Goal: Task Accomplishment & Management: Manage account settings

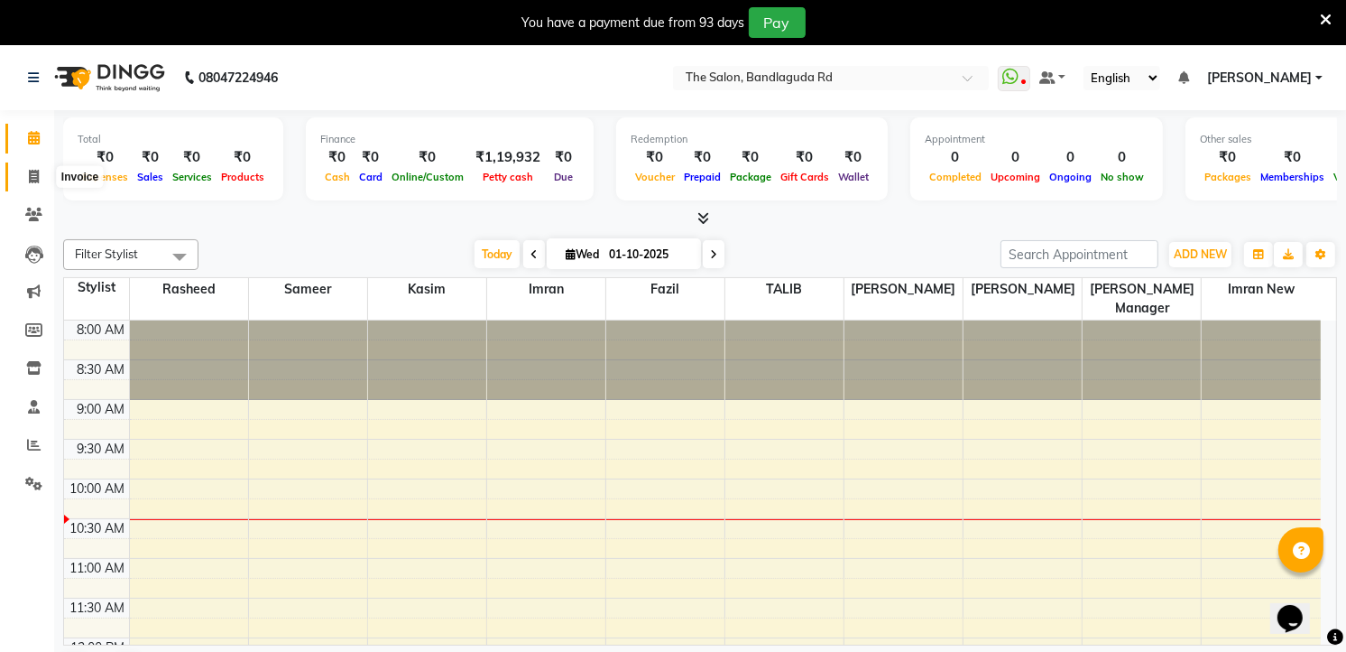
click at [47, 175] on span at bounding box center [34, 177] width 32 height 21
select select "service"
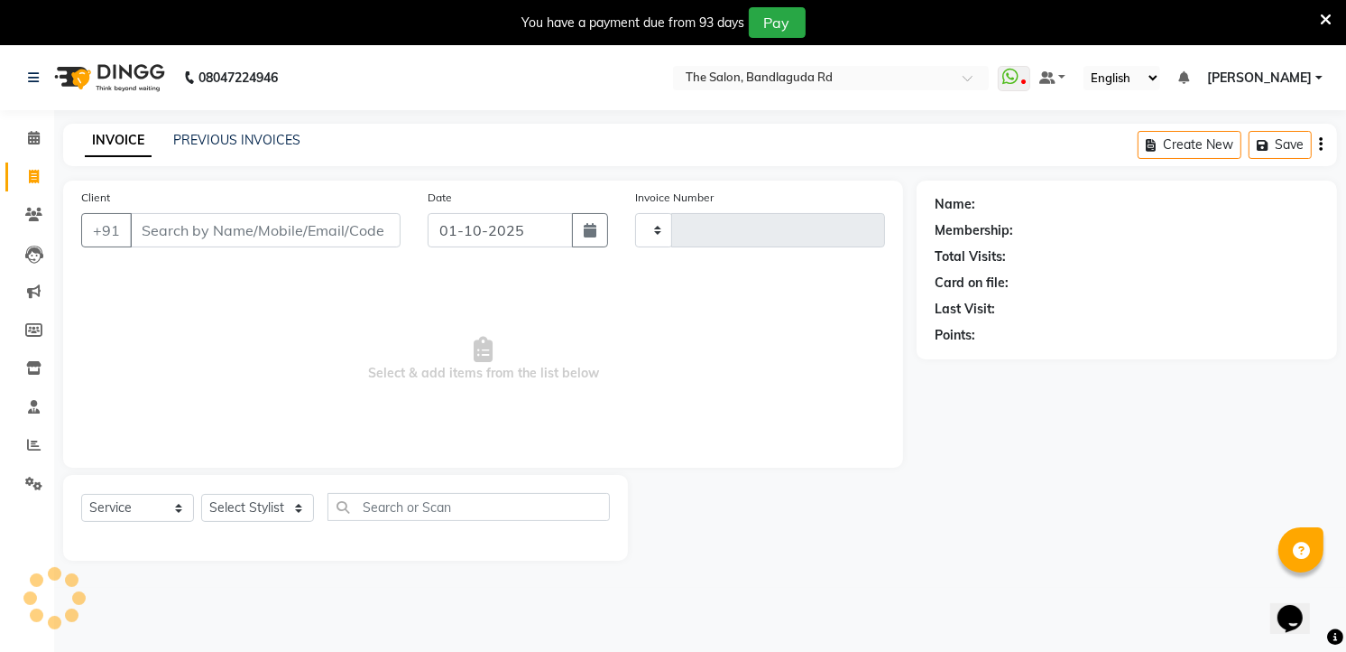
type input "14495"
select select "5198"
drag, startPoint x: 254, startPoint y: 510, endPoint x: 247, endPoint y: 494, distance: 17.8
click at [254, 510] on select "Select Stylist [PERSON_NAME] [PERSON_NAME] [PERSON_NAME] new [PERSON_NAME] [PER…" at bounding box center [257, 508] width 113 height 28
select select "49762"
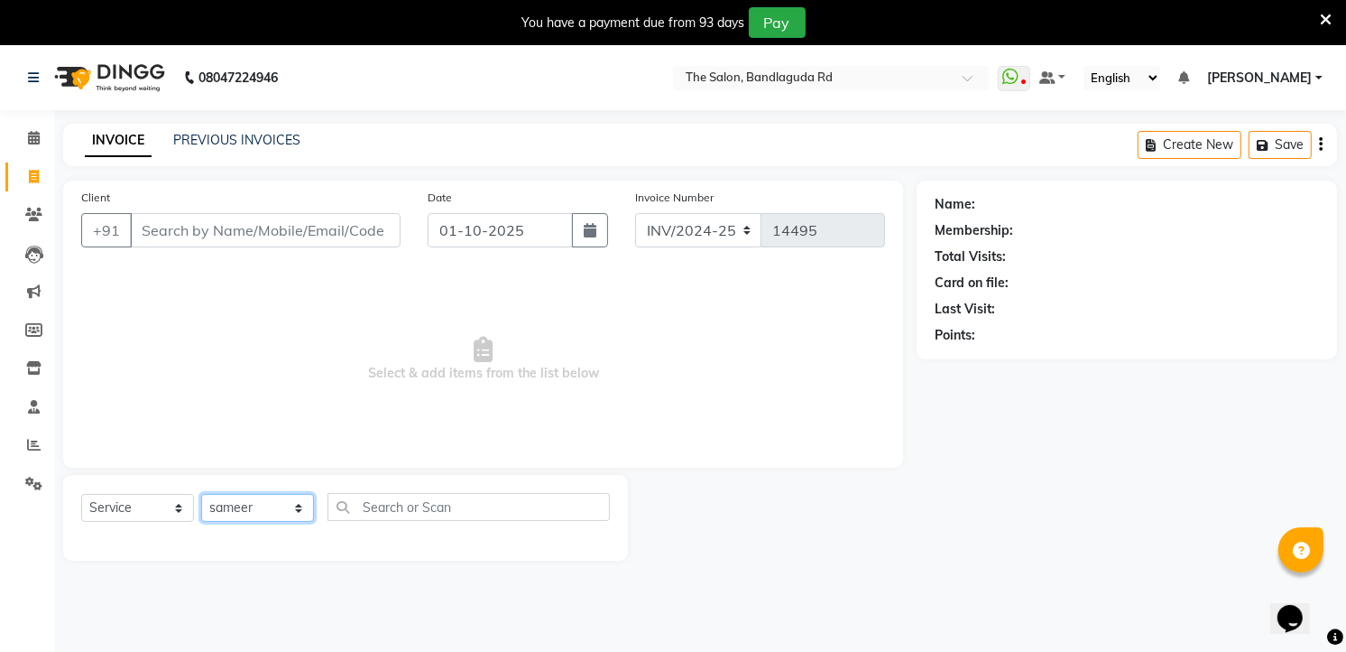
click at [201, 495] on select "Select Stylist [PERSON_NAME] [PERSON_NAME] [PERSON_NAME] new [PERSON_NAME] [PER…" at bounding box center [257, 508] width 113 height 28
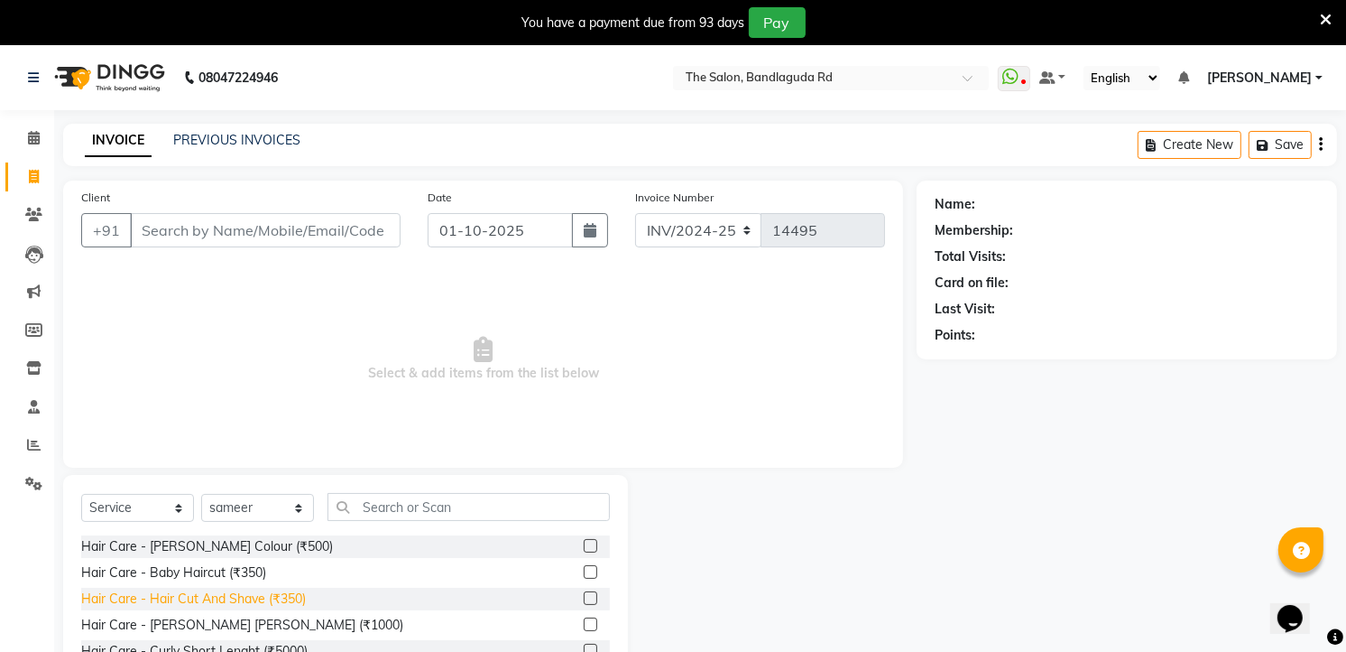
click at [272, 602] on div "Hair Care - Hair Cut And Shave (₹350)" at bounding box center [193, 598] width 225 height 19
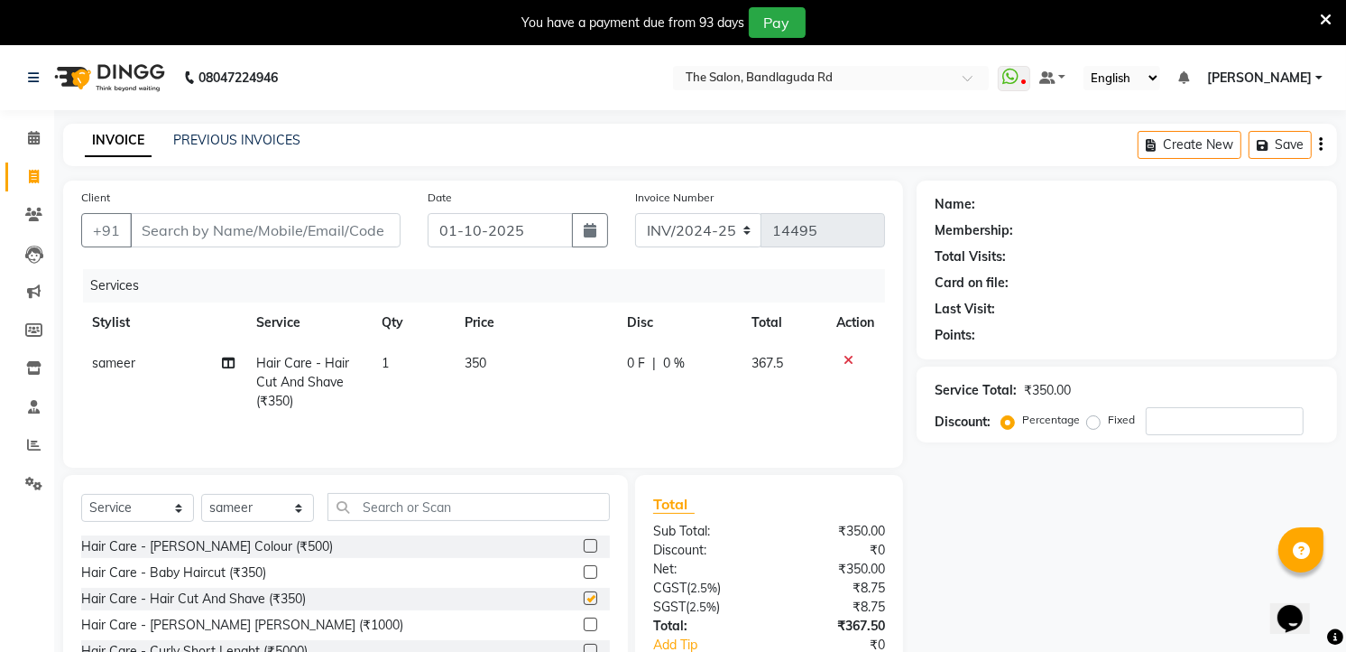
checkbox input "false"
click at [400, 510] on input "text" at bounding box center [469, 507] width 282 height 28
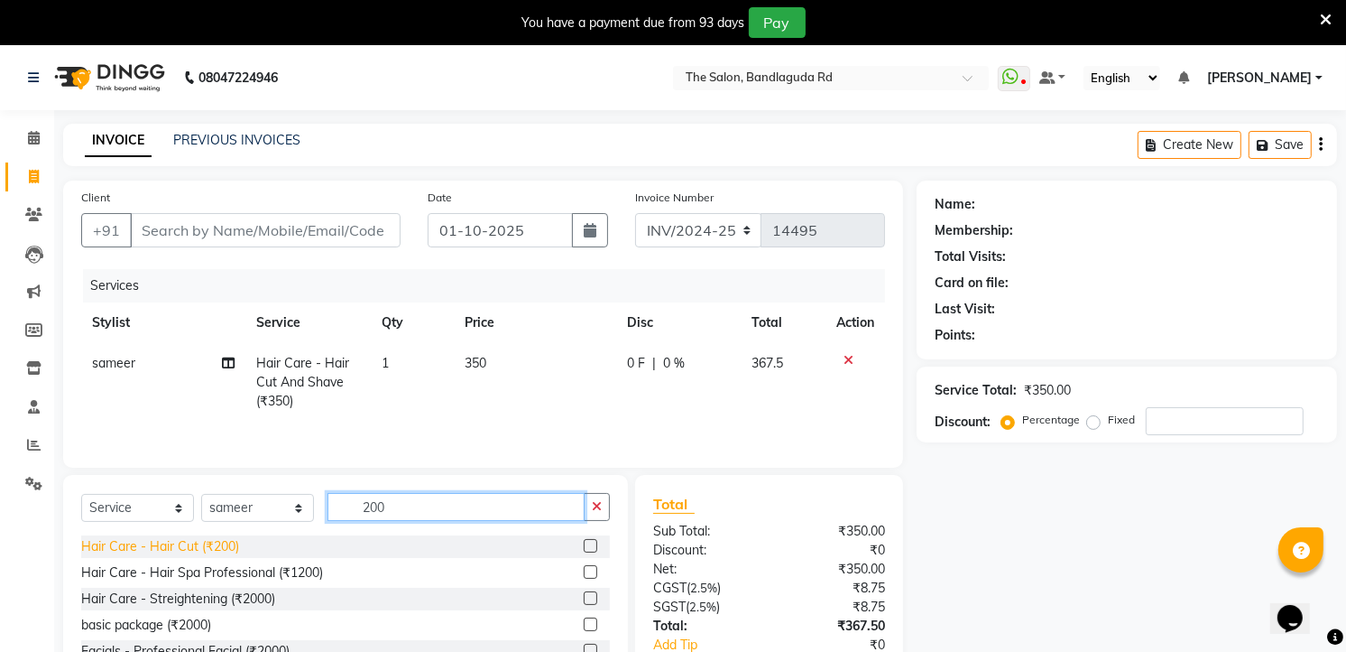
type input "200"
click at [208, 553] on div "Hair Care - Hair Cut (₹200)" at bounding box center [160, 546] width 158 height 19
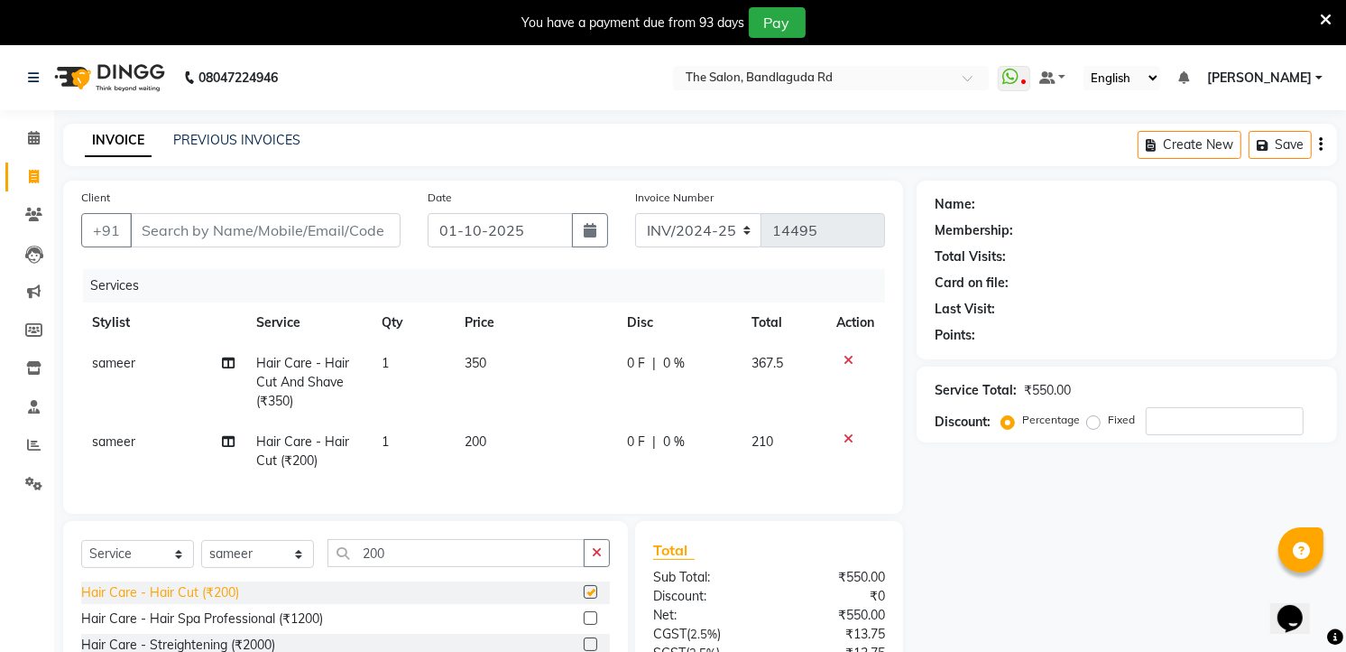
checkbox input "false"
click at [239, 236] on input "Client" at bounding box center [265, 230] width 271 height 34
type input "9"
type input "0"
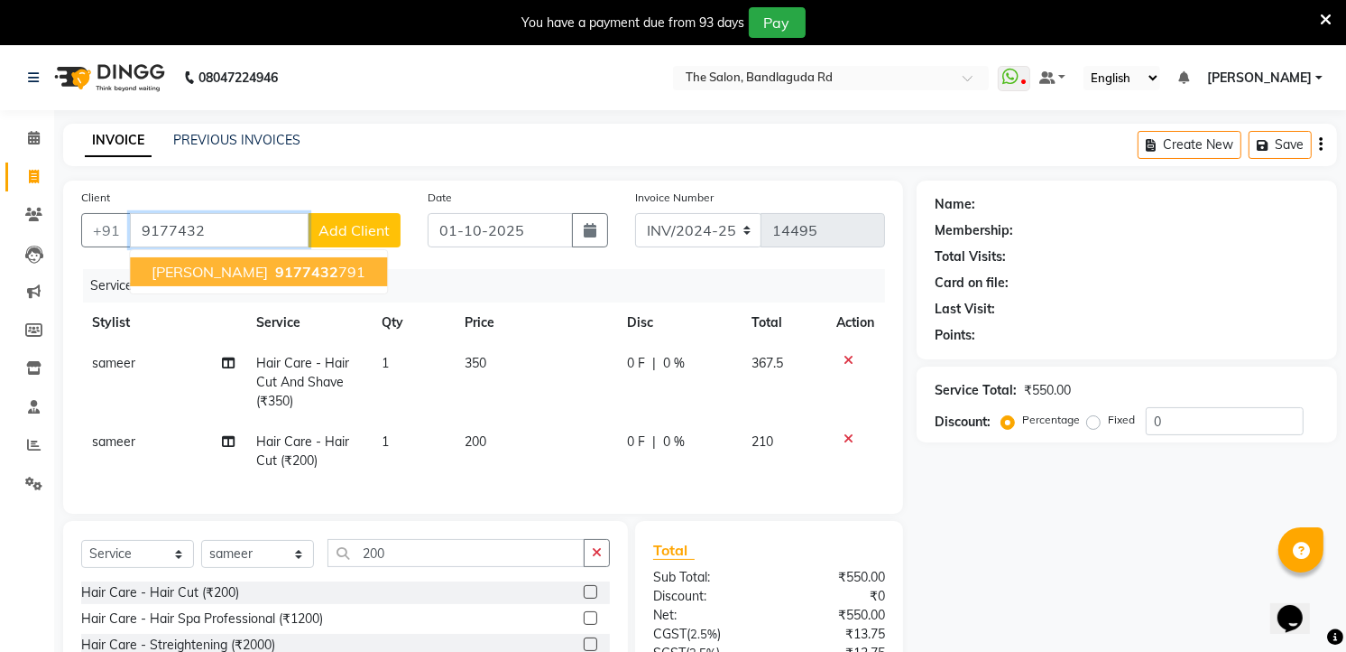
click at [188, 263] on span "[PERSON_NAME]" at bounding box center [210, 272] width 116 height 18
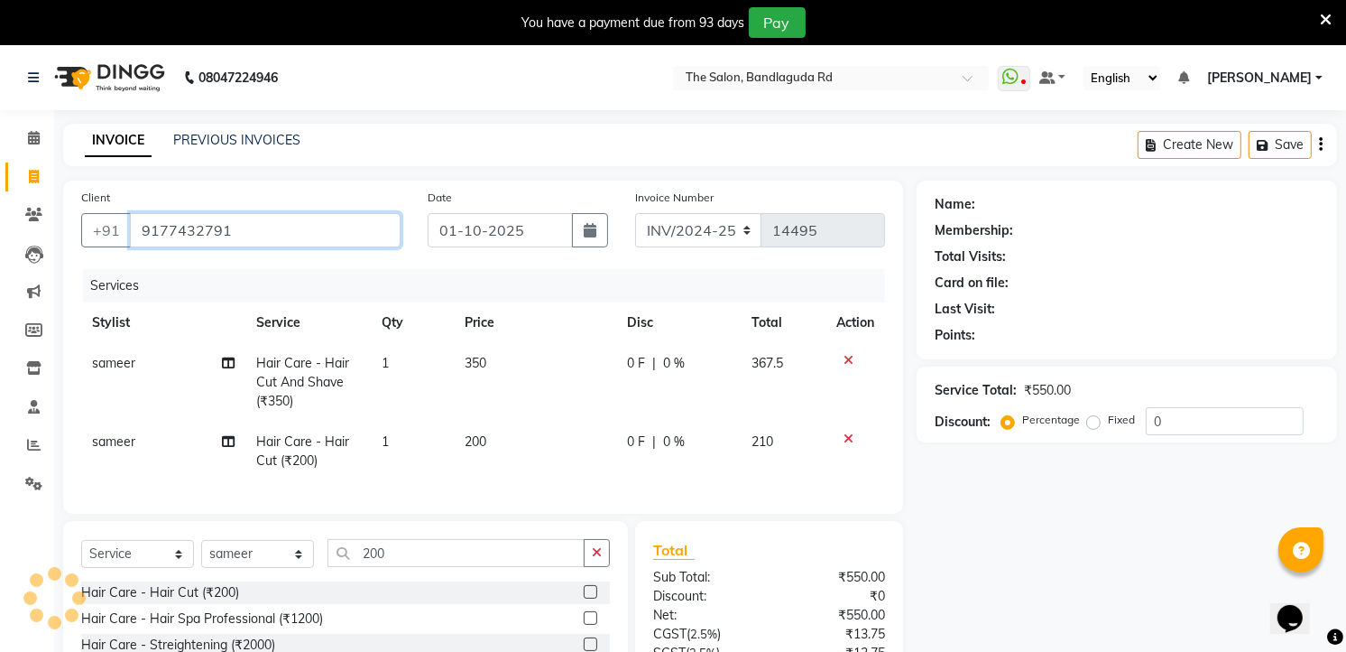
type input "9177432791"
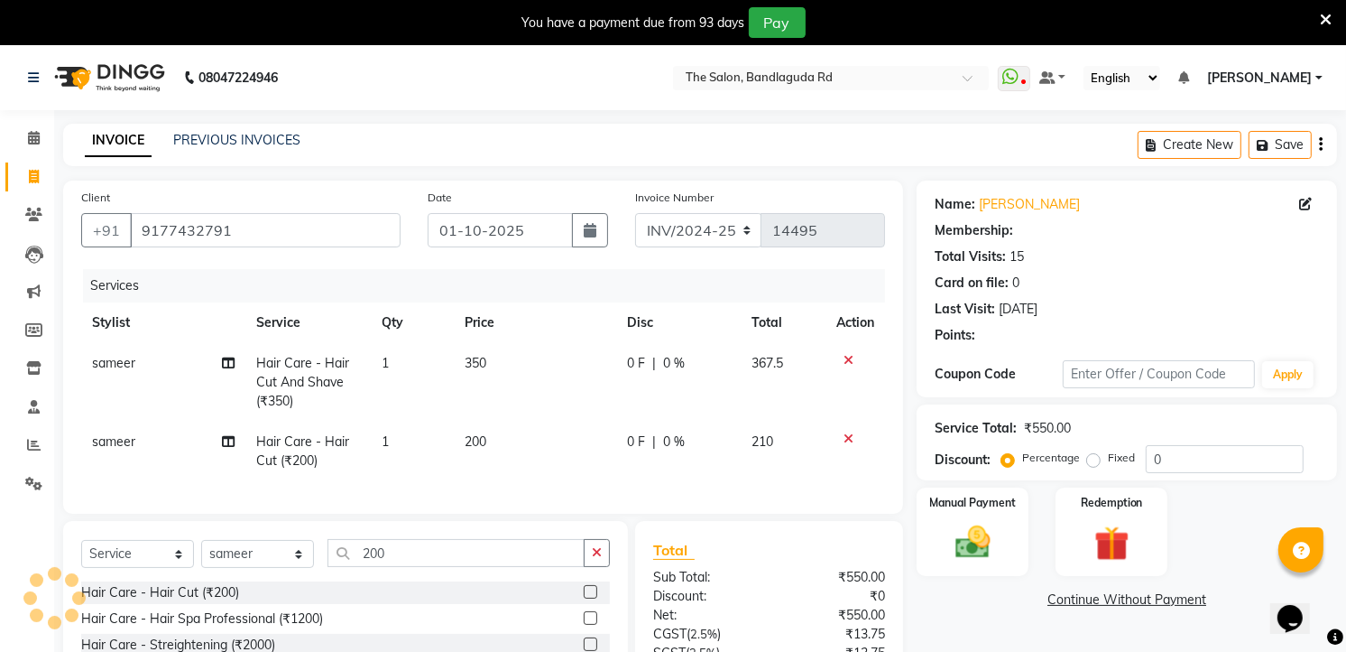
type input "20"
select select "2: Object"
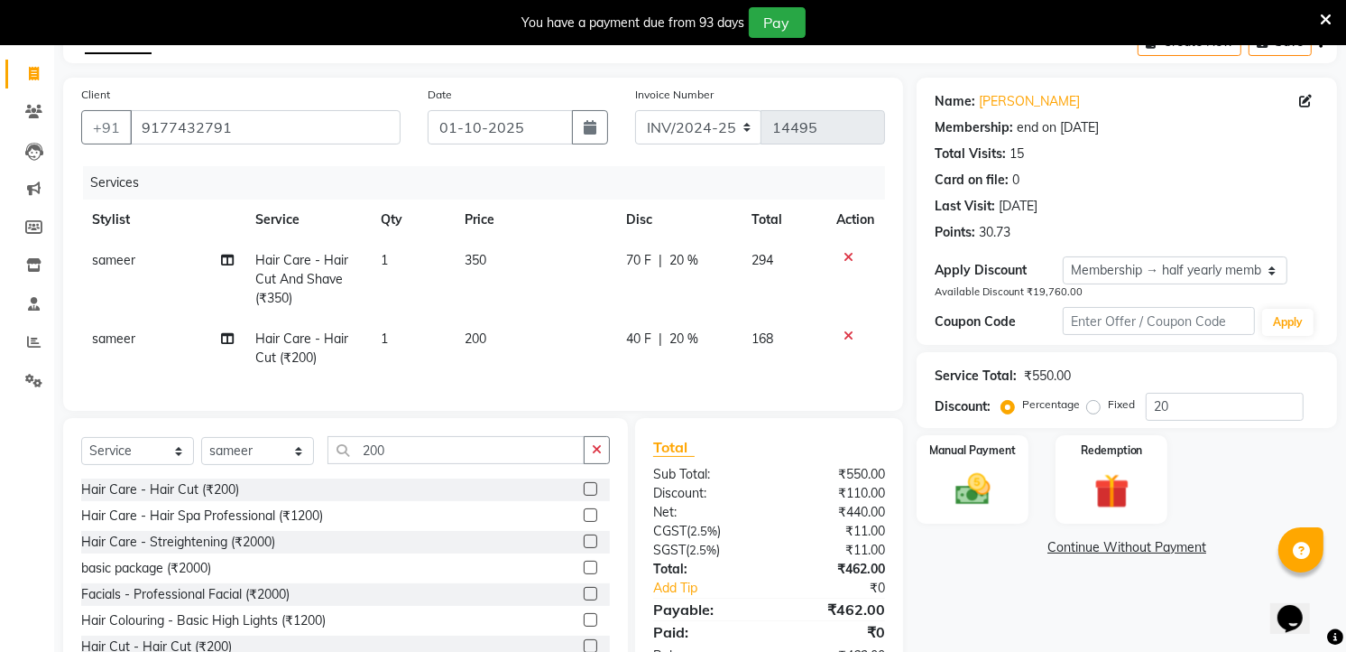
scroll to position [177, 0]
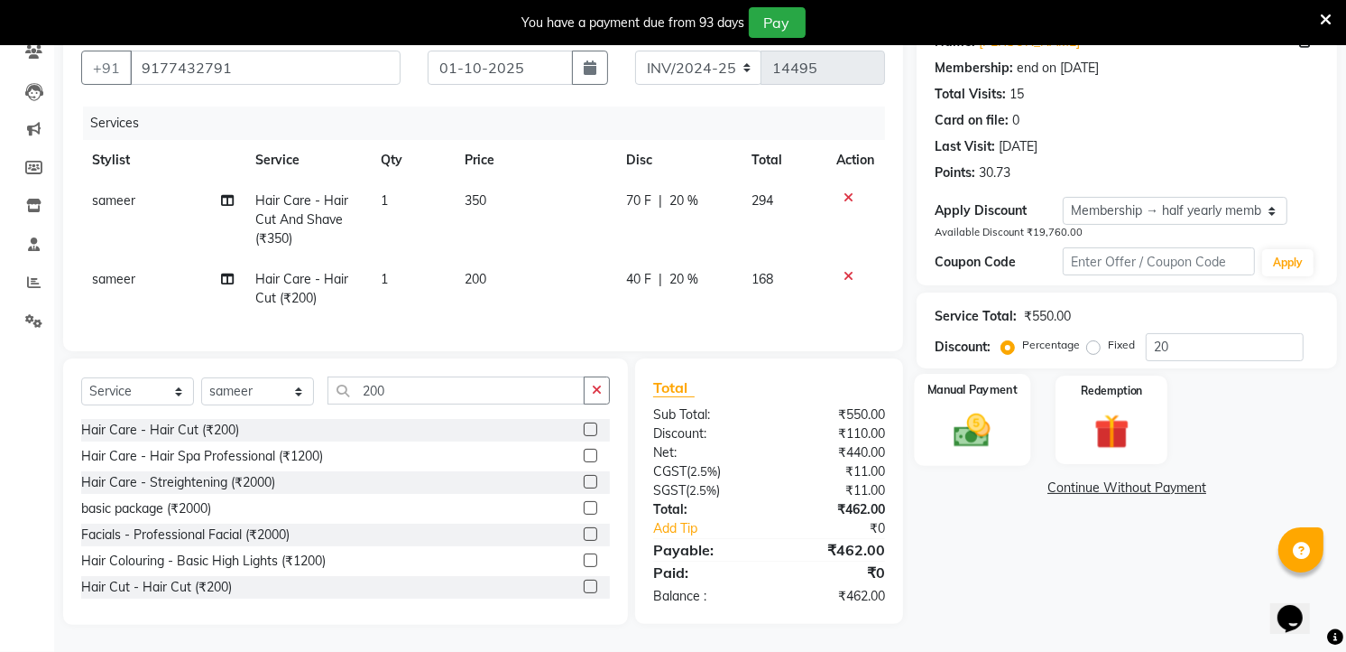
click at [985, 421] on img at bounding box center [973, 430] width 59 height 42
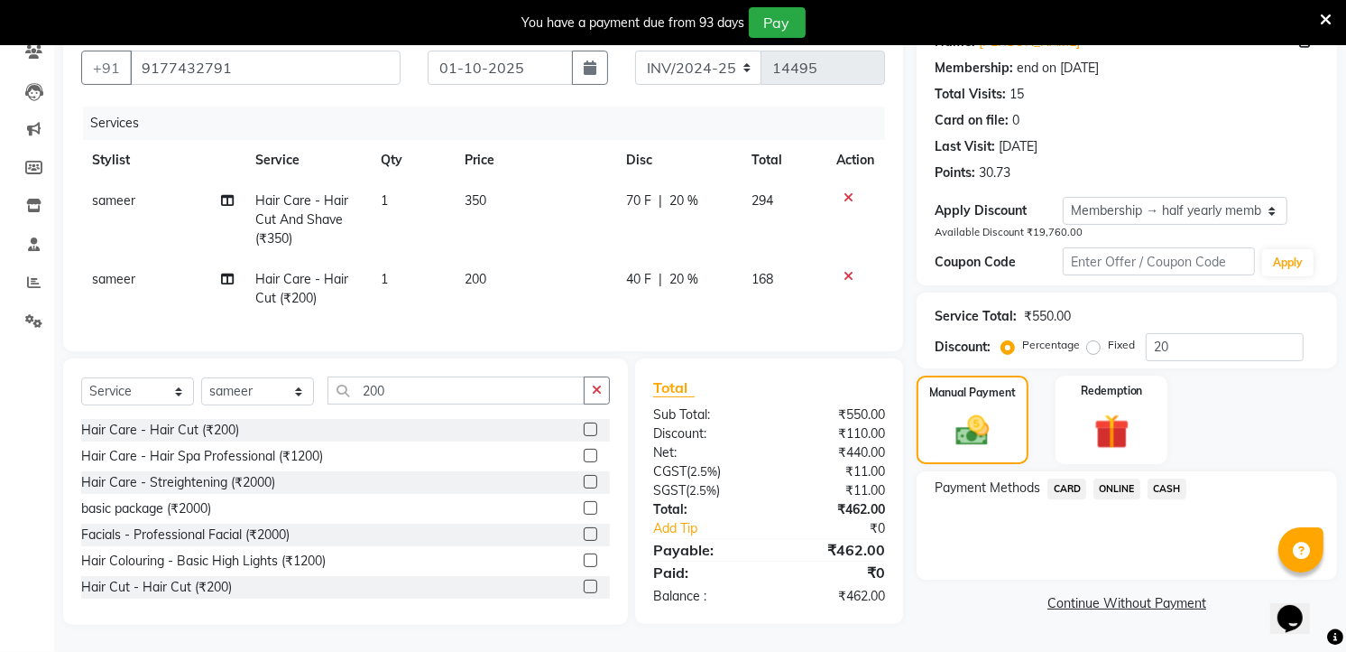
click at [1114, 478] on span "ONLINE" at bounding box center [1117, 488] width 47 height 21
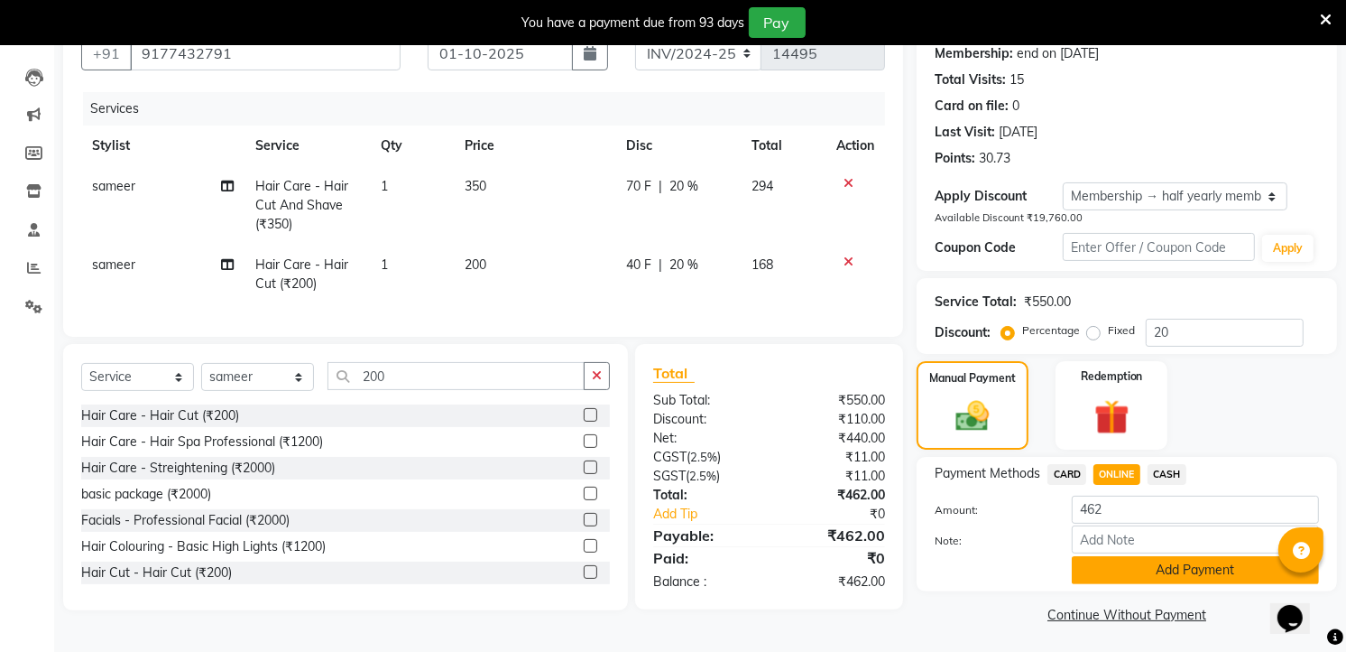
click at [1144, 575] on button "Add Payment" at bounding box center [1195, 570] width 247 height 28
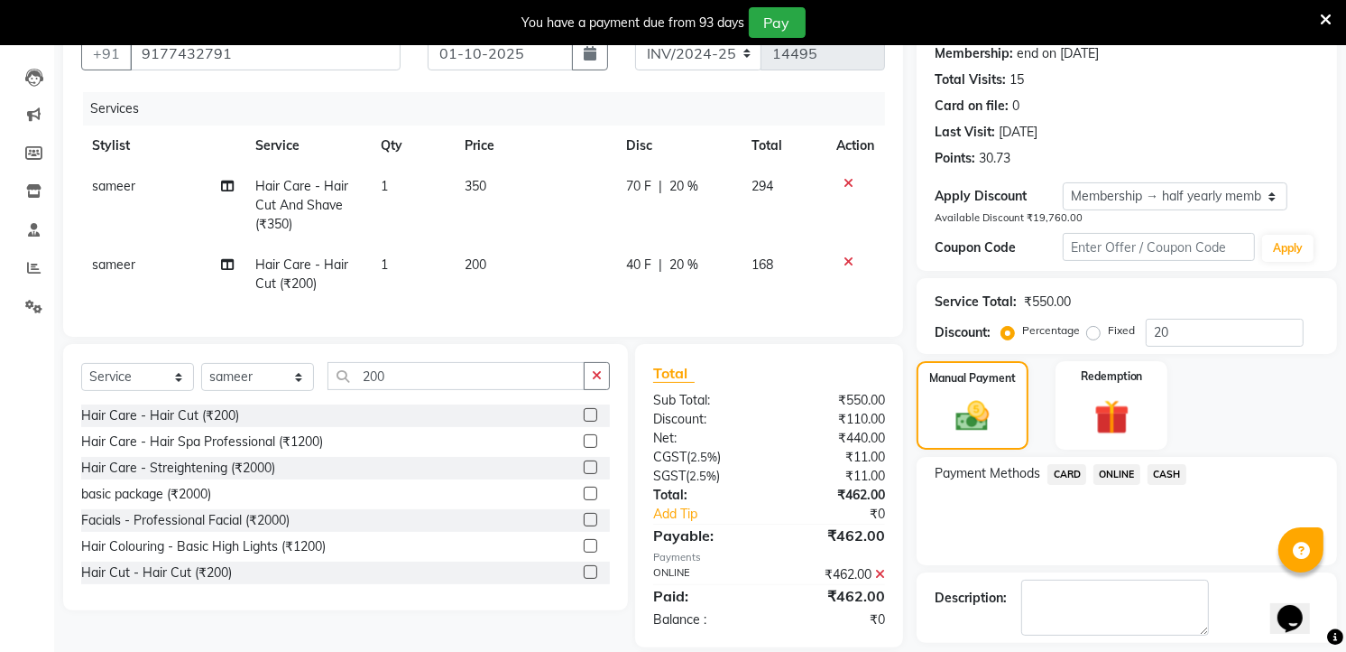
scroll to position [277, 0]
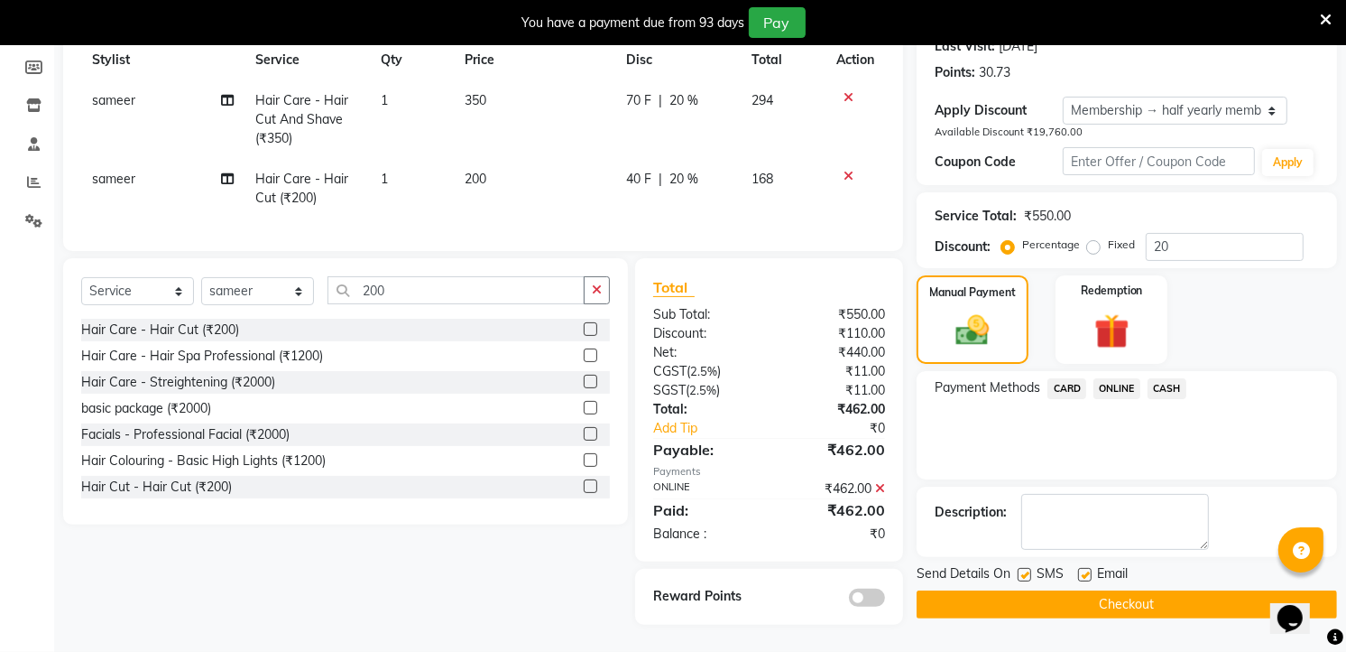
click at [1124, 590] on button "Checkout" at bounding box center [1127, 604] width 421 height 28
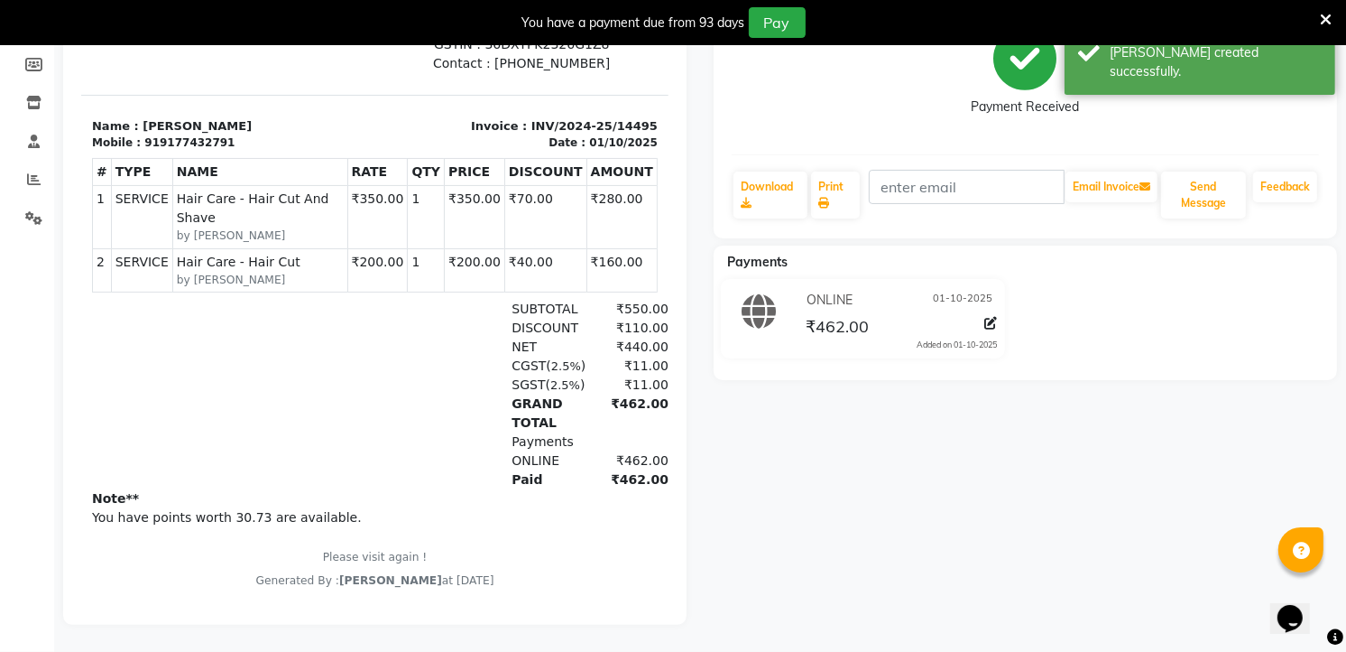
click at [1324, 14] on icon at bounding box center [1326, 20] width 12 height 16
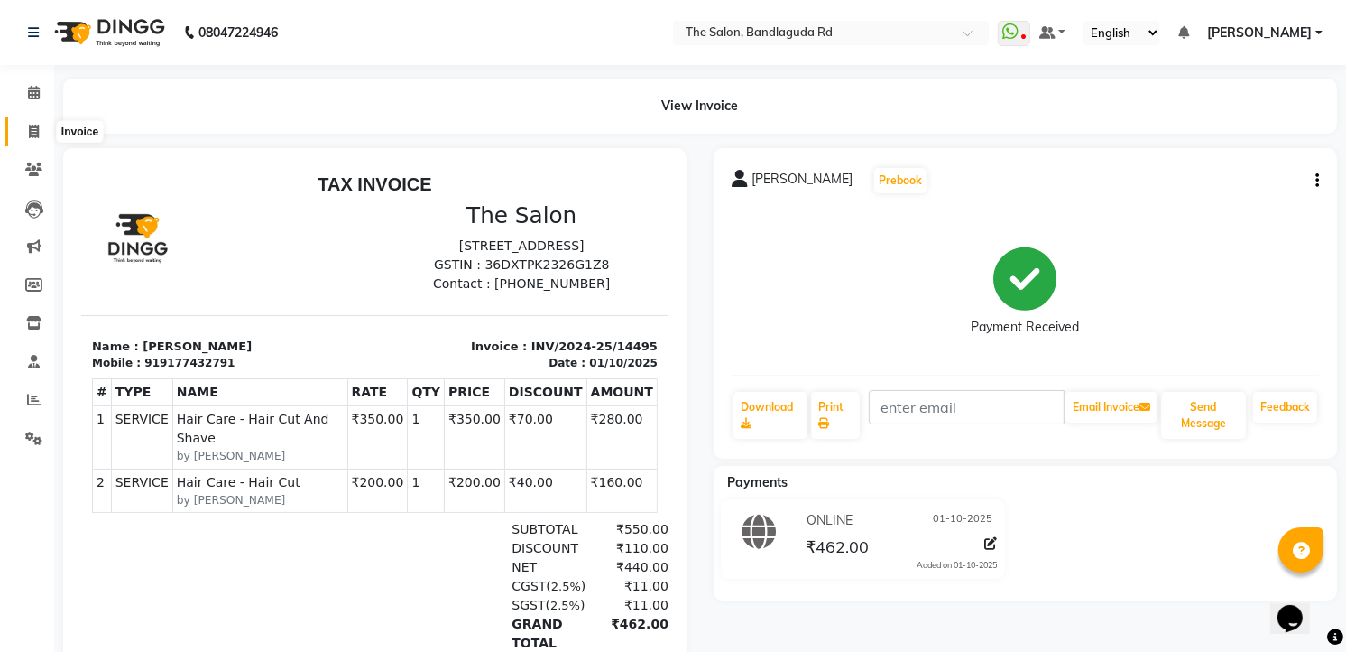
click at [29, 139] on span at bounding box center [34, 132] width 32 height 21
select select "service"
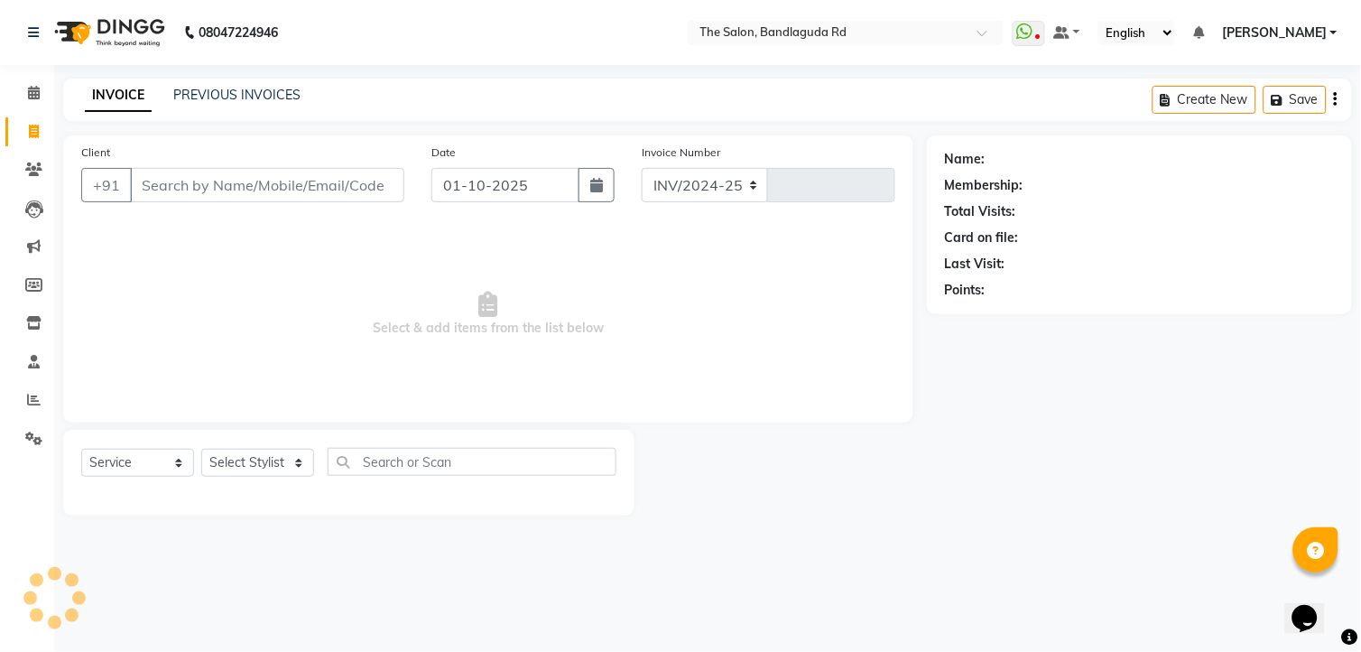
select select "5198"
type input "14496"
click at [264, 461] on select "Select Stylist [PERSON_NAME] [PERSON_NAME] [PERSON_NAME] new [PERSON_NAME] [PER…" at bounding box center [257, 462] width 113 height 28
select select "49762"
click at [201, 449] on select "Select Stylist [PERSON_NAME] [PERSON_NAME] [PERSON_NAME] new [PERSON_NAME] [PER…" at bounding box center [257, 462] width 113 height 28
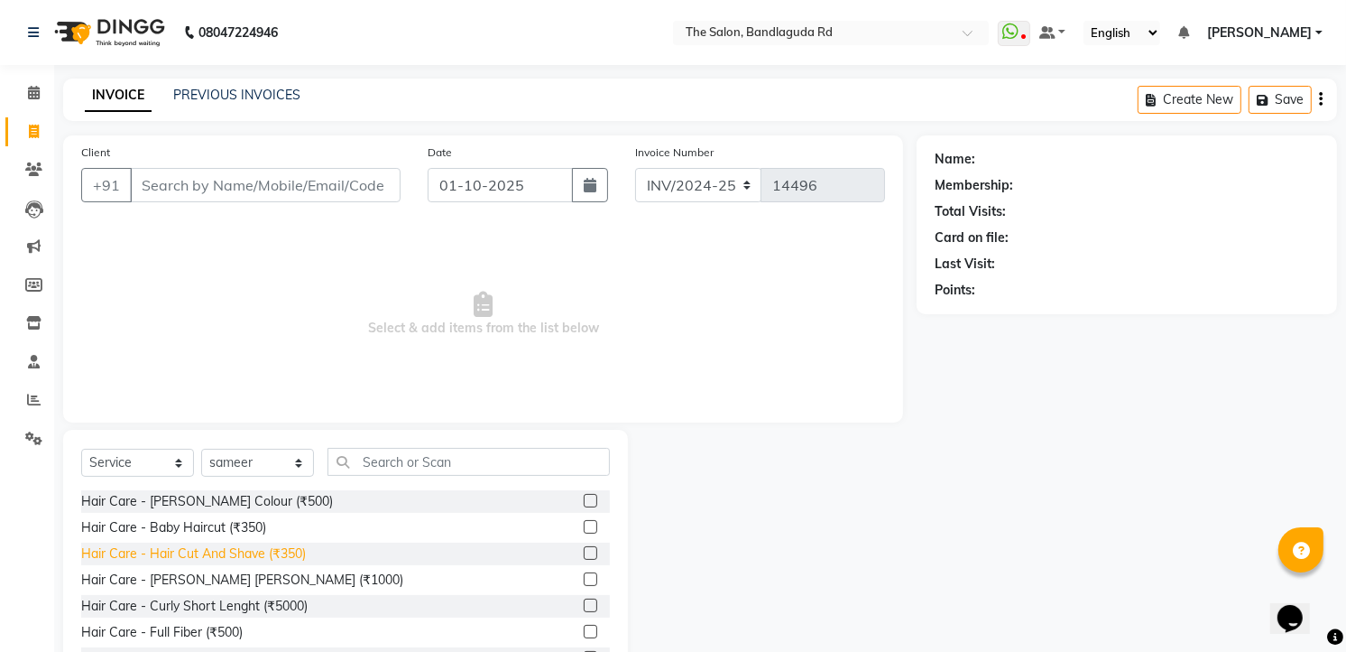
click at [244, 551] on div "Hair Care - Hair Cut And Shave (₹350)" at bounding box center [193, 553] width 225 height 19
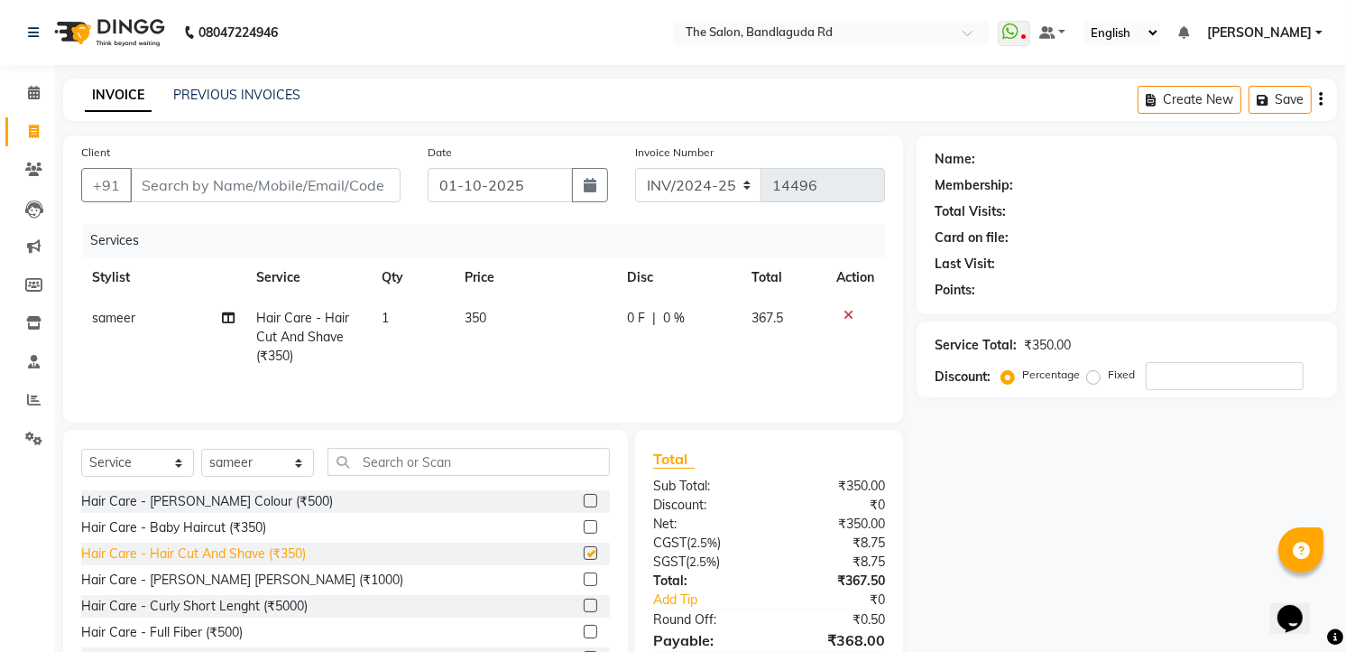
checkbox input "false"
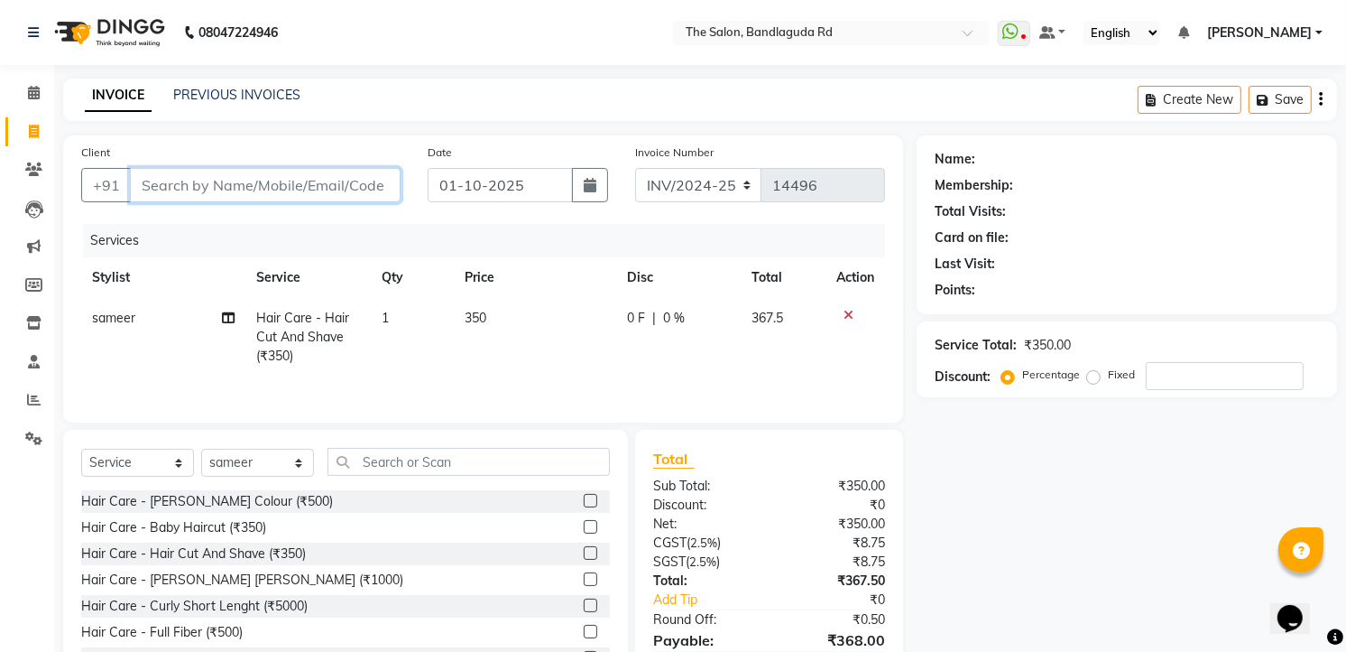
click at [325, 170] on input "Client" at bounding box center [265, 185] width 271 height 34
click at [319, 175] on input "Client" at bounding box center [265, 185] width 271 height 34
type input "6"
type input "0"
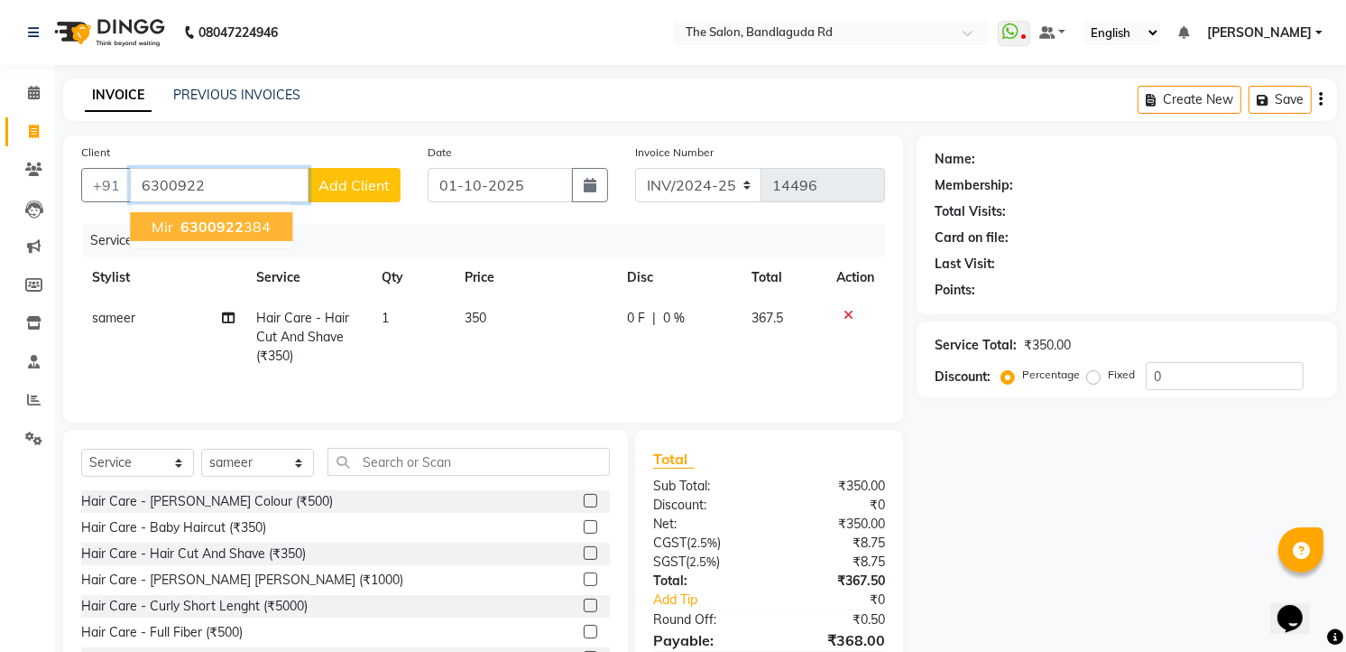
click at [221, 227] on span "6300922" at bounding box center [211, 226] width 63 height 18
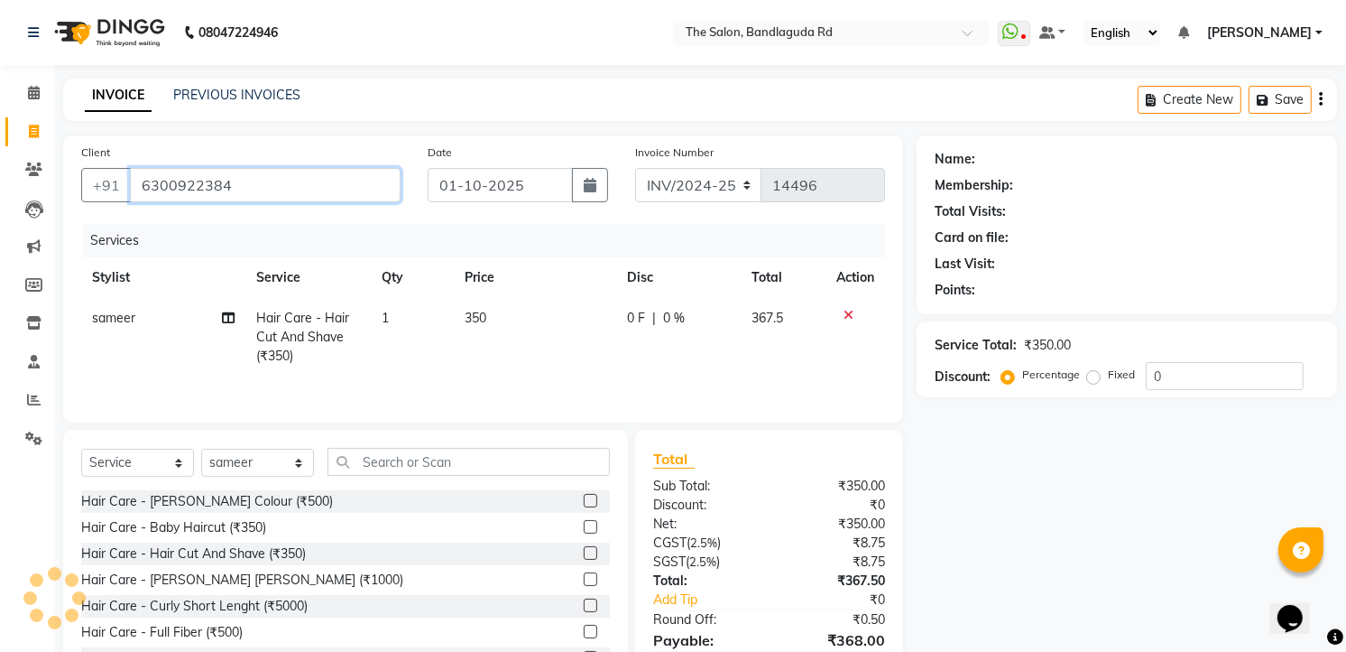
type input "6300922384"
select select "2: Object"
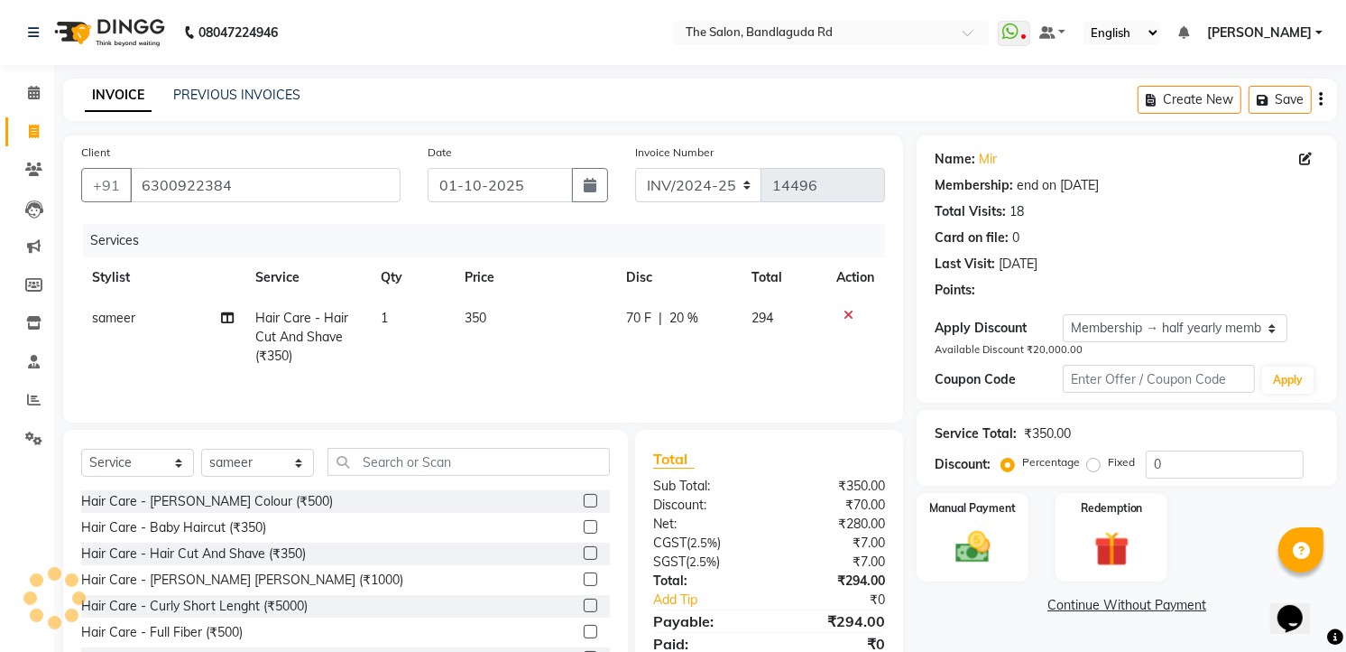
type input "20"
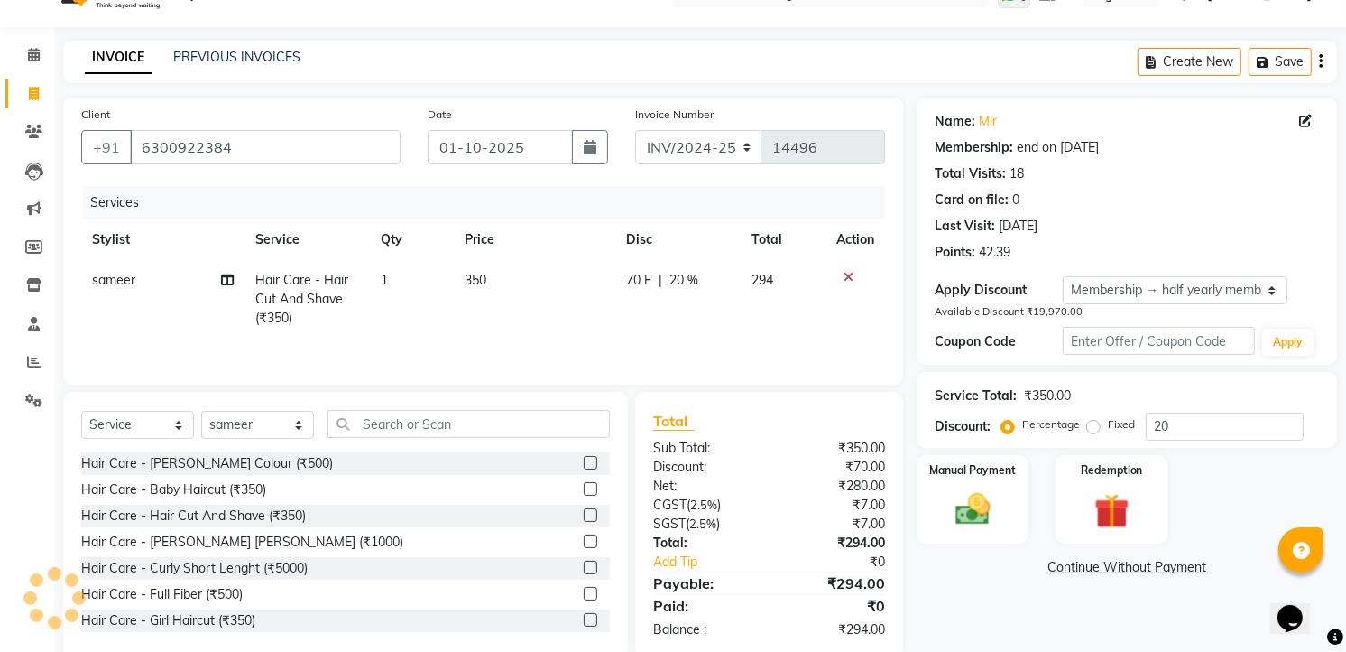
scroll to position [73, 0]
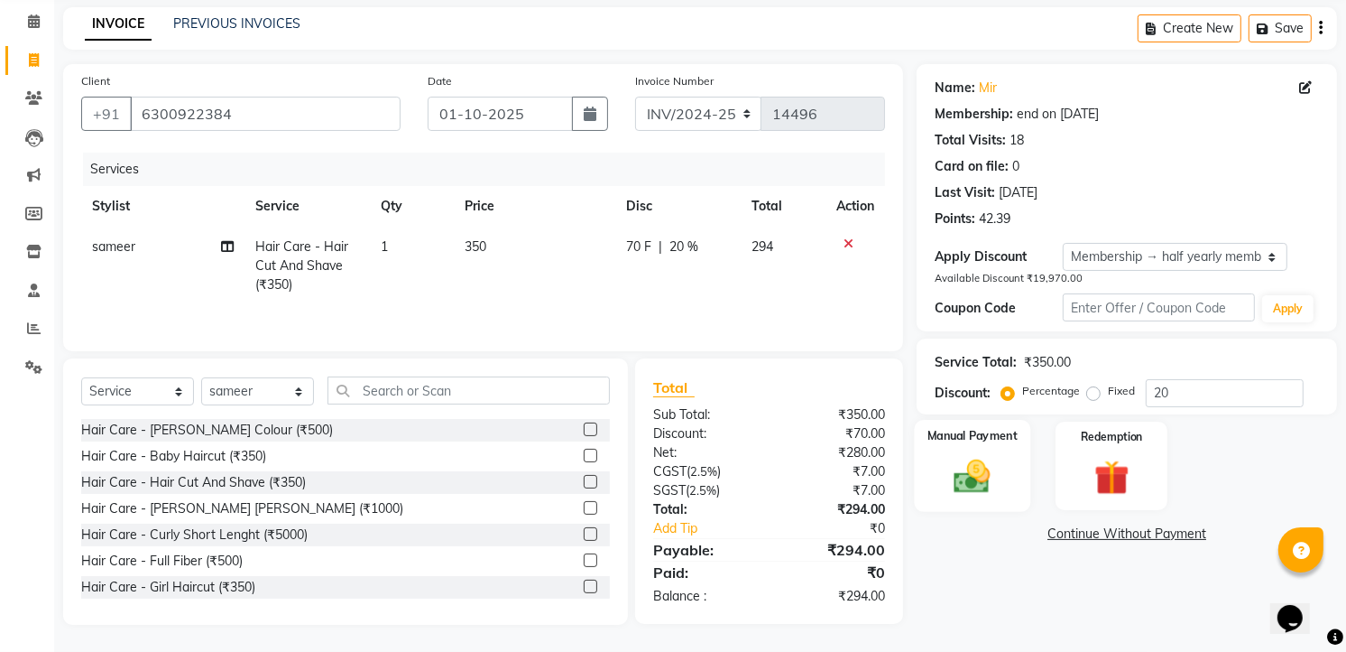
click at [994, 475] on img at bounding box center [973, 476] width 59 height 42
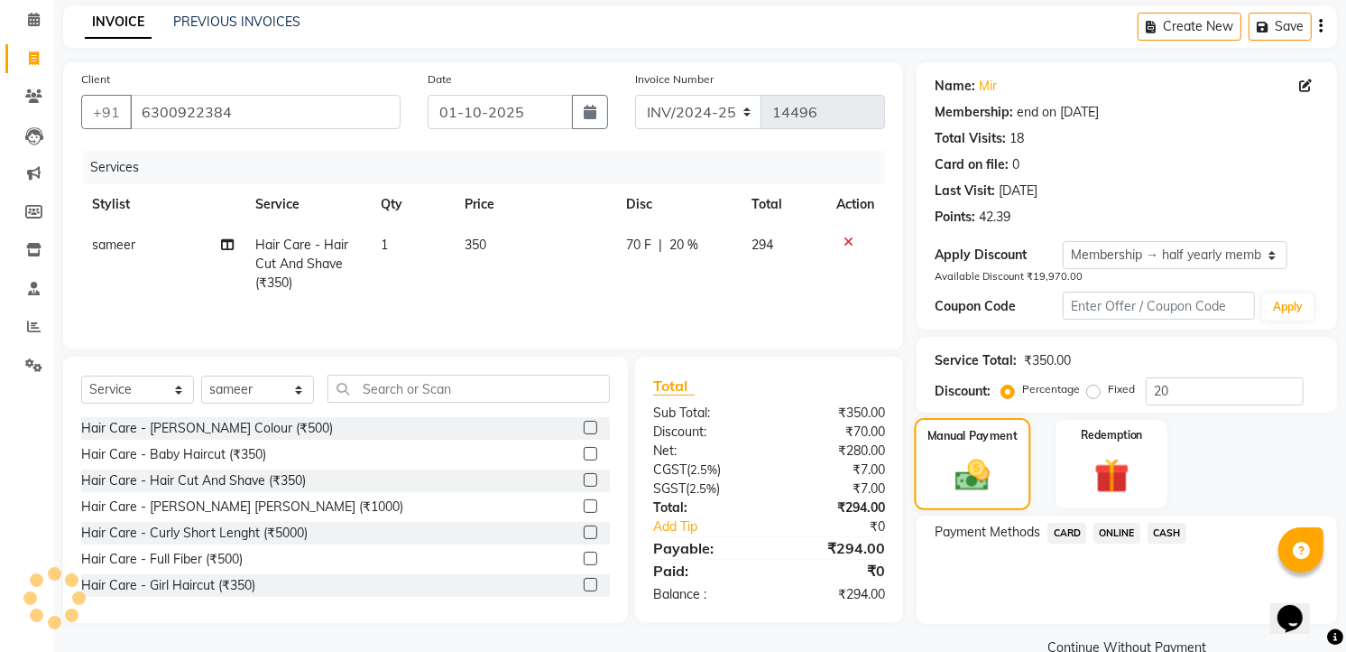
click at [994, 475] on img at bounding box center [973, 475] width 56 height 40
click at [1174, 528] on span "CASH" at bounding box center [1167, 532] width 39 height 21
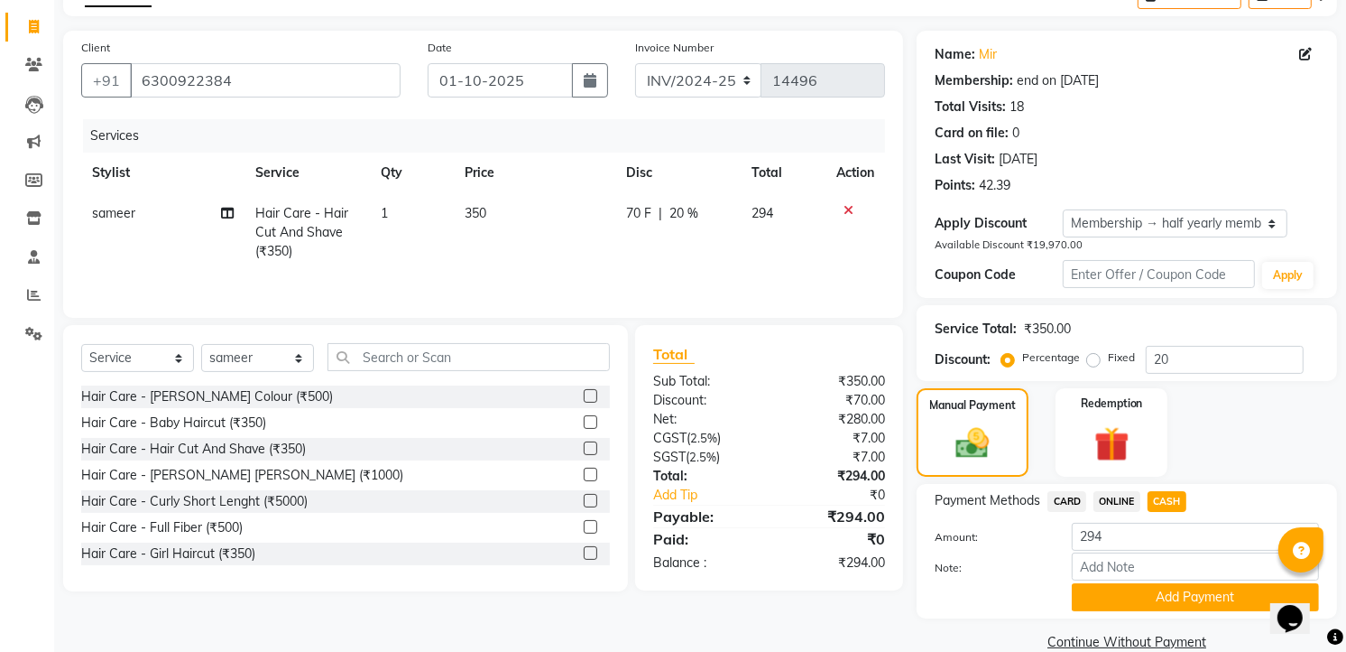
scroll to position [135, 0]
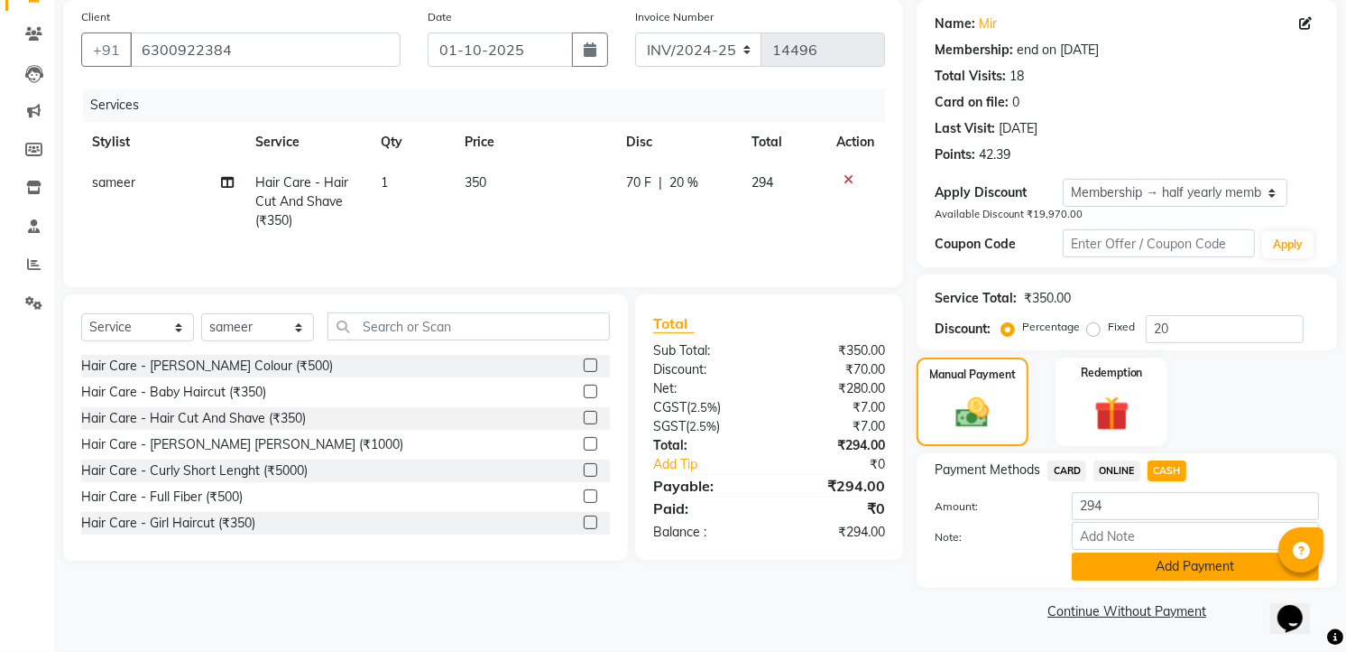
click at [1179, 574] on button "Add Payment" at bounding box center [1195, 566] width 247 height 28
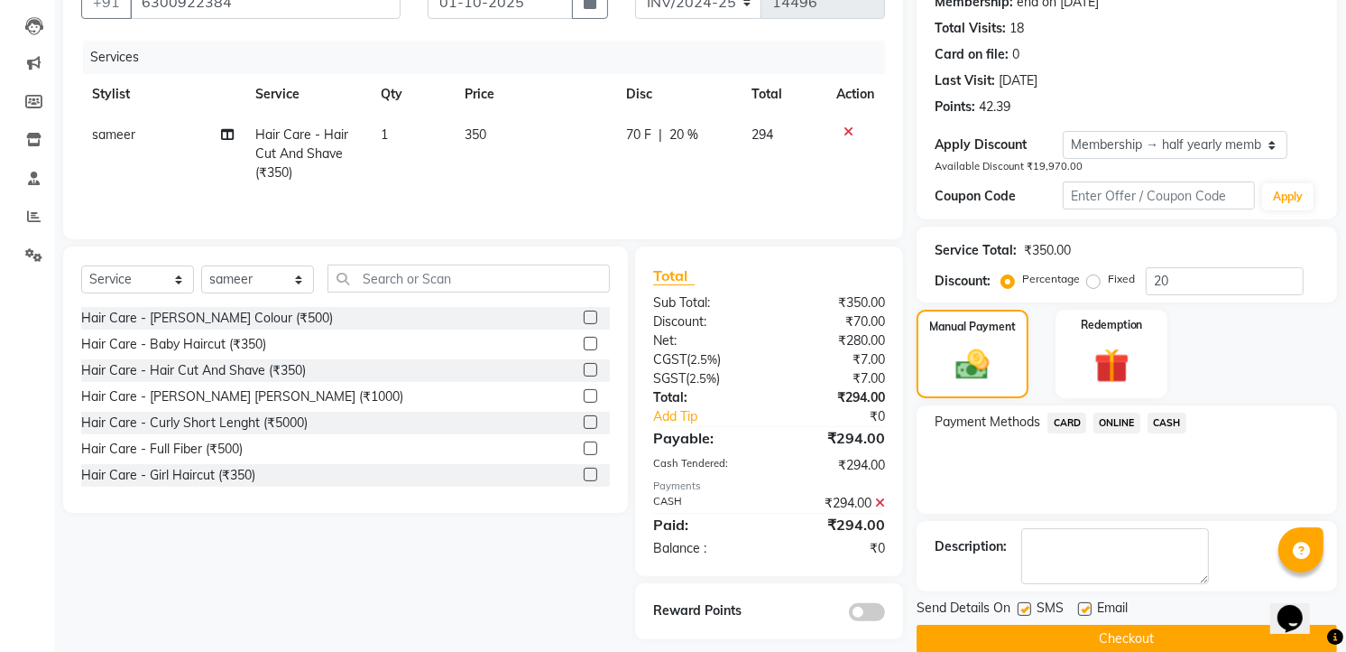
scroll to position [210, 0]
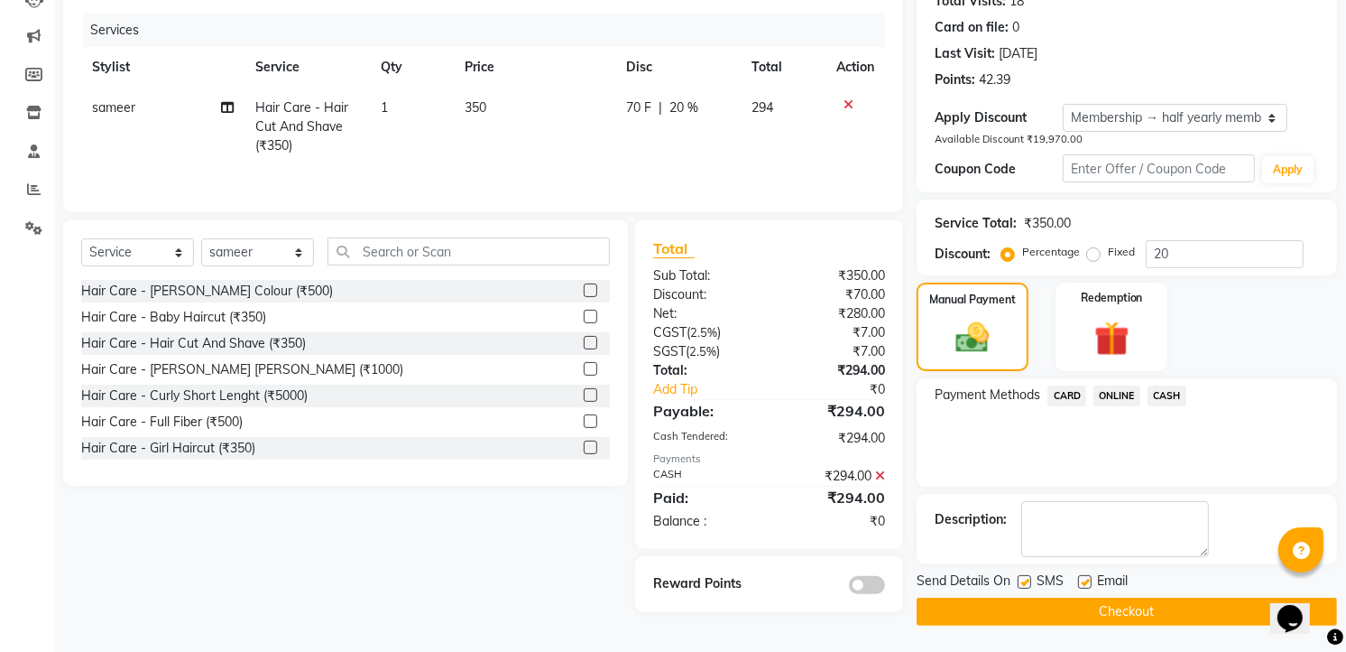
click at [1149, 599] on button "Checkout" at bounding box center [1127, 611] width 421 height 28
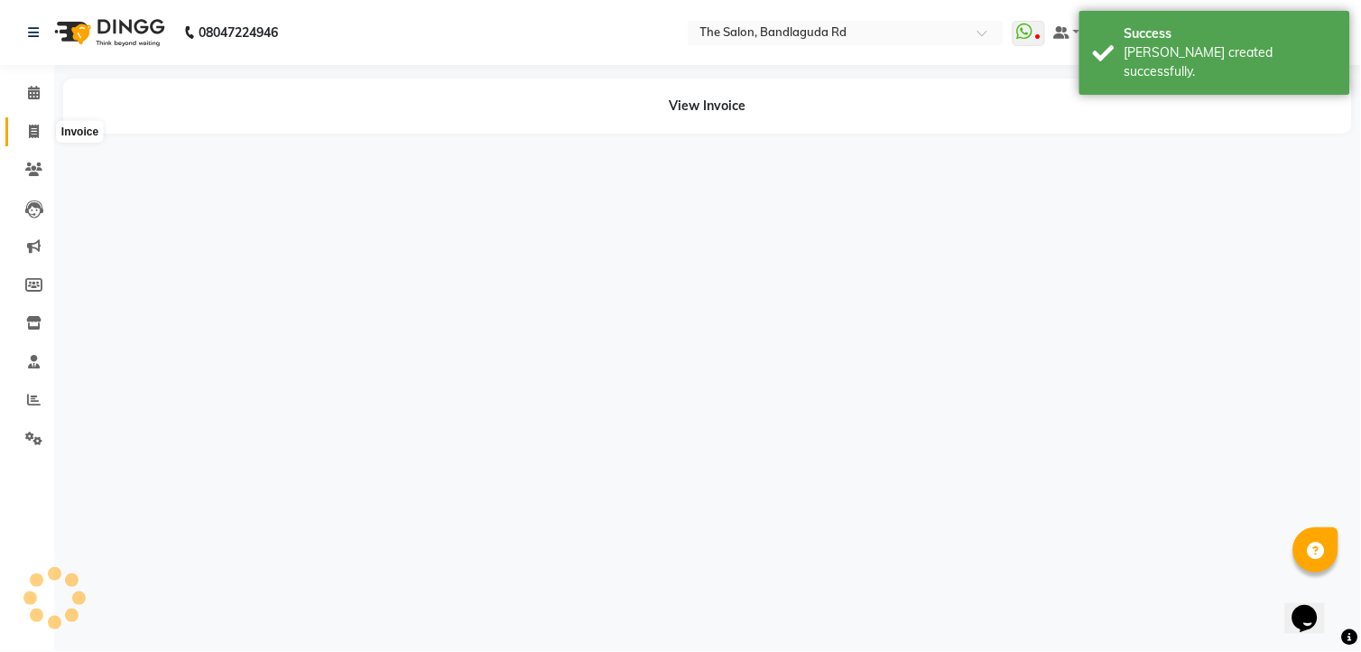
click at [36, 141] on span at bounding box center [34, 132] width 32 height 21
select select "service"
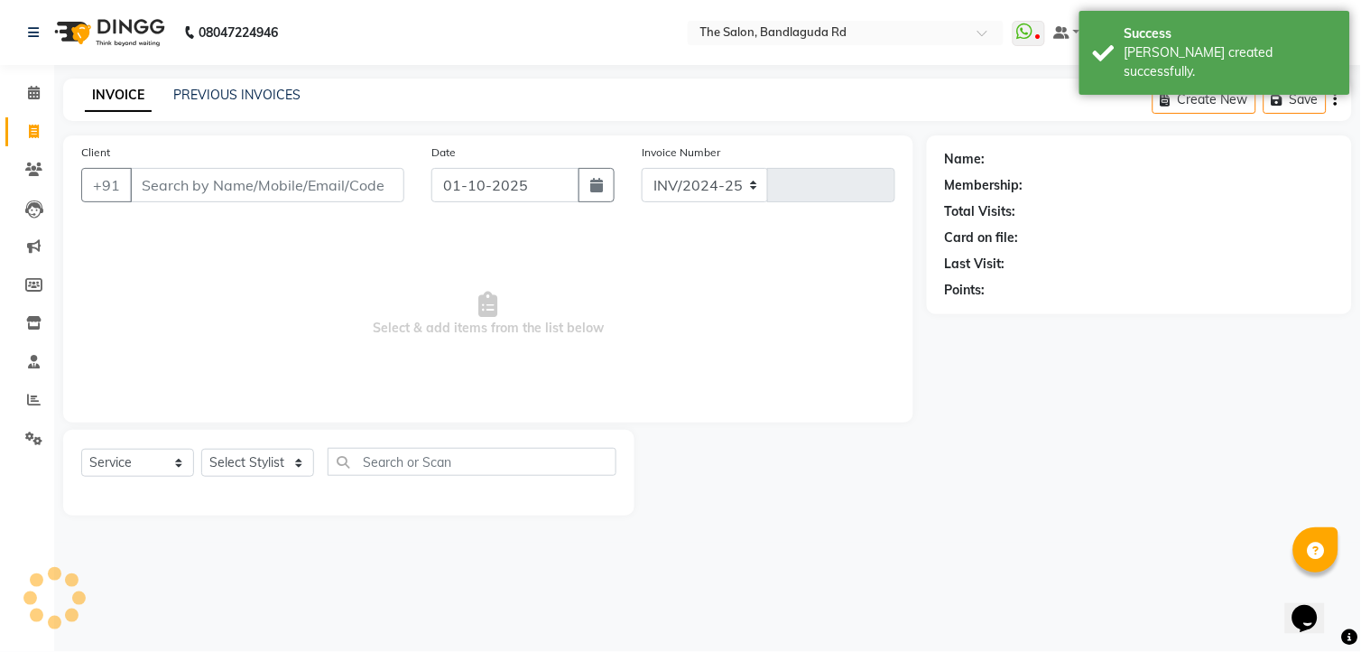
select select "5198"
type input "14497"
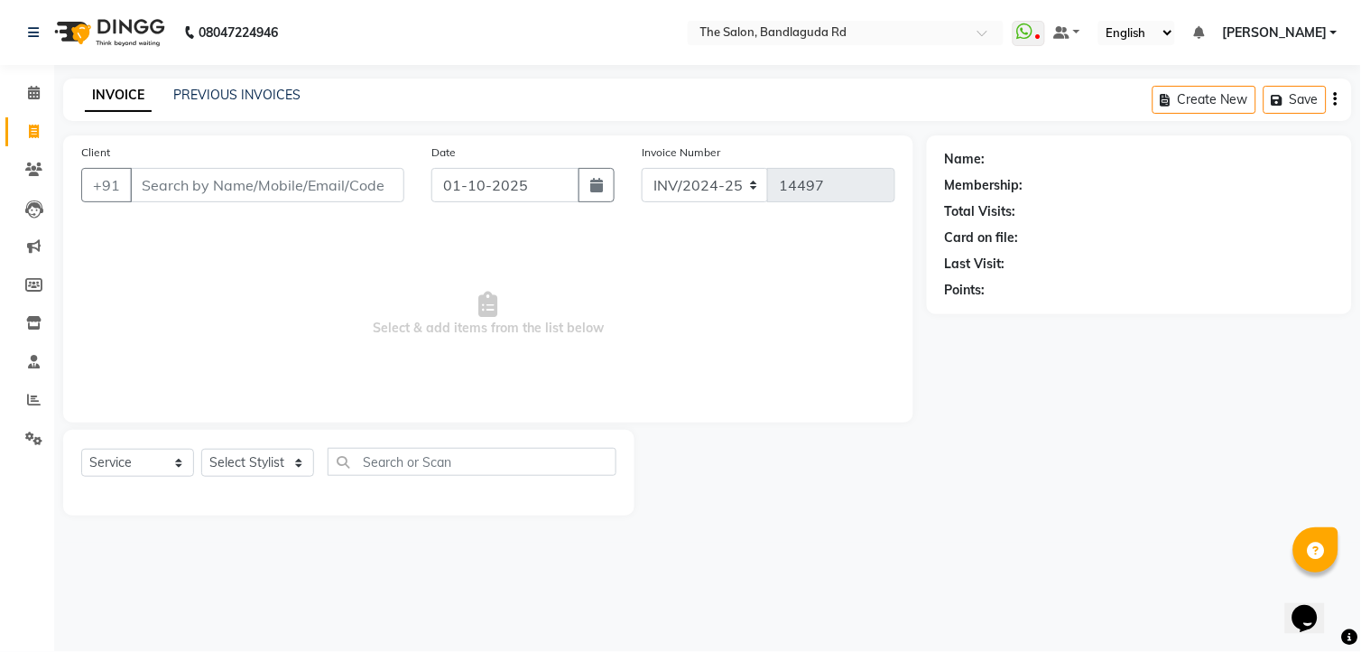
click at [570, 241] on span "Select & add items from the list below" at bounding box center [488, 314] width 814 height 180
click at [23, 406] on span at bounding box center [34, 400] width 32 height 21
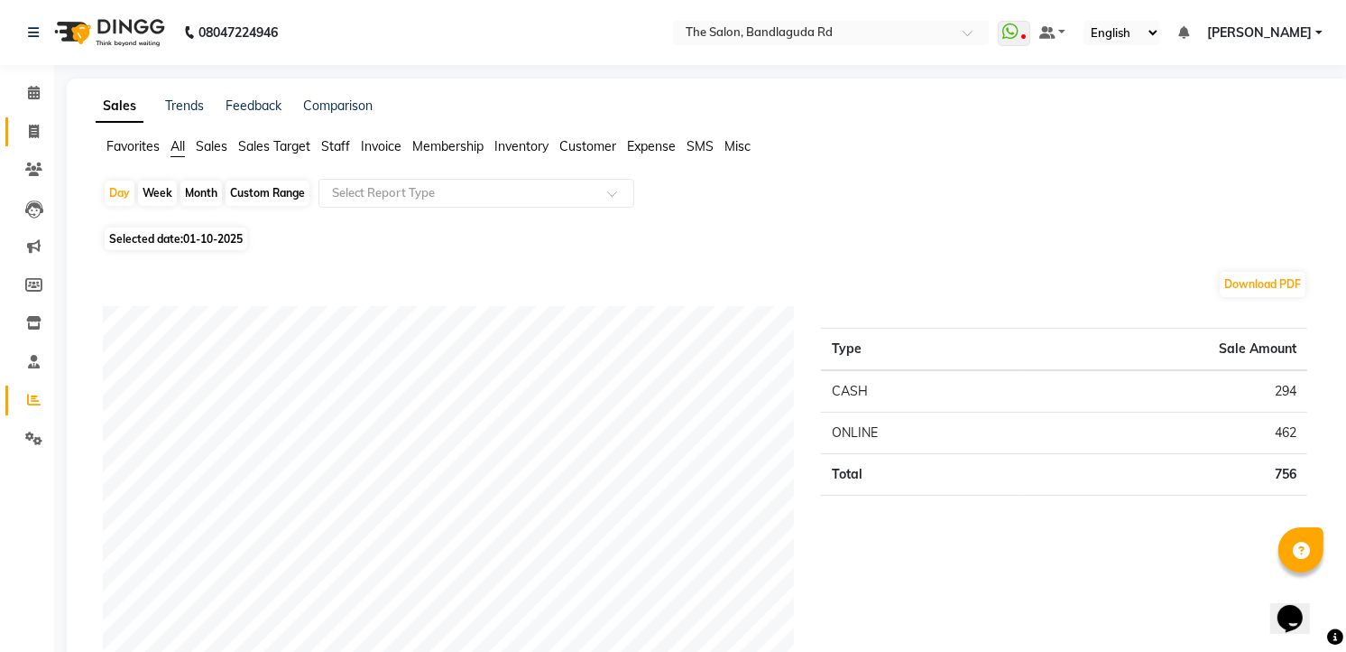
click at [30, 119] on link "Invoice" at bounding box center [26, 132] width 43 height 30
select select "service"
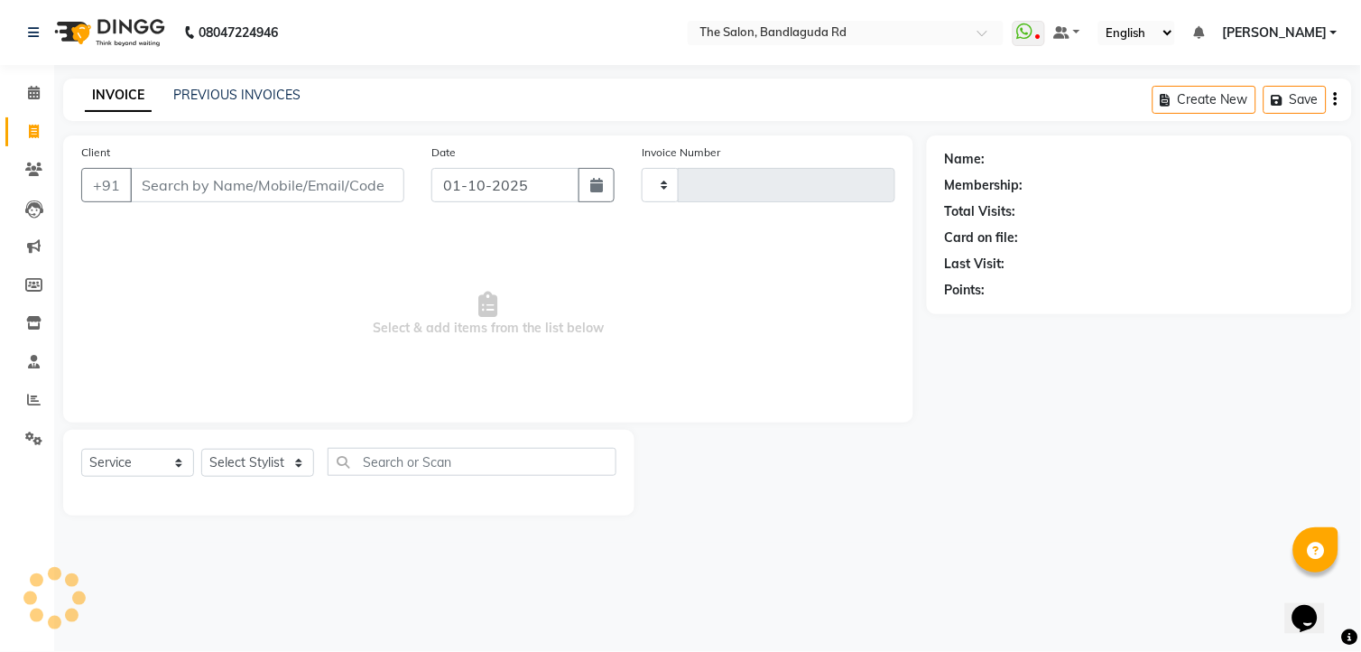
type input "14497"
select select "5198"
click at [244, 472] on select "Select Stylist [PERSON_NAME] [PERSON_NAME] [PERSON_NAME] new [PERSON_NAME] [PER…" at bounding box center [257, 462] width 113 height 28
click at [439, 375] on span "Select & add items from the list below" at bounding box center [488, 314] width 814 height 180
click at [32, 390] on span at bounding box center [34, 400] width 32 height 21
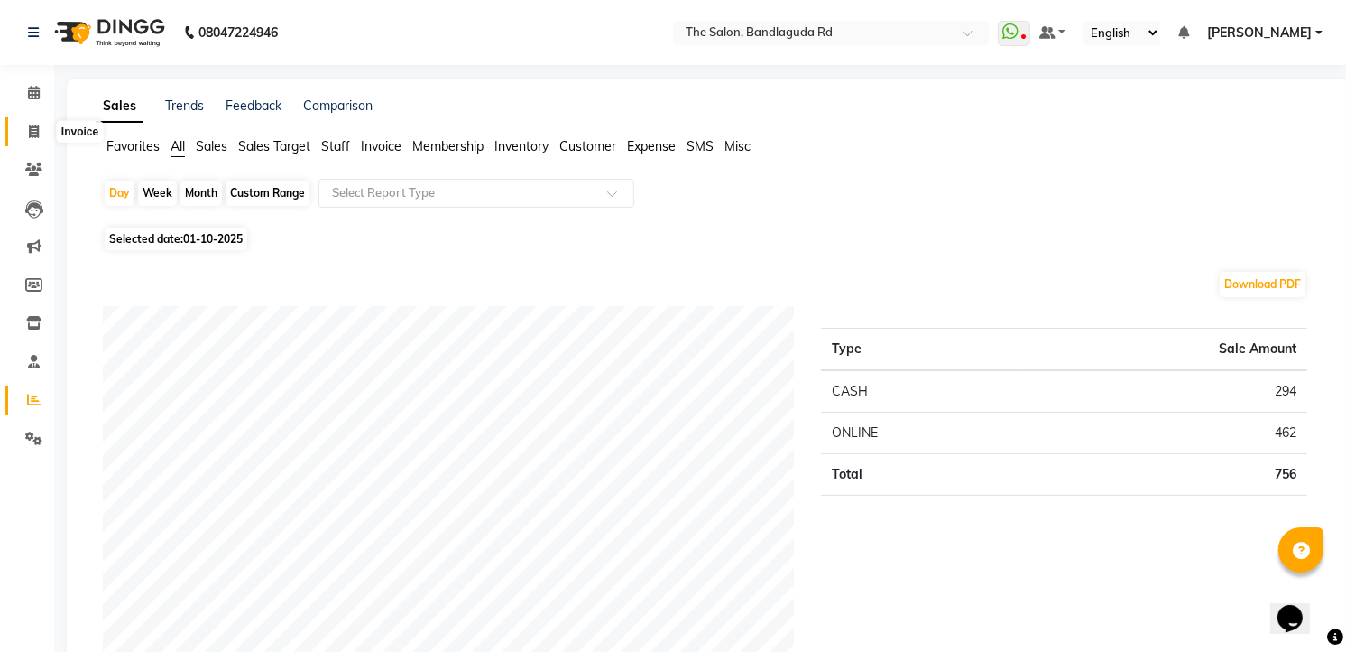
click at [29, 136] on icon at bounding box center [34, 132] width 10 height 14
select select "service"
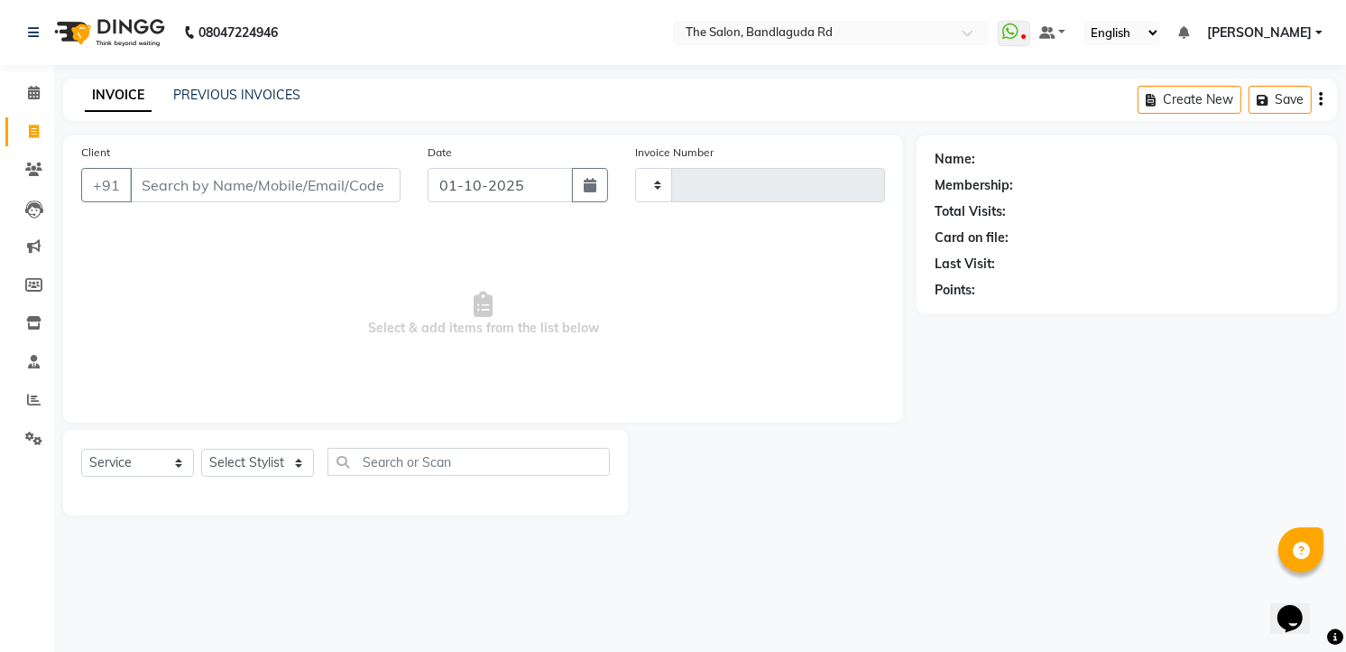
type input "14497"
select select "5198"
click at [269, 458] on select "Select Stylist [PERSON_NAME] [PERSON_NAME] [PERSON_NAME] new [PERSON_NAME] [PER…" at bounding box center [257, 462] width 113 height 28
select select "63353"
click at [201, 449] on select "Select Stylist [PERSON_NAME] [PERSON_NAME] [PERSON_NAME] new [PERSON_NAME] [PER…" at bounding box center [257, 462] width 113 height 28
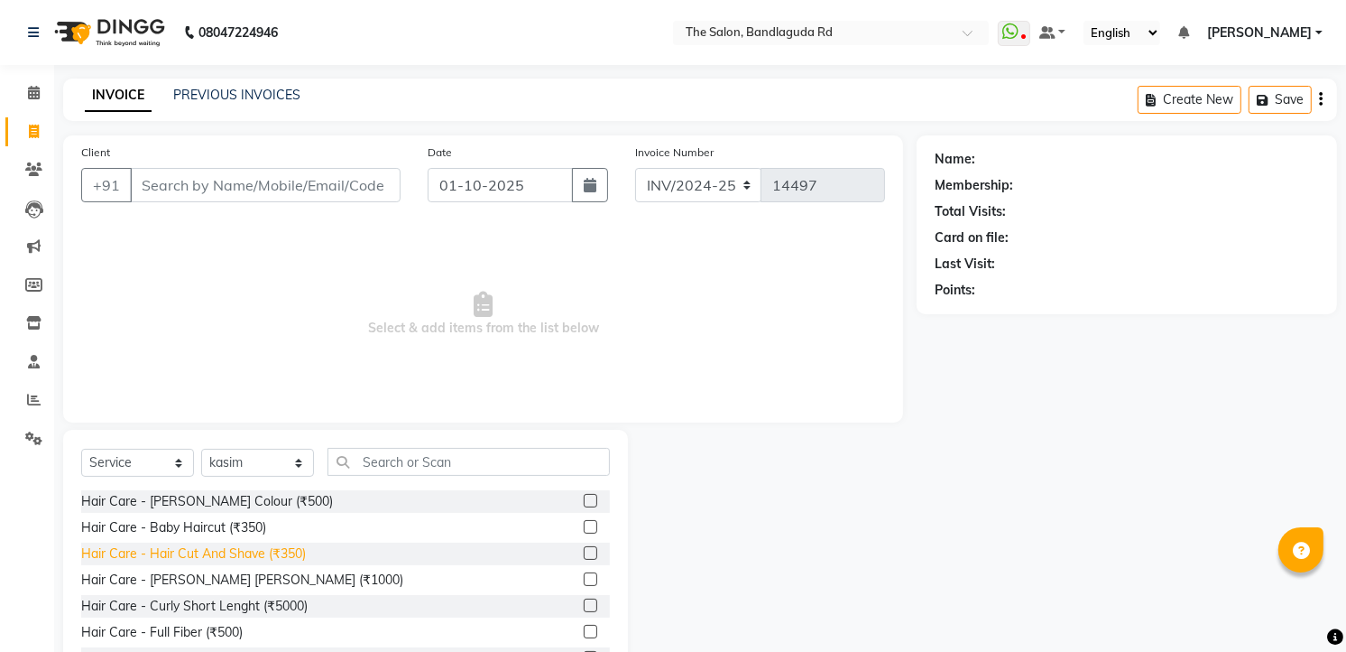
click at [227, 562] on div "Hair Care - Hair Cut And Shave (₹350)" at bounding box center [193, 553] width 225 height 19
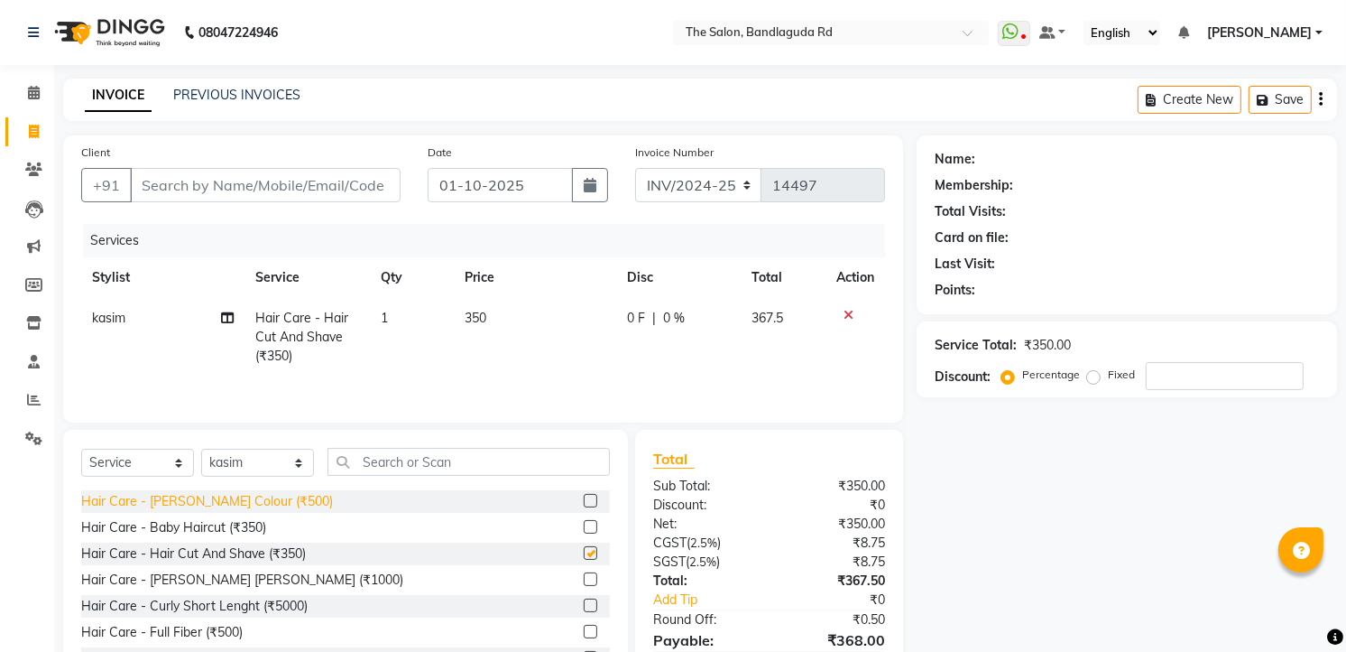
checkbox input "false"
click at [244, 199] on input "Client" at bounding box center [265, 185] width 271 height 34
type input "9"
type input "0"
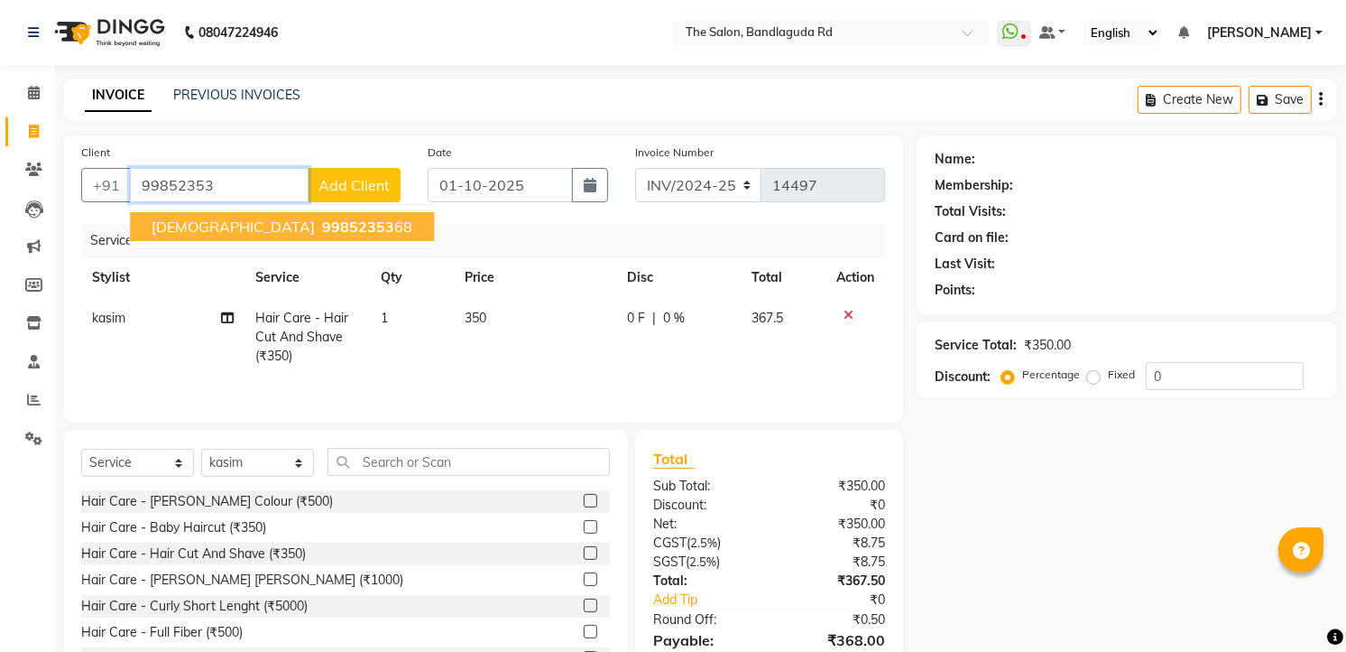
click at [268, 242] on ngb-typeahead-window "[DEMOGRAPHIC_DATA] 99852353 68" at bounding box center [282, 226] width 306 height 45
click at [322, 231] on span "99852353" at bounding box center [358, 226] width 72 height 18
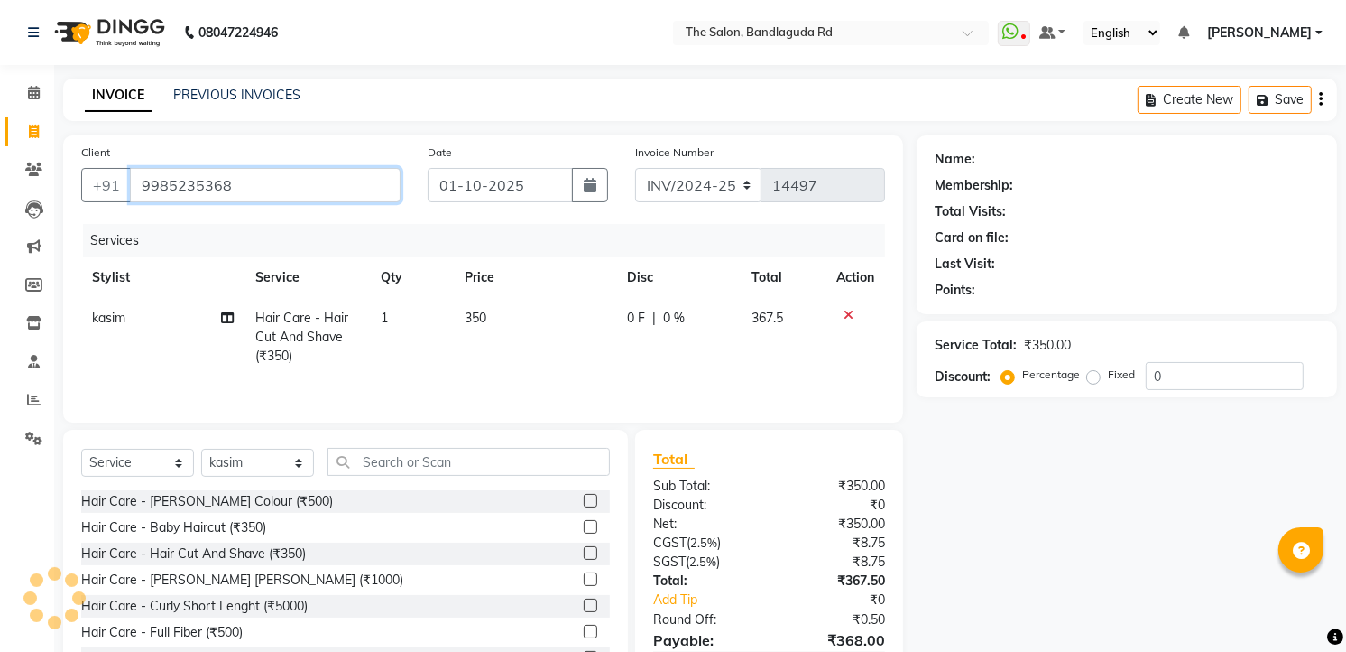
type input "9985235368"
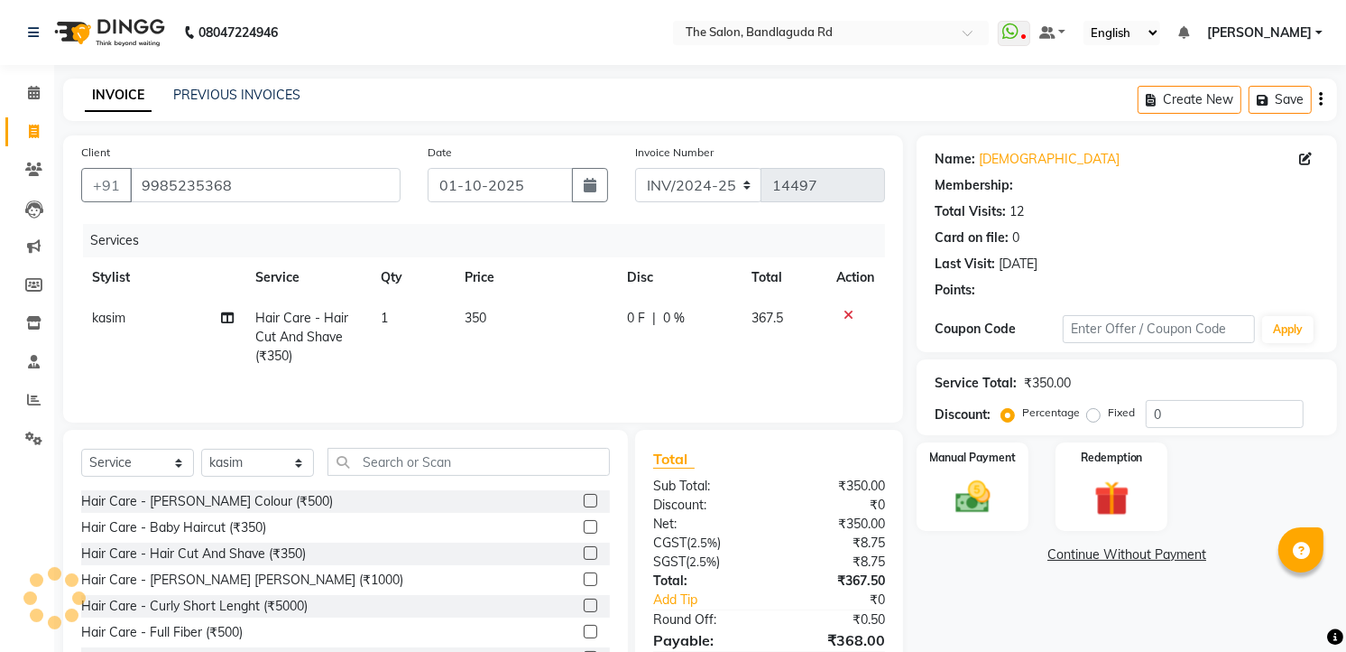
select select "1: Object"
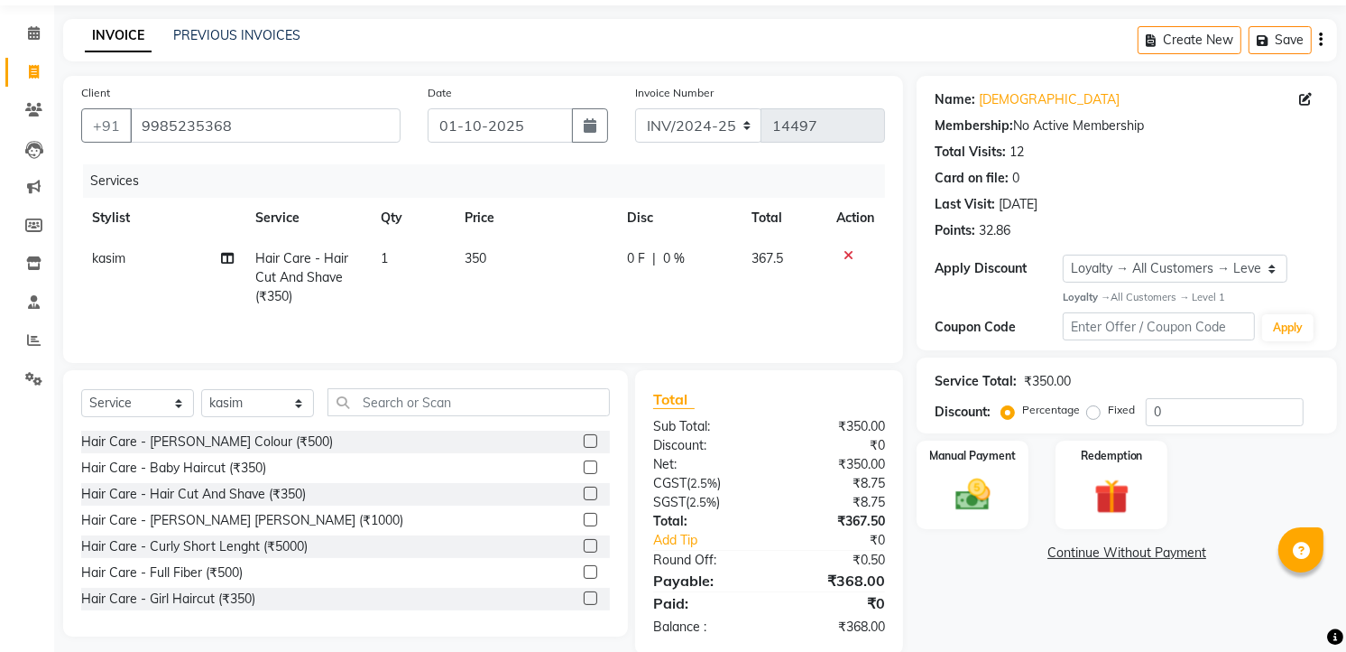
scroll to position [91, 0]
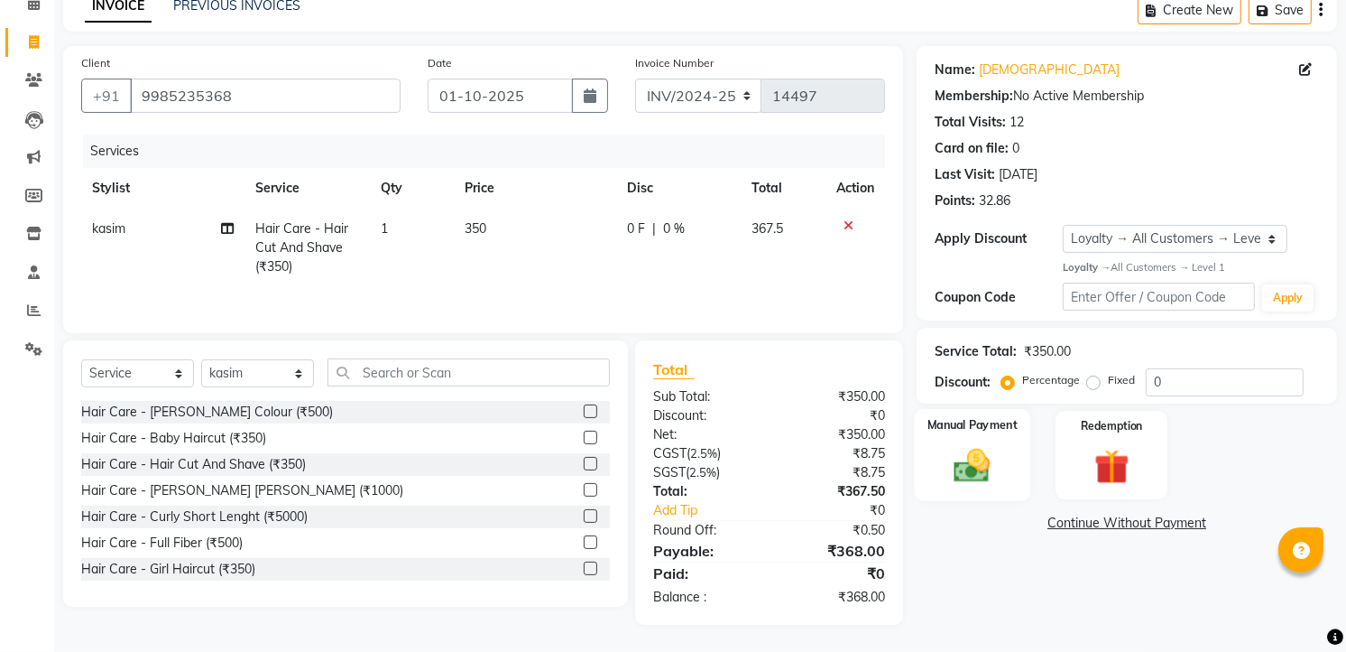
click at [985, 439] on div "Manual Payment" at bounding box center [973, 455] width 116 height 92
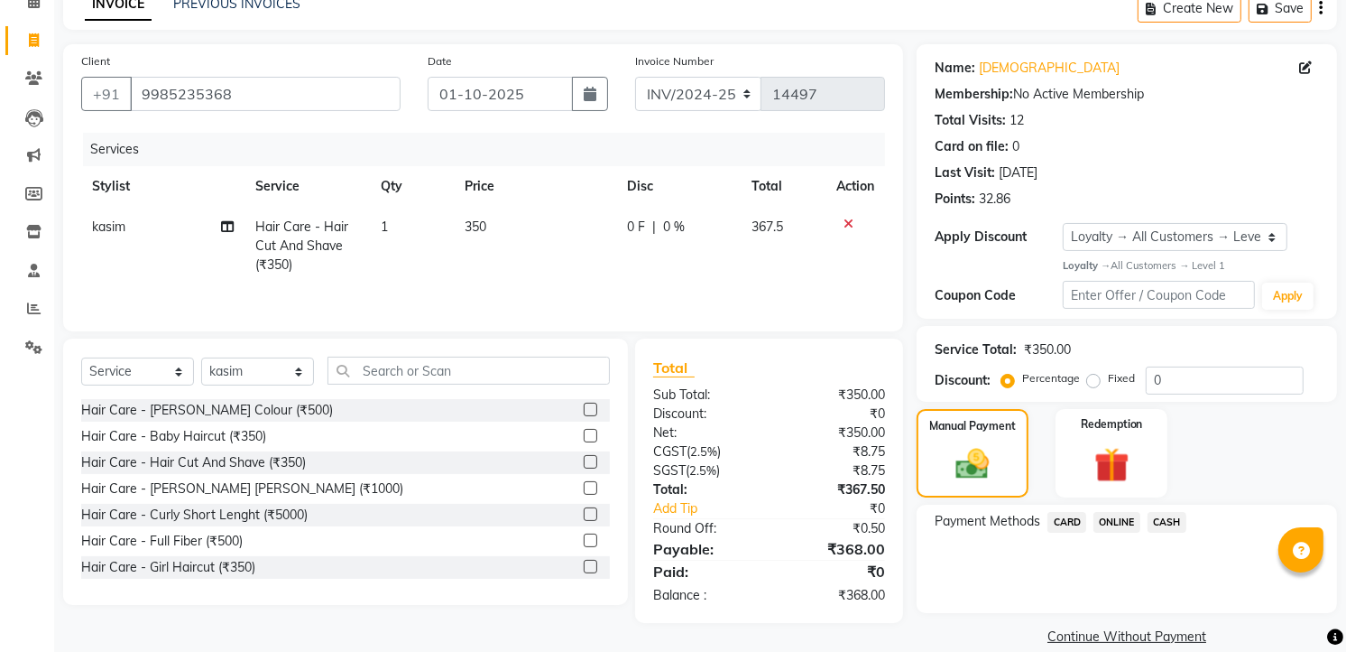
scroll to position [115, 0]
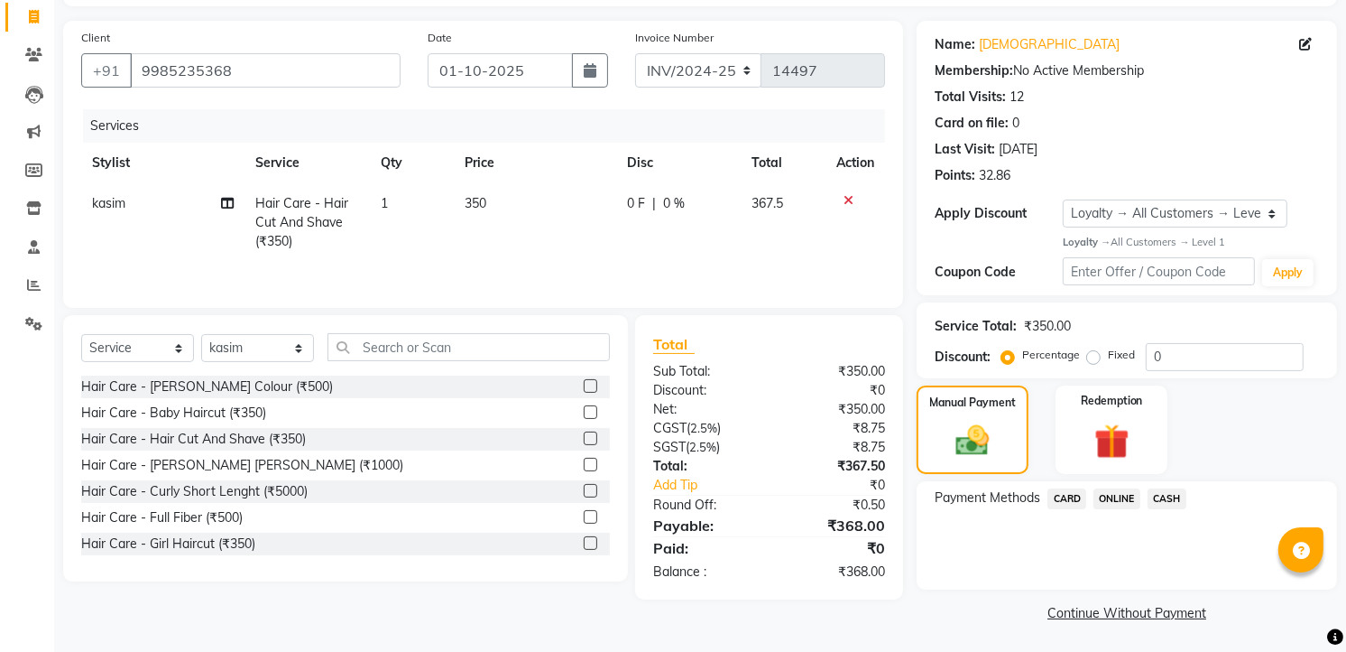
click at [1179, 497] on span "CASH" at bounding box center [1167, 498] width 39 height 21
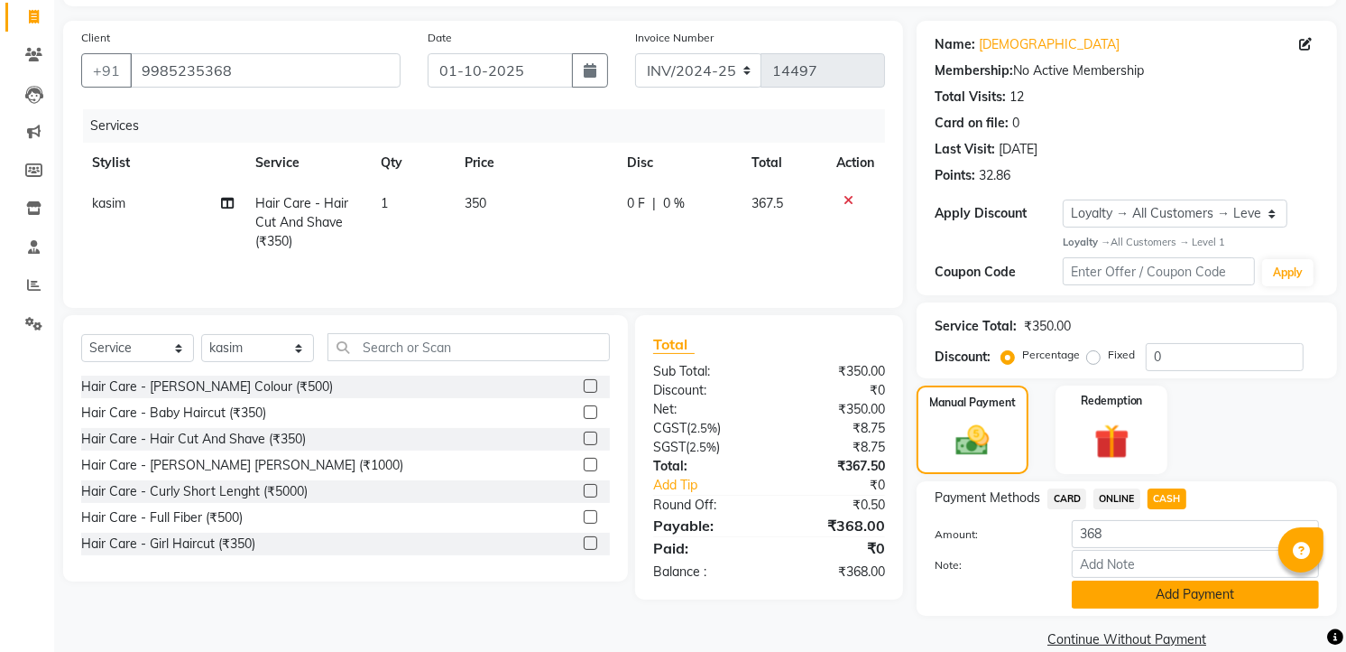
click at [1179, 590] on button "Add Payment" at bounding box center [1195, 594] width 247 height 28
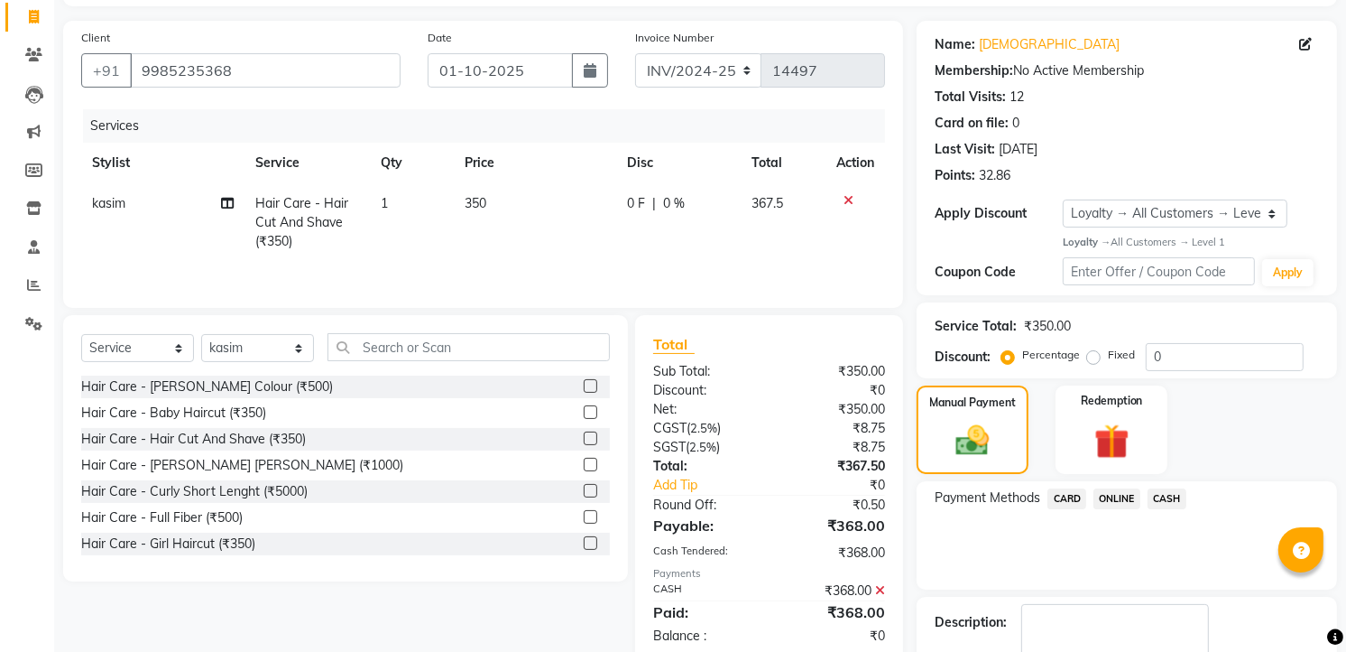
scroll to position [245, 0]
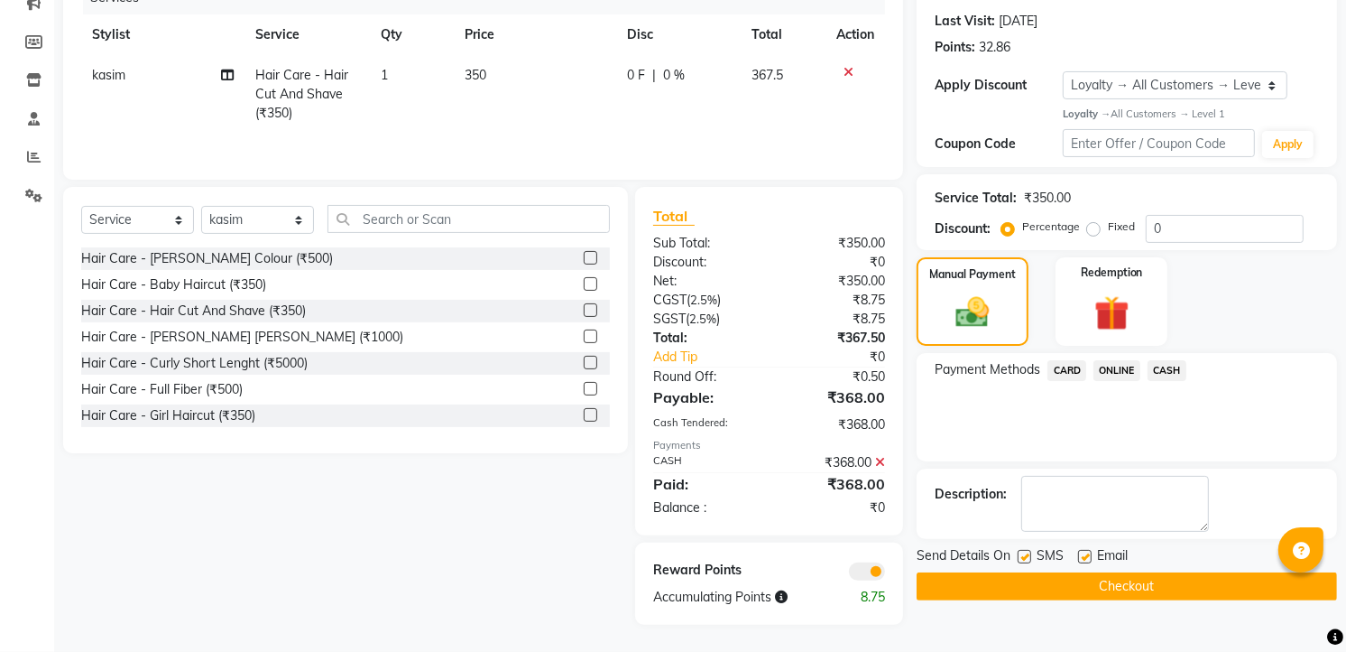
click at [1179, 587] on button "Checkout" at bounding box center [1127, 586] width 421 height 28
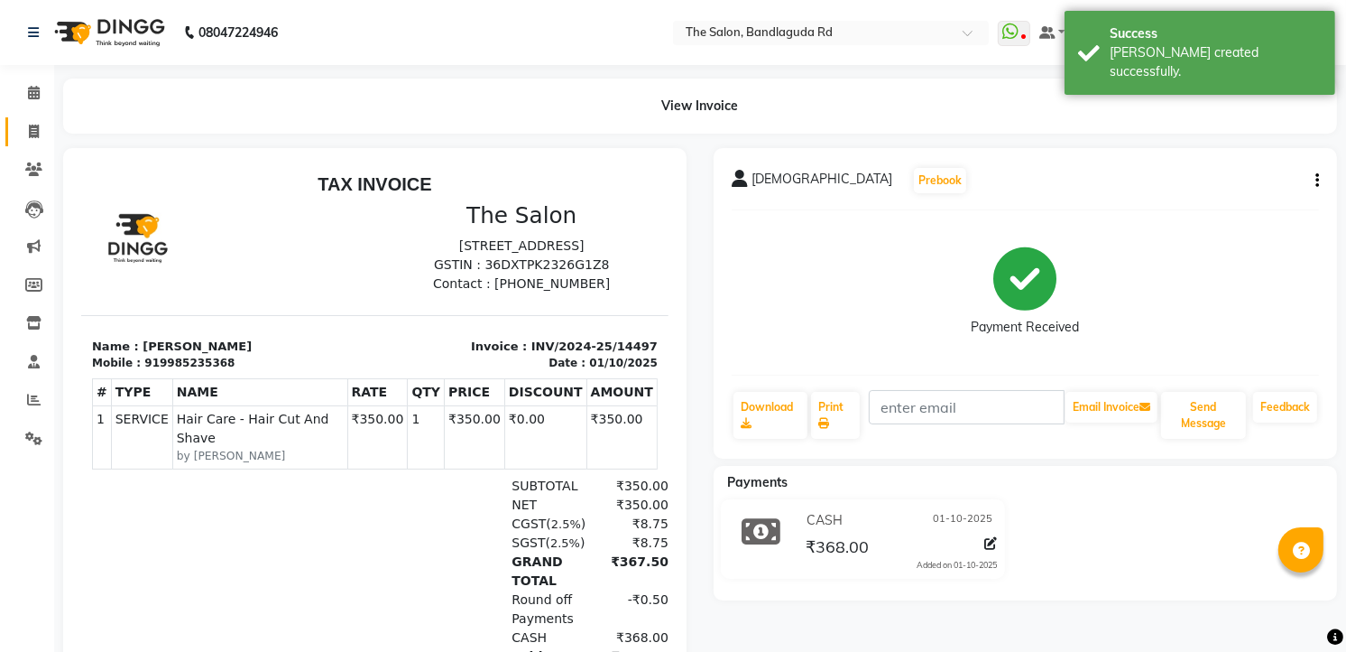
click at [5, 133] on link "Invoice" at bounding box center [26, 132] width 43 height 30
select select "service"
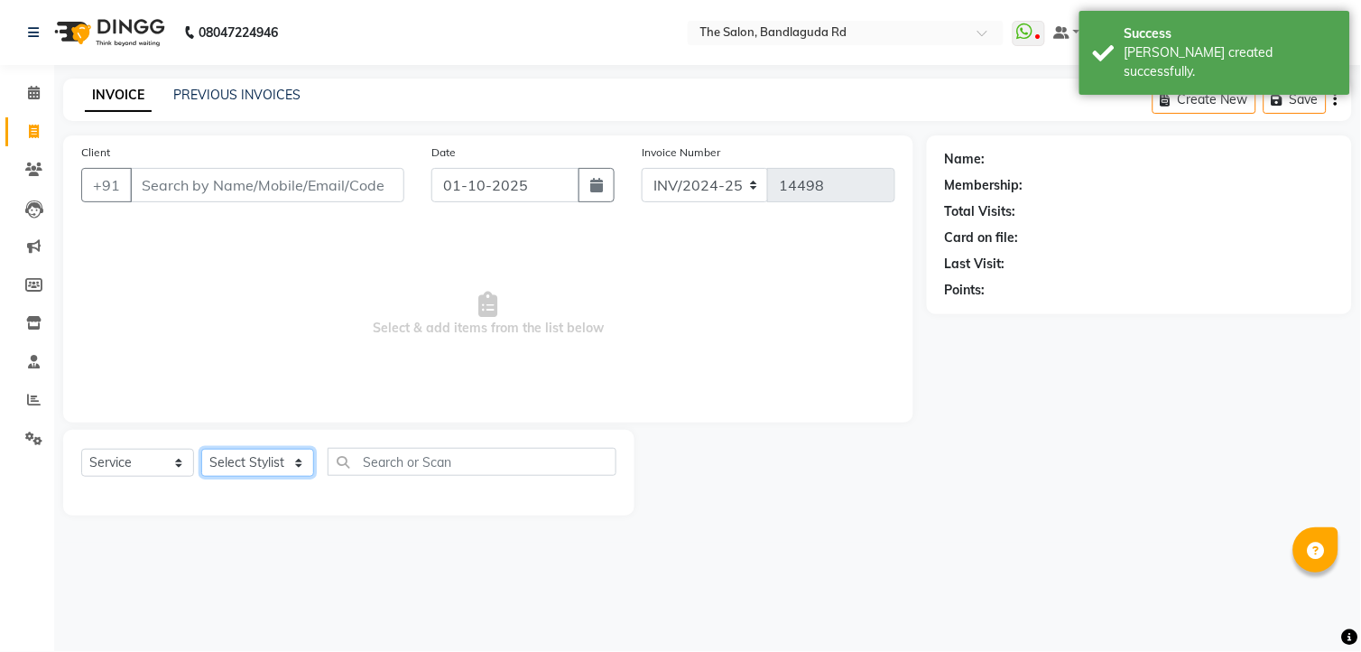
click at [229, 476] on select "Select Stylist [PERSON_NAME] [PERSON_NAME] [PERSON_NAME] new [PERSON_NAME] [PER…" at bounding box center [257, 462] width 113 height 28
select select "86723"
click at [201, 449] on select "Select Stylist [PERSON_NAME] [PERSON_NAME] [PERSON_NAME] new [PERSON_NAME] [PER…" at bounding box center [257, 462] width 113 height 28
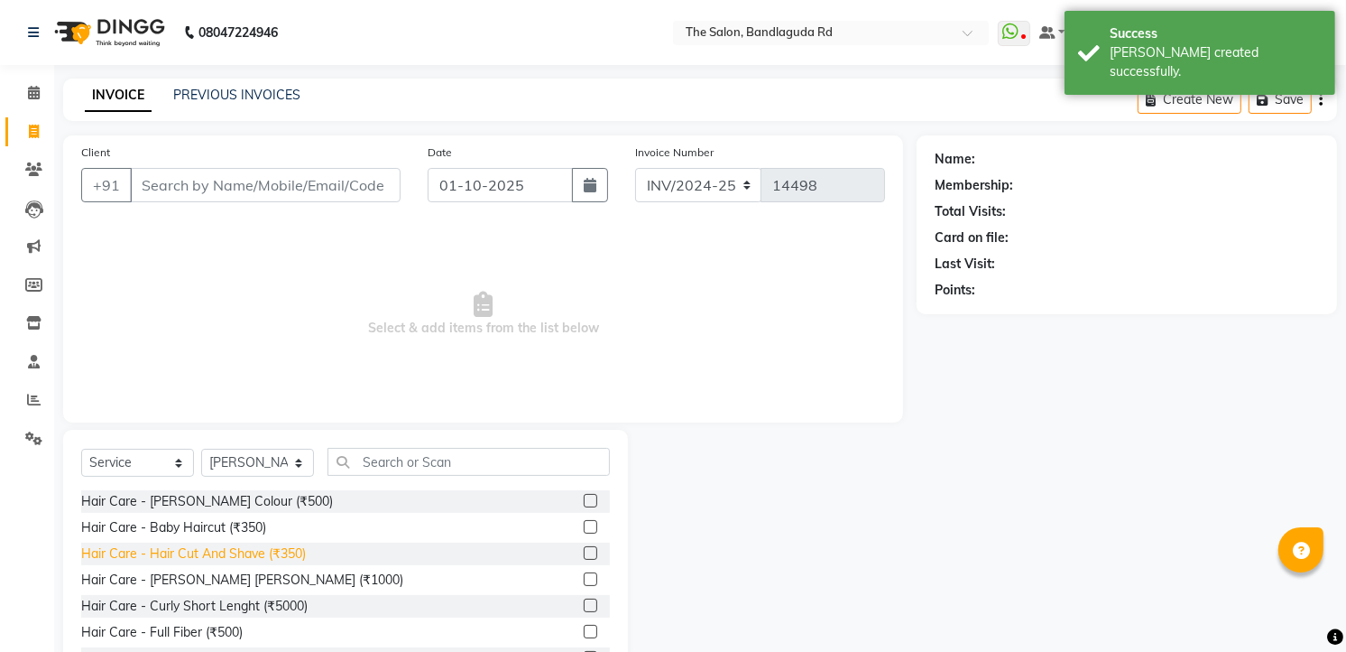
click at [258, 544] on div "Hair Care - Hair Cut And Shave (₹350)" at bounding box center [193, 553] width 225 height 19
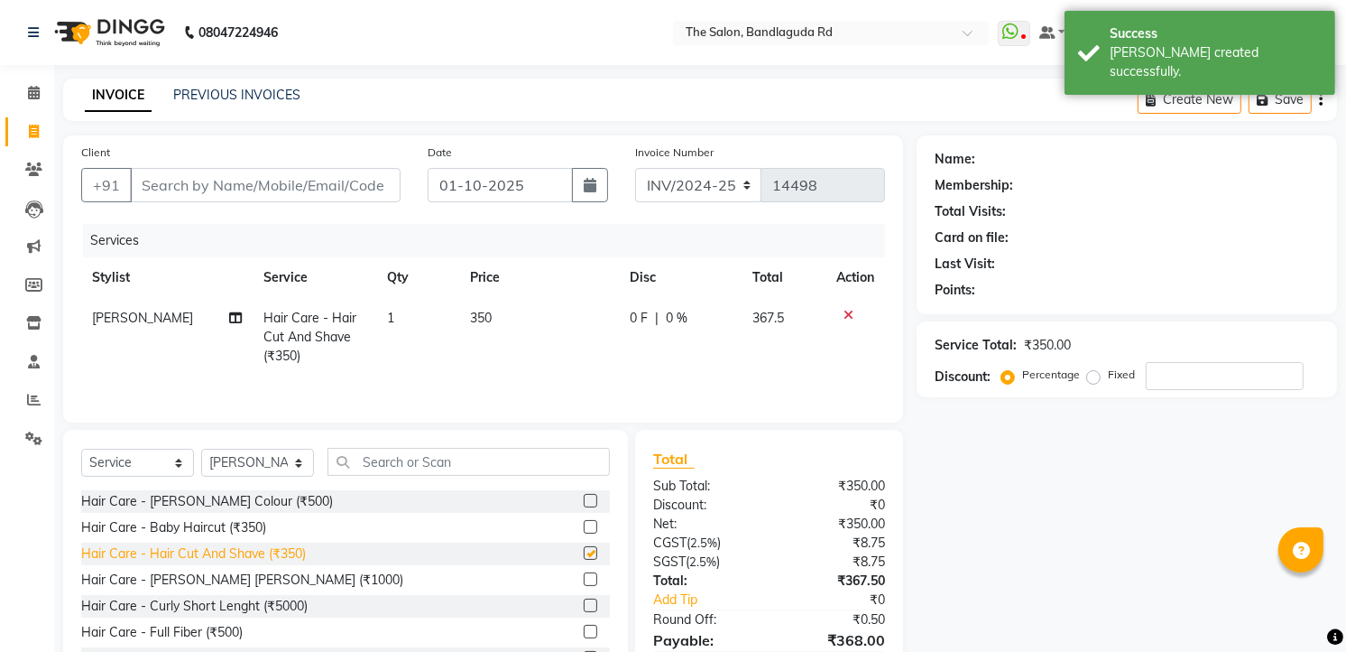
checkbox input "false"
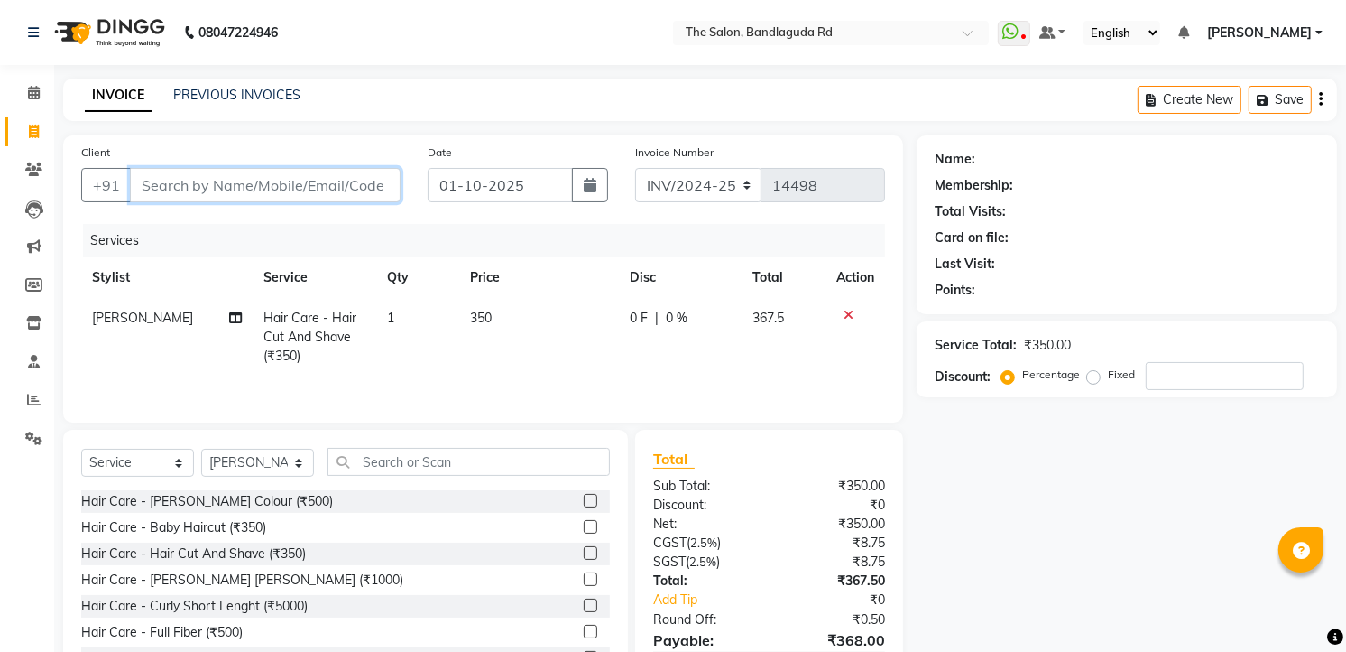
click at [265, 170] on input "Client" at bounding box center [265, 185] width 271 height 34
type input "7"
type input "0"
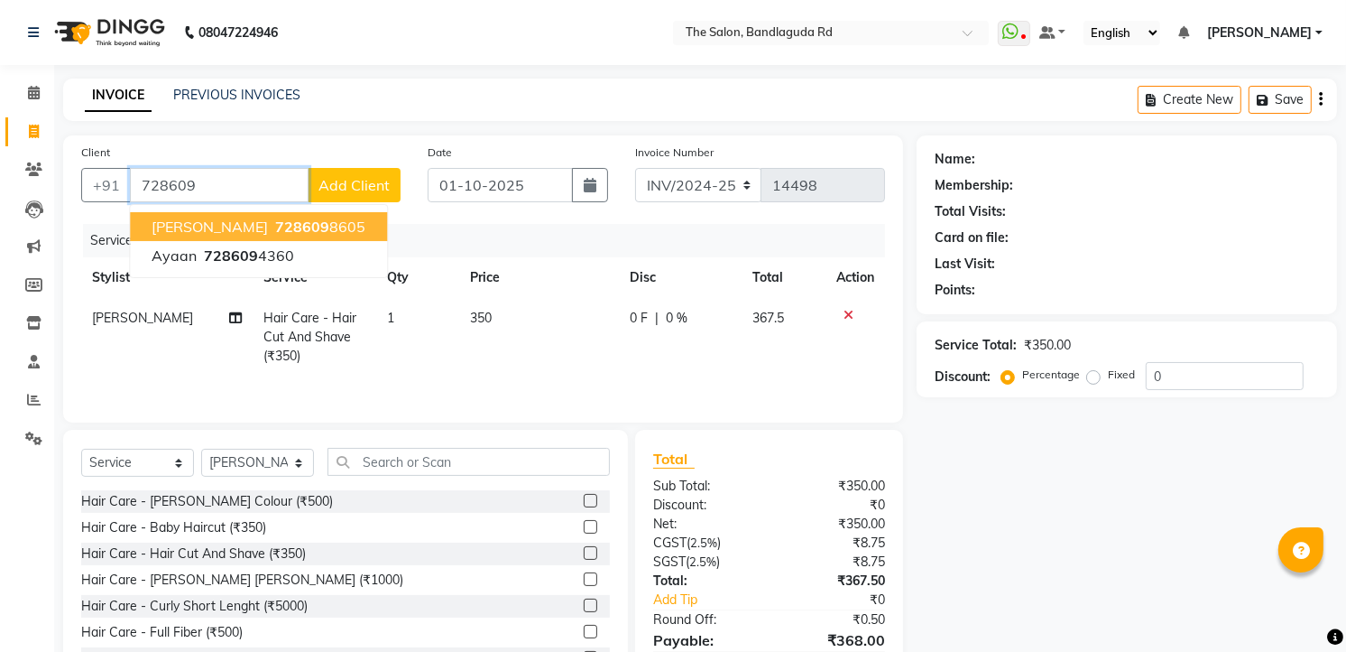
click at [257, 236] on button "[PERSON_NAME] 728609 8605" at bounding box center [258, 226] width 257 height 29
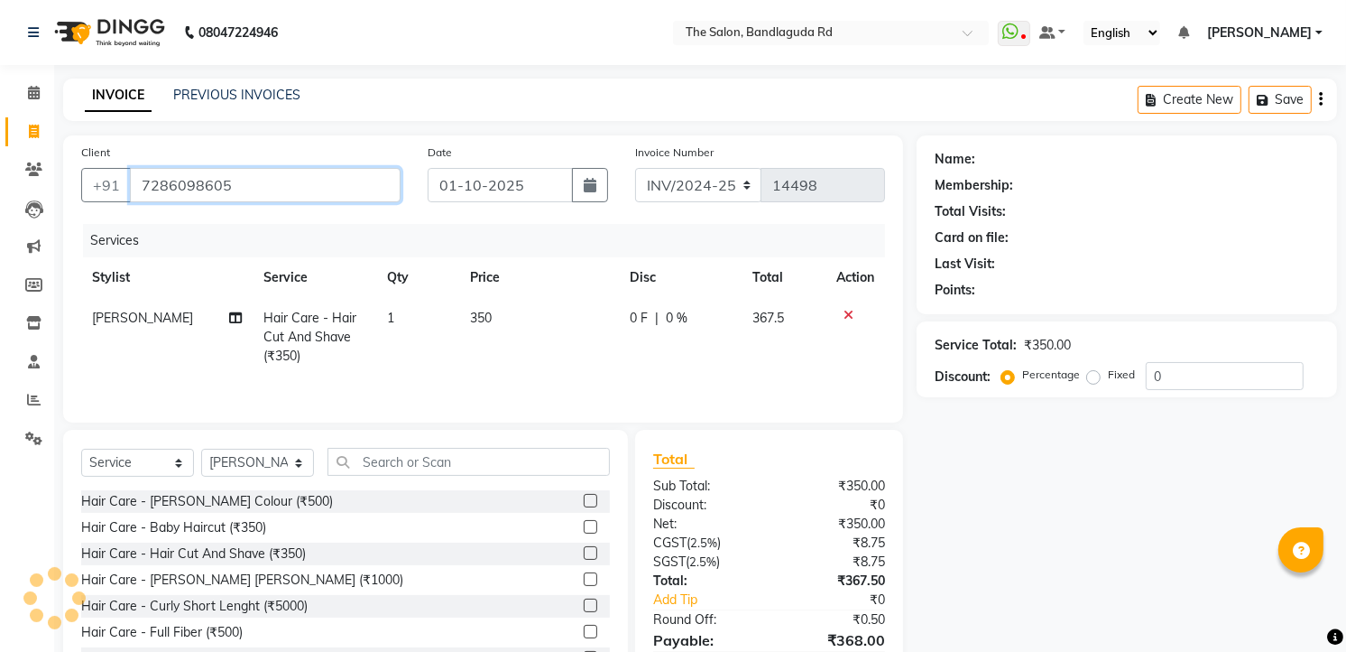
type input "7286098605"
select select "1: Object"
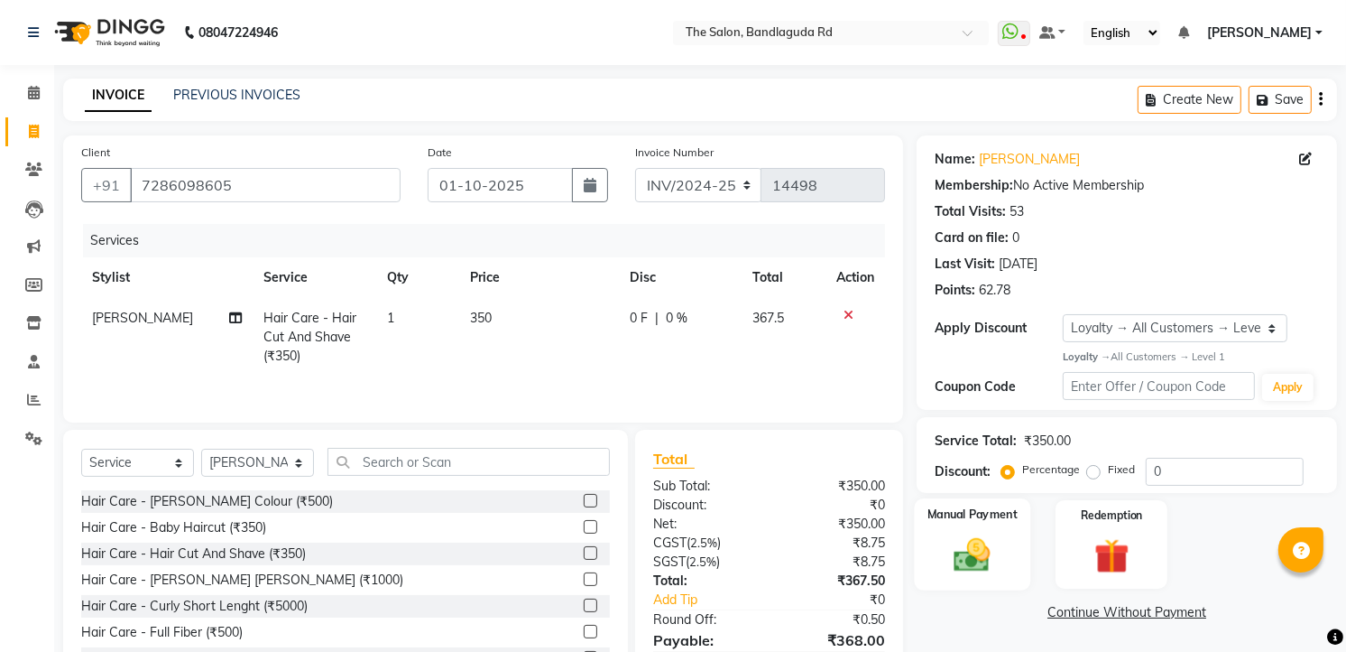
click at [963, 528] on div "Manual Payment" at bounding box center [973, 544] width 116 height 92
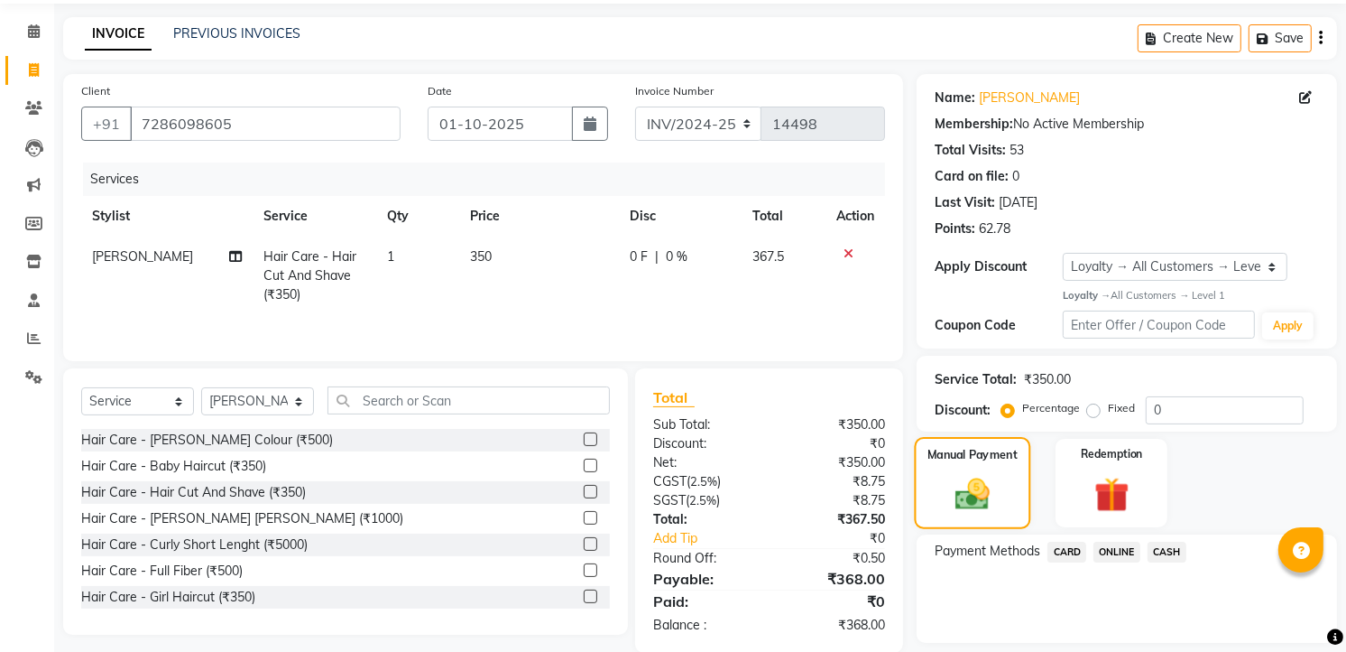
scroll to position [115, 0]
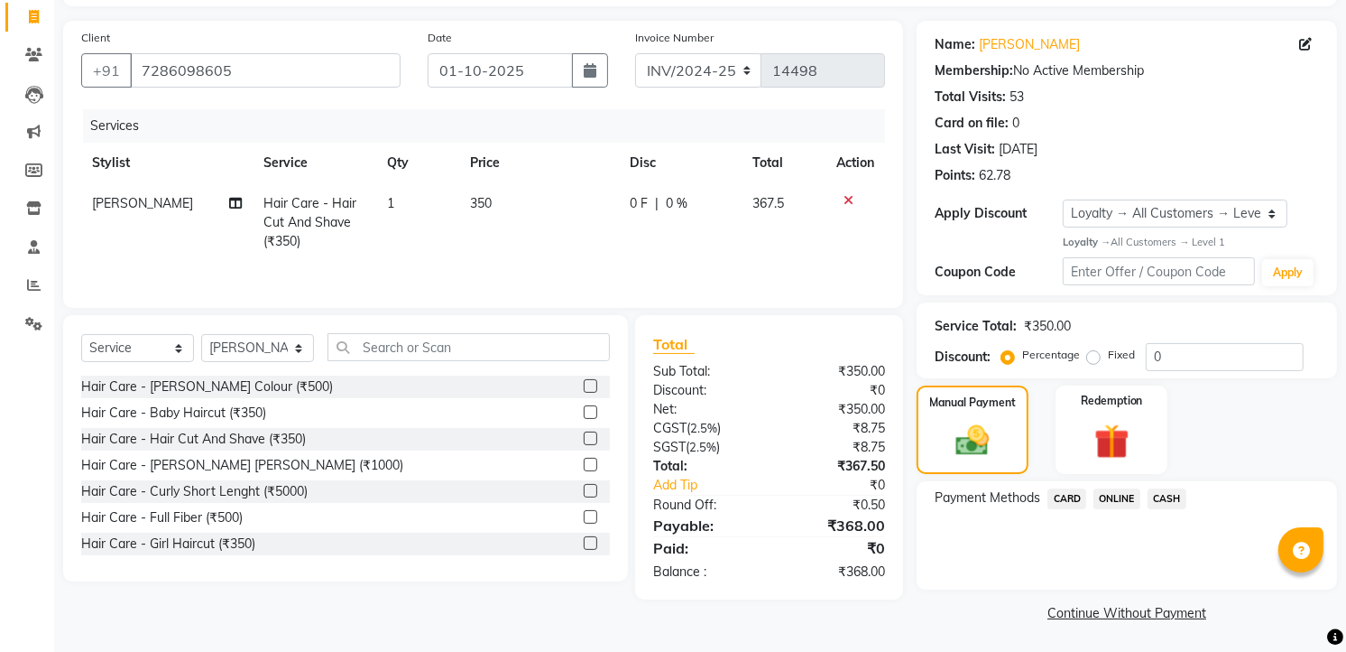
click at [1159, 490] on span "CASH" at bounding box center [1167, 498] width 39 height 21
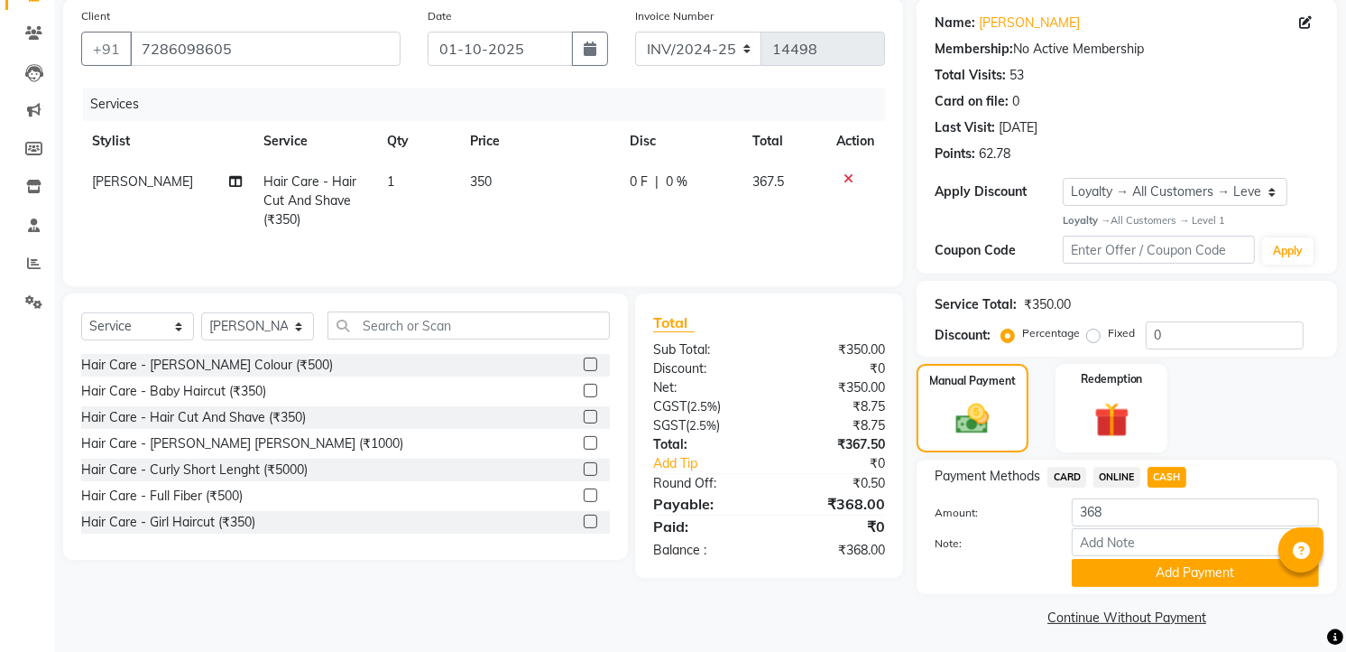
scroll to position [142, 0]
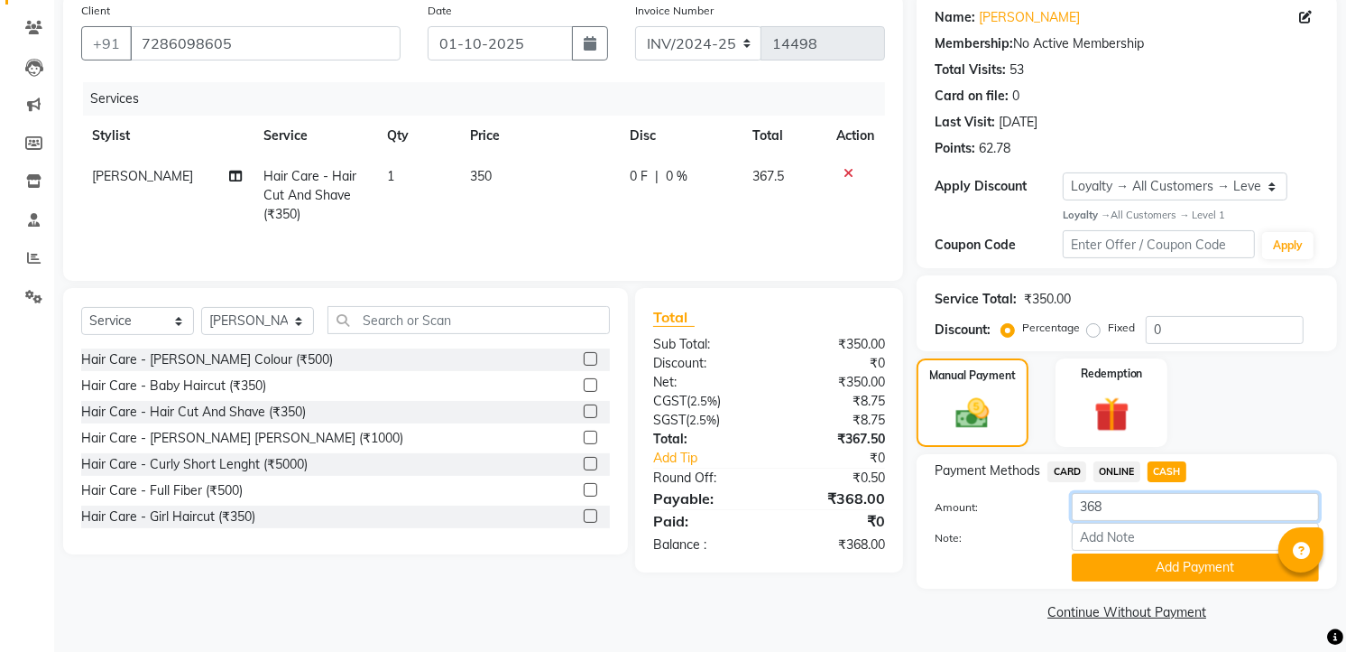
click at [1129, 508] on input "368" at bounding box center [1195, 507] width 247 height 28
type input "3"
type input "350"
click at [1171, 570] on button "Add Payment" at bounding box center [1195, 567] width 247 height 28
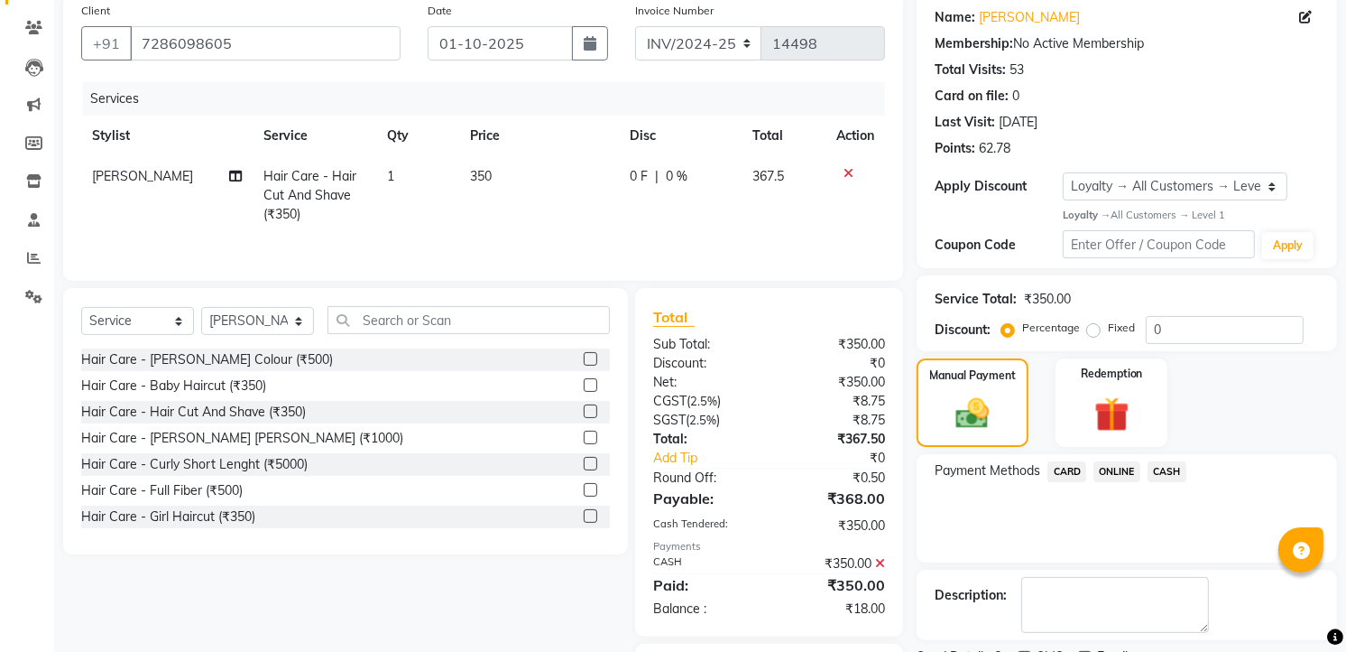
click at [1131, 466] on span "ONLINE" at bounding box center [1117, 471] width 47 height 21
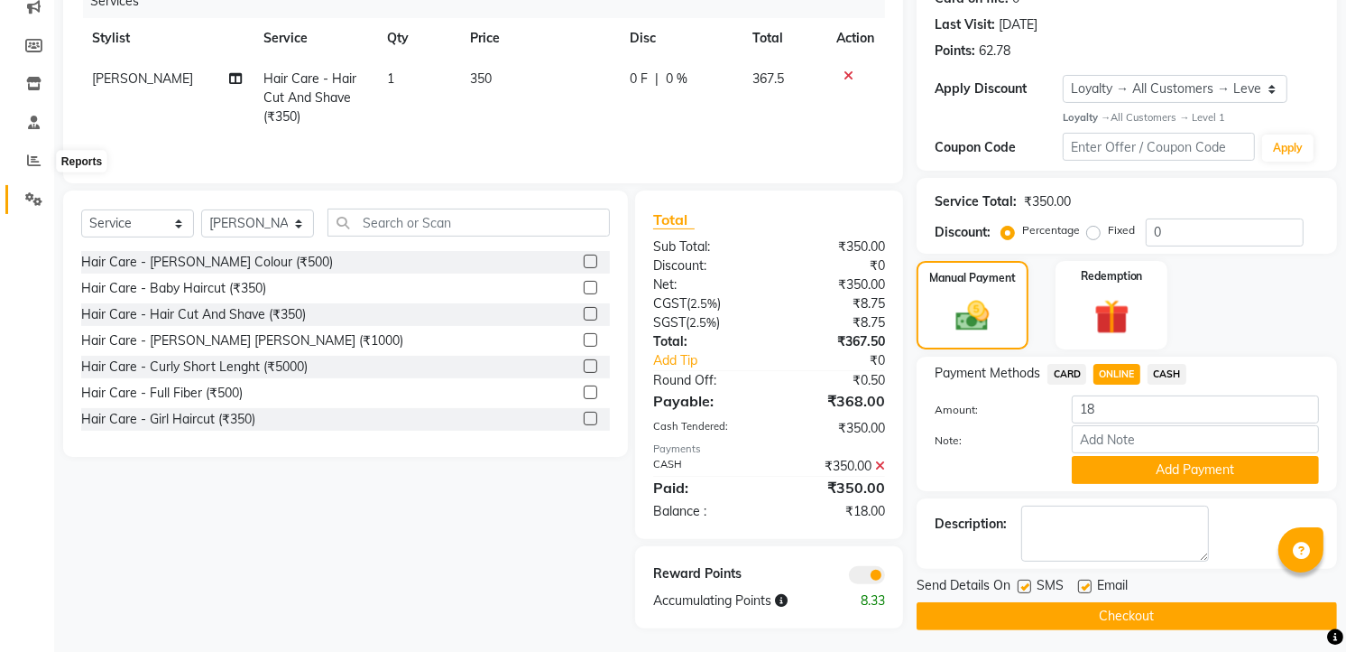
scroll to position [245, 0]
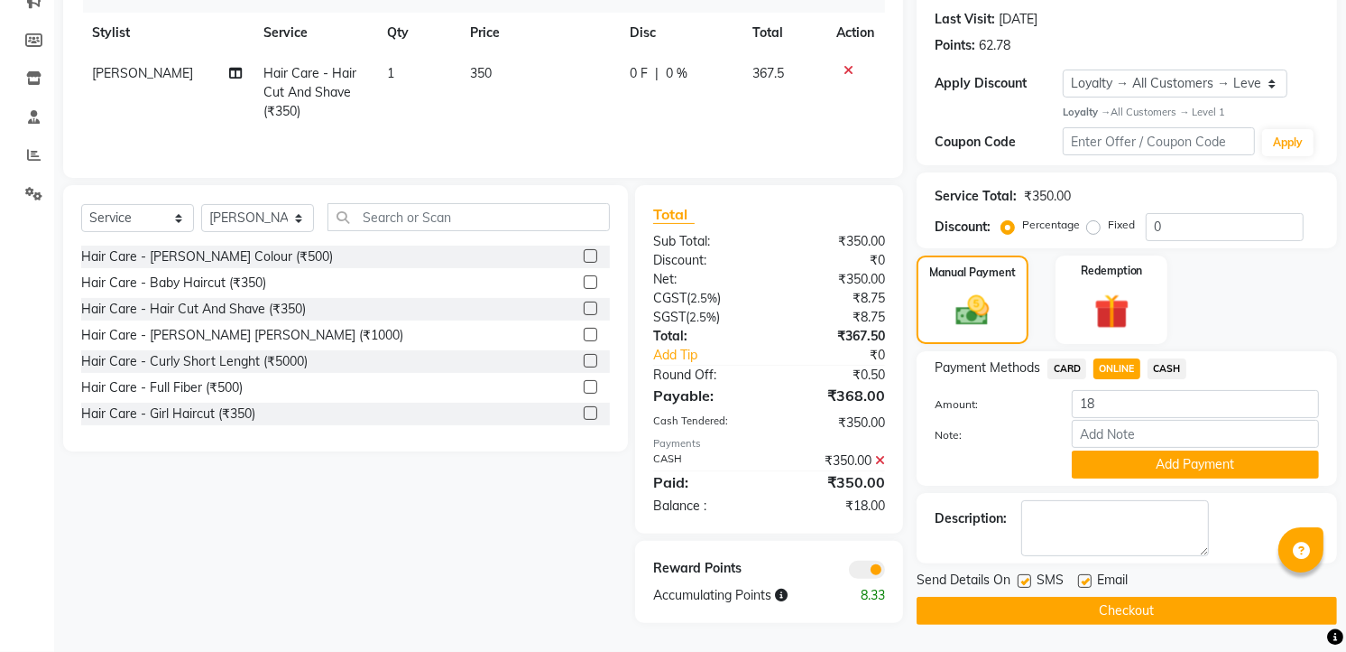
click at [1123, 471] on button "Add Payment" at bounding box center [1195, 464] width 247 height 28
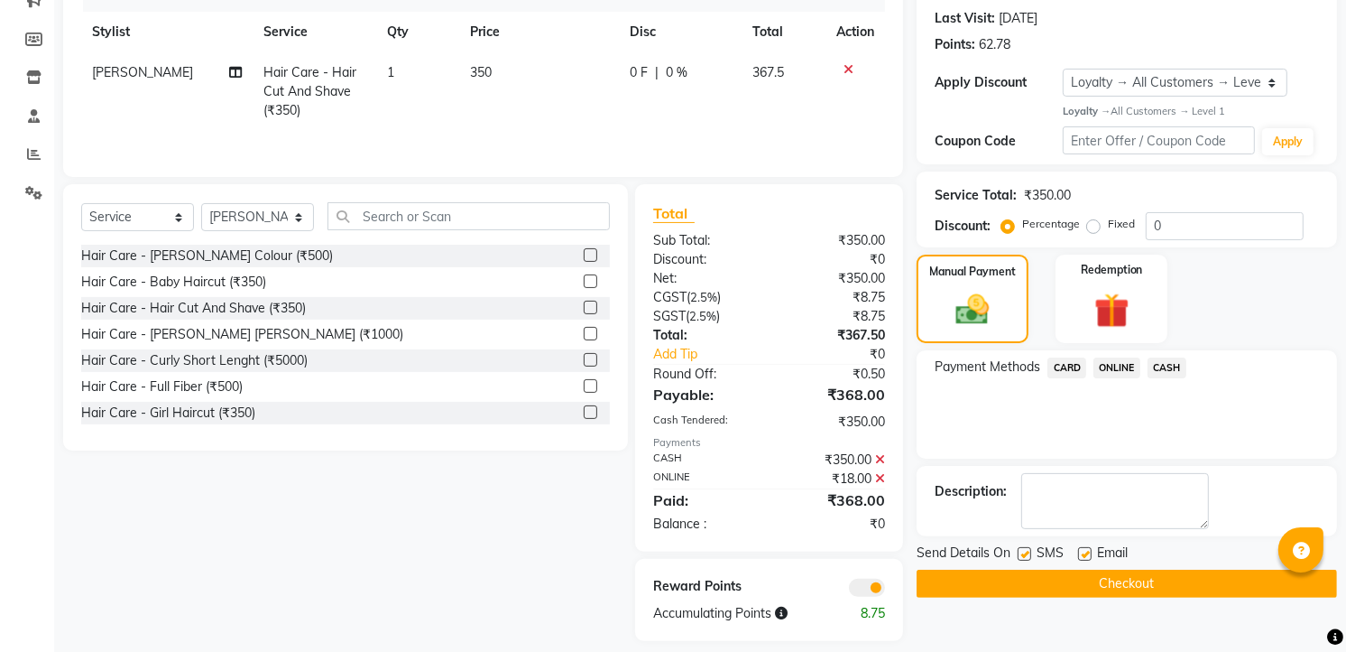
scroll to position [263, 0]
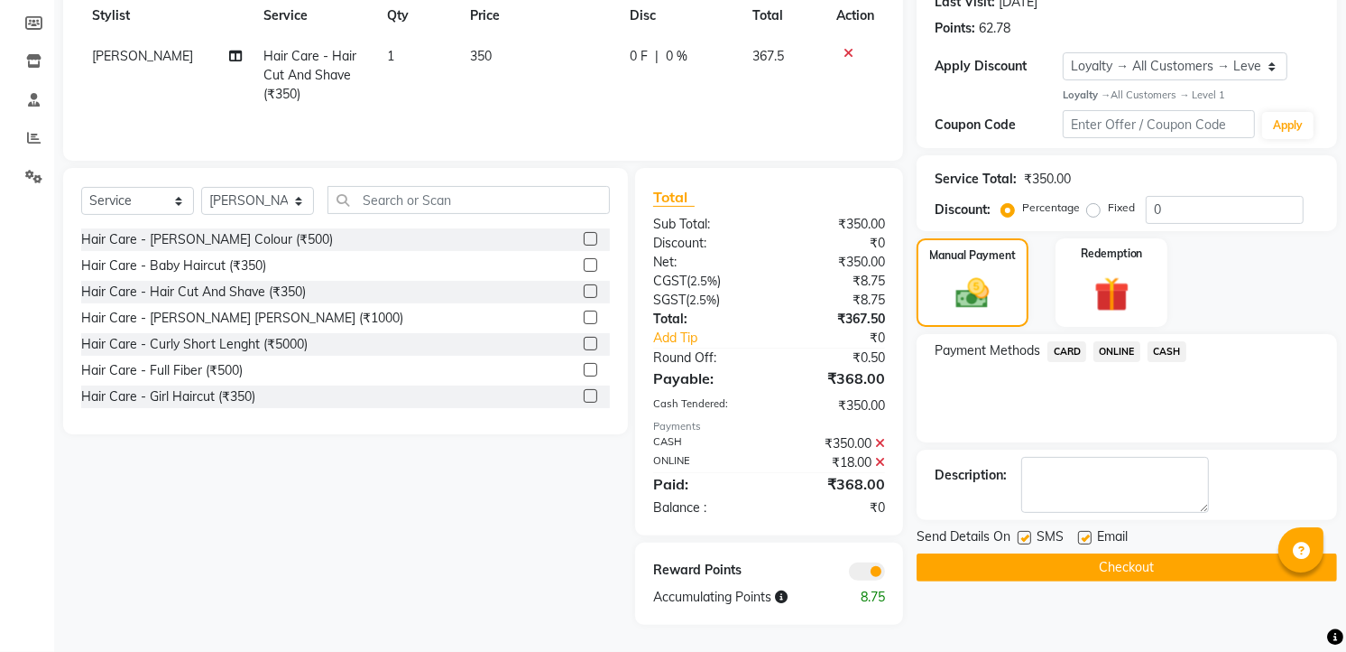
click at [1114, 569] on button "Checkout" at bounding box center [1127, 567] width 421 height 28
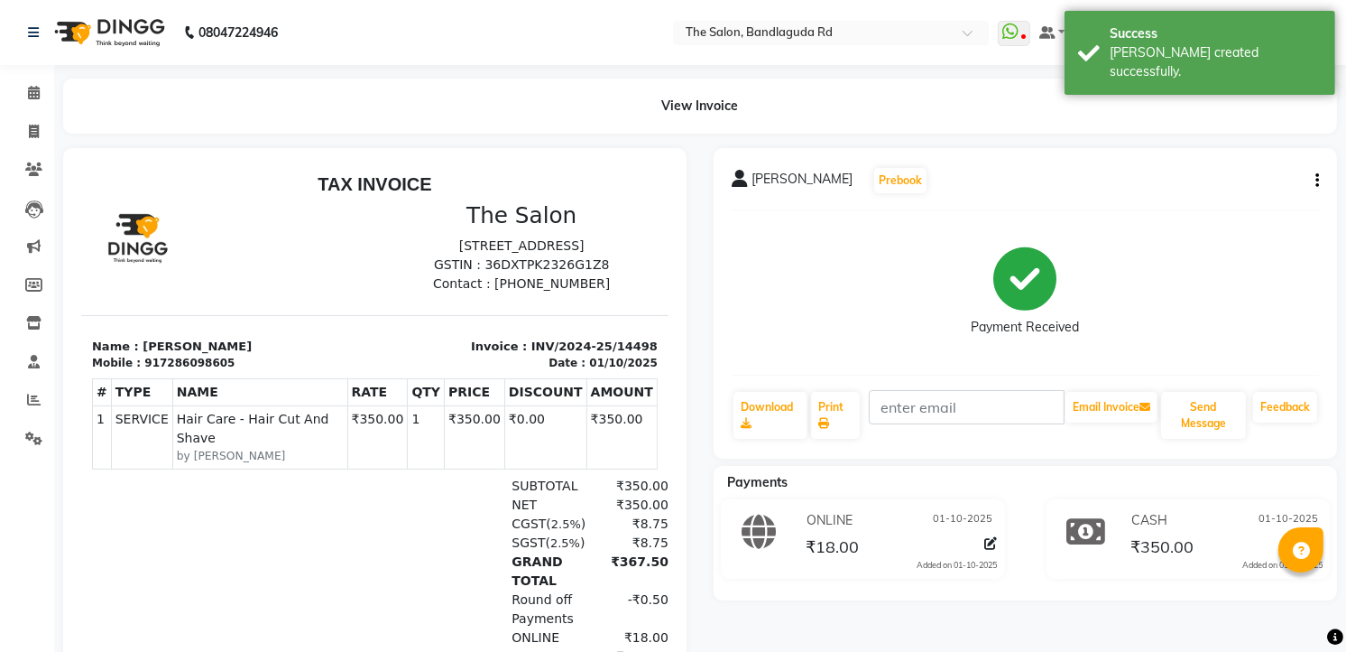
click at [83, 14] on img at bounding box center [108, 32] width 124 height 51
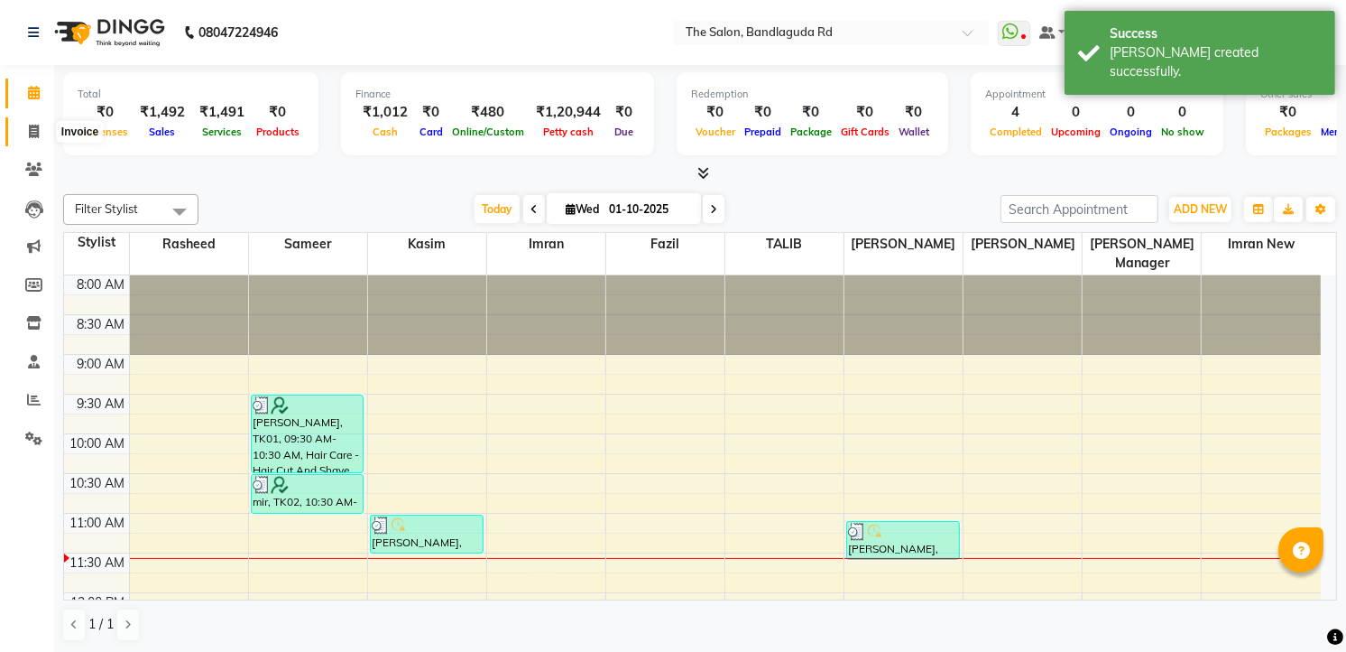
click at [36, 126] on icon at bounding box center [34, 132] width 10 height 14
select select "service"
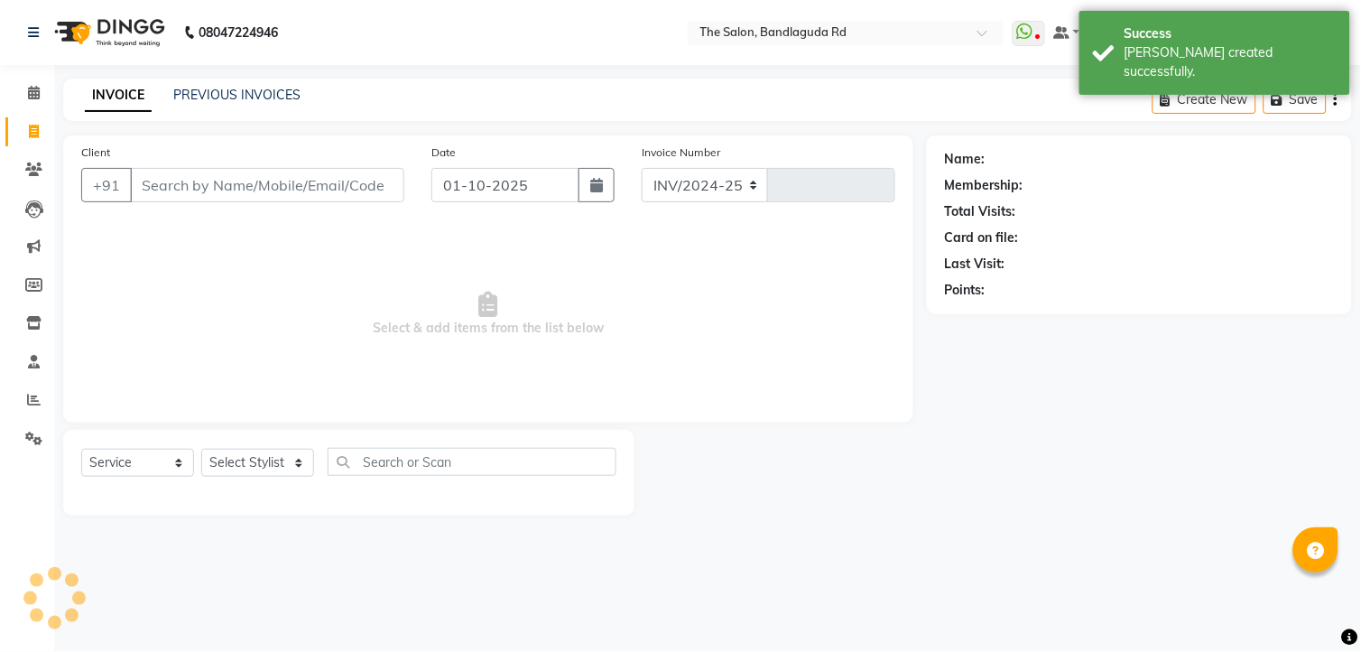
select select "5198"
type input "14499"
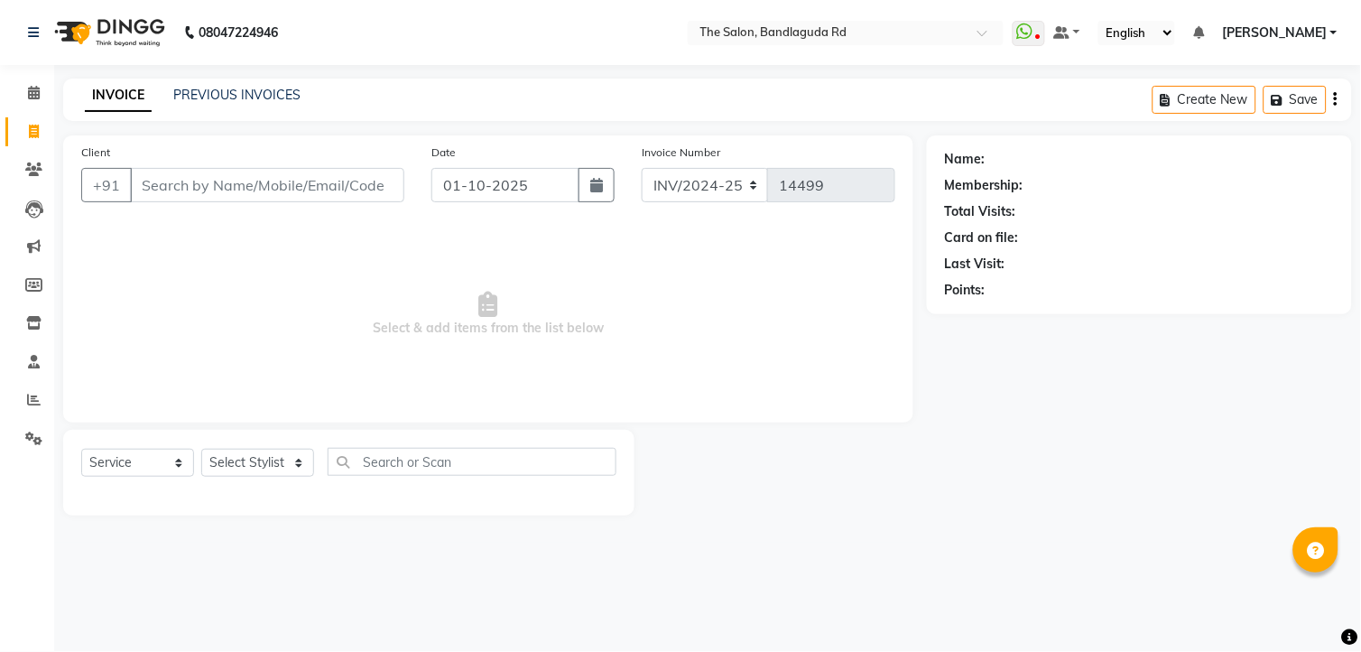
click at [13, 383] on li "Reports" at bounding box center [27, 400] width 54 height 39
click at [41, 409] on span at bounding box center [34, 400] width 32 height 21
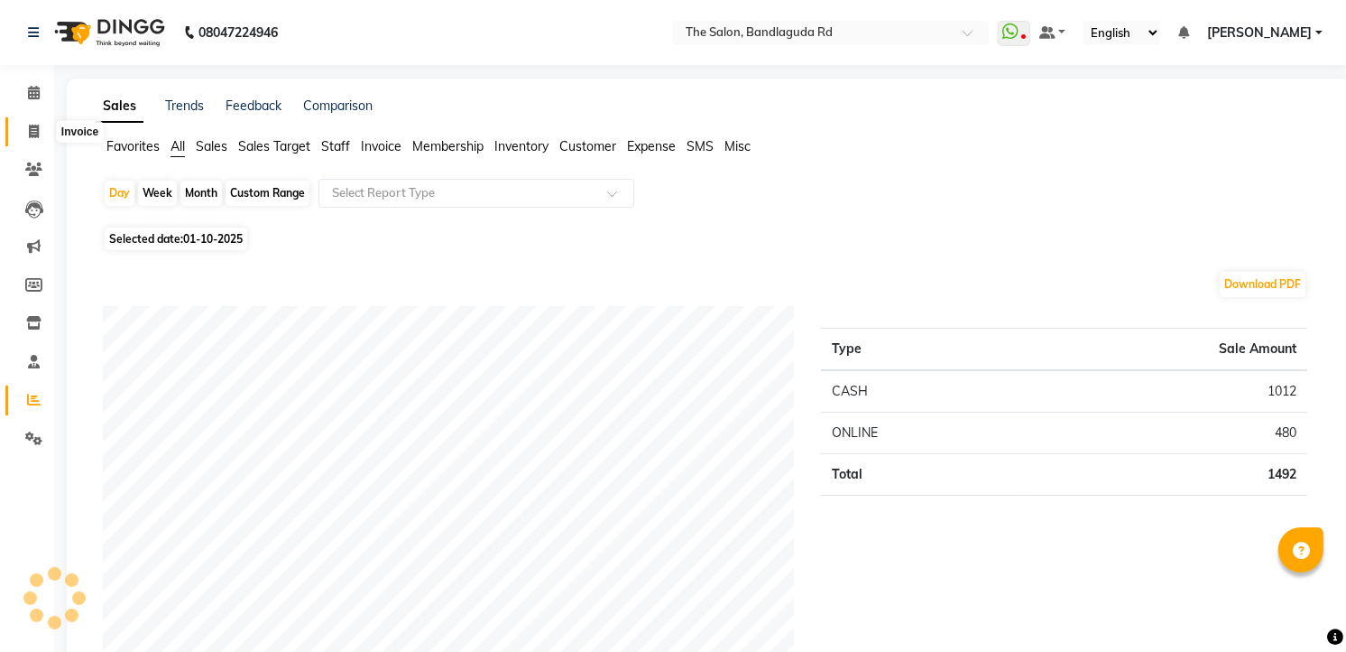
click at [32, 128] on icon at bounding box center [34, 132] width 10 height 14
select select "service"
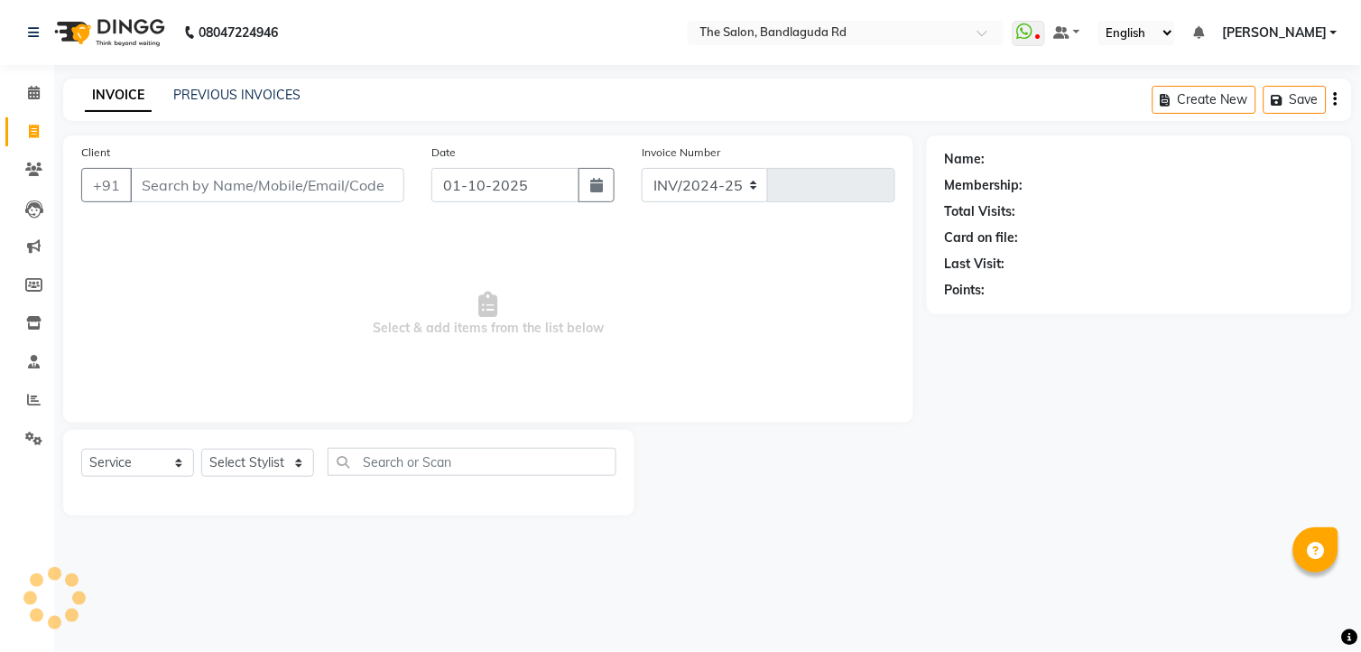
select select "5198"
type input "14499"
click at [227, 466] on select "Select Stylist [PERSON_NAME] [PERSON_NAME] [PERSON_NAME] new [PERSON_NAME] [PER…" at bounding box center [257, 462] width 113 height 28
select select "49762"
click at [201, 449] on select "Select Stylist [PERSON_NAME] [PERSON_NAME] [PERSON_NAME] new [PERSON_NAME] [PER…" at bounding box center [257, 462] width 113 height 28
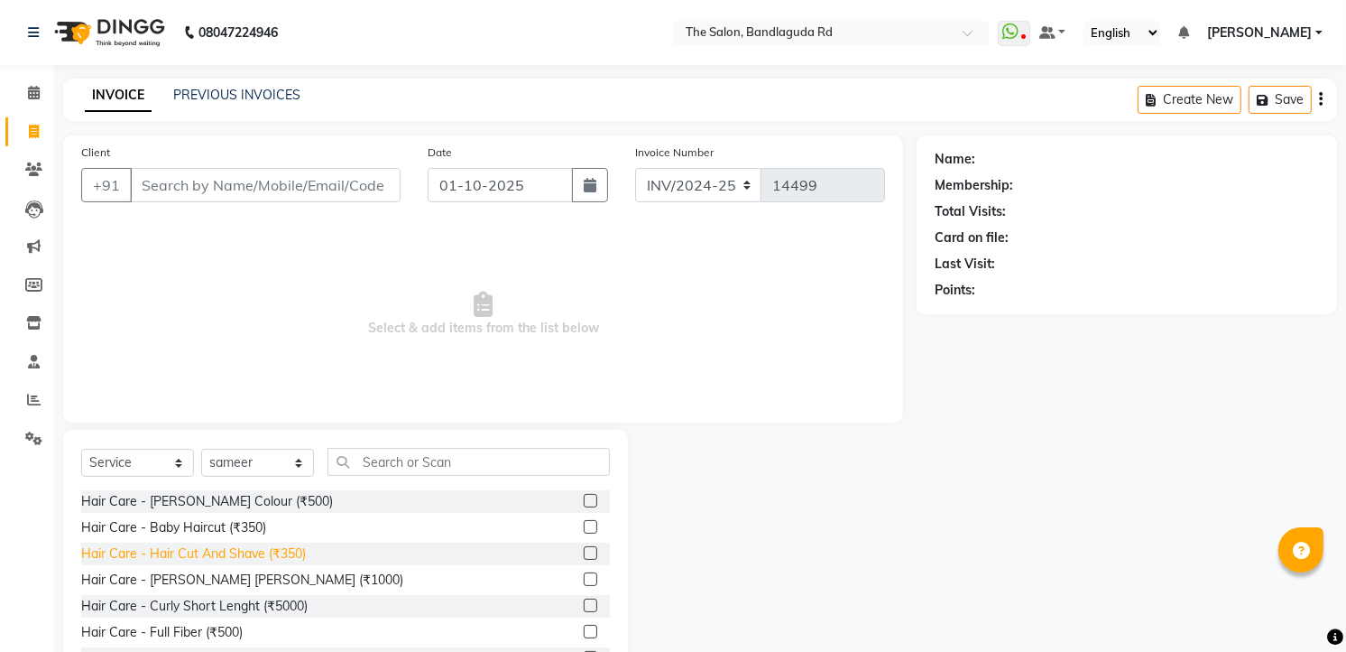
click at [283, 558] on div "Hair Care - Hair Cut And Shave (₹350)" at bounding box center [193, 553] width 225 height 19
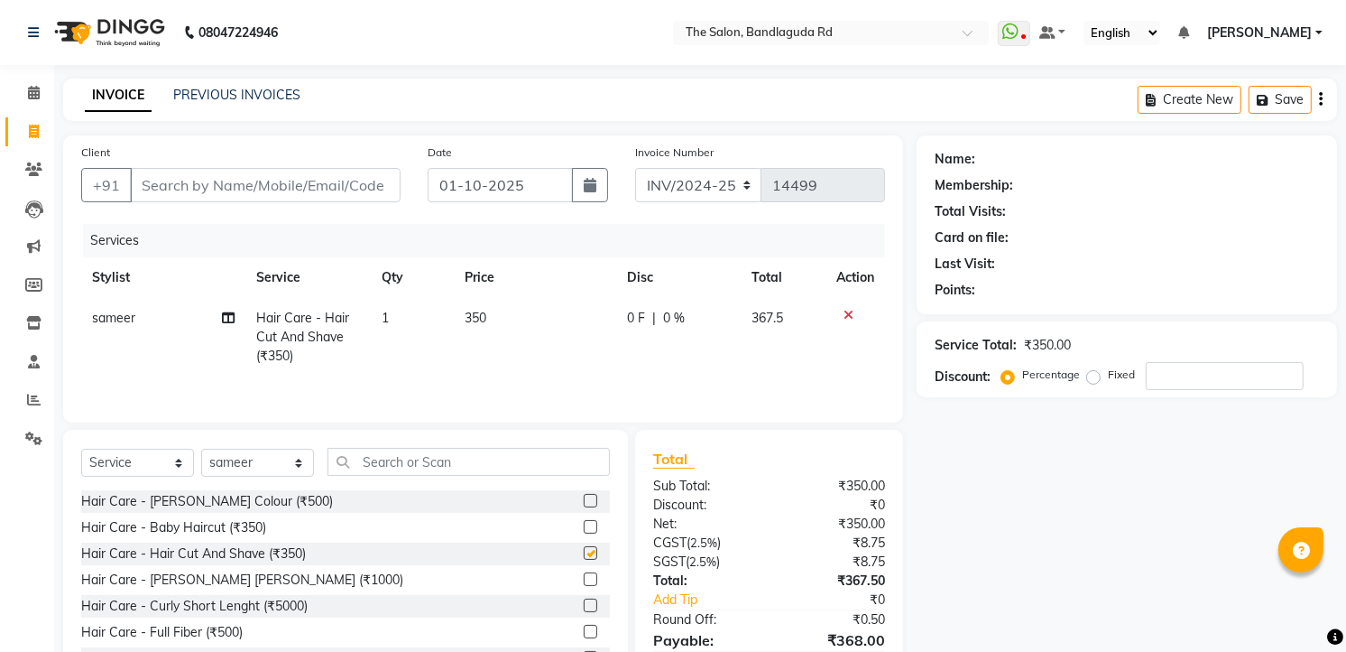
checkbox input "false"
click at [379, 474] on input "text" at bounding box center [469, 462] width 282 height 28
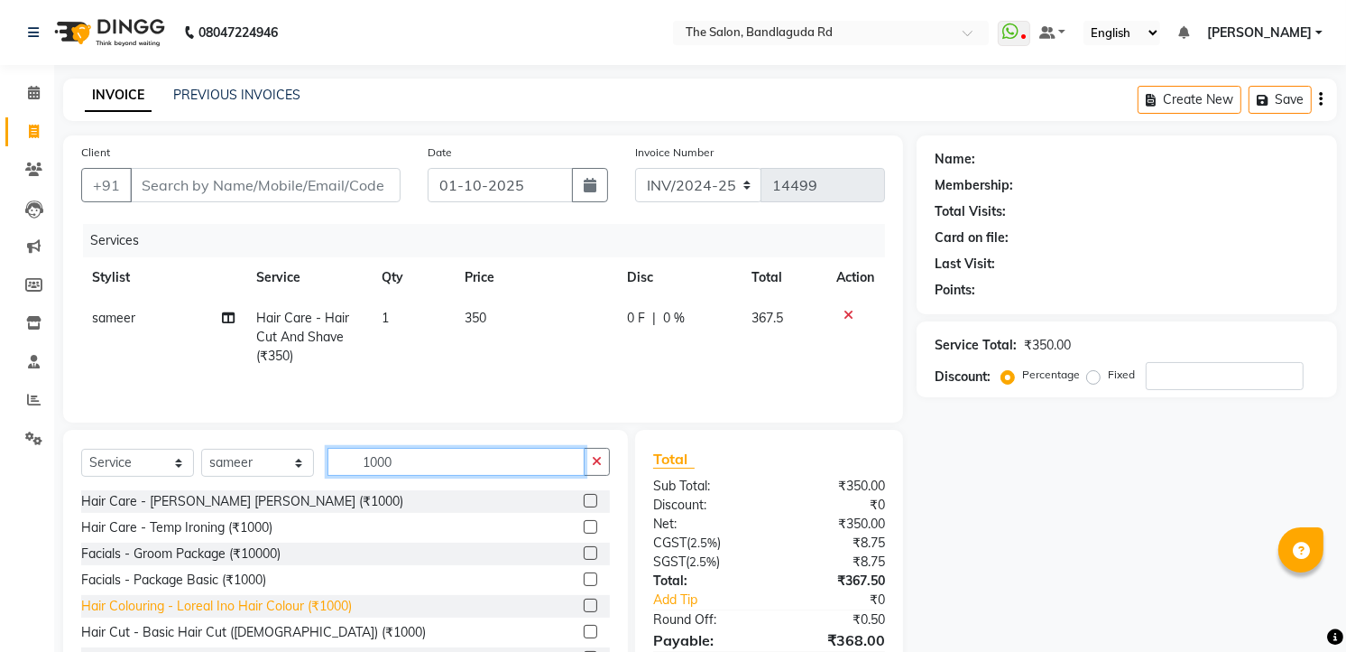
type input "1000"
click at [334, 598] on div "Hair Colouring - Loreal Ino Hair Colour (₹1000)" at bounding box center [216, 605] width 271 height 19
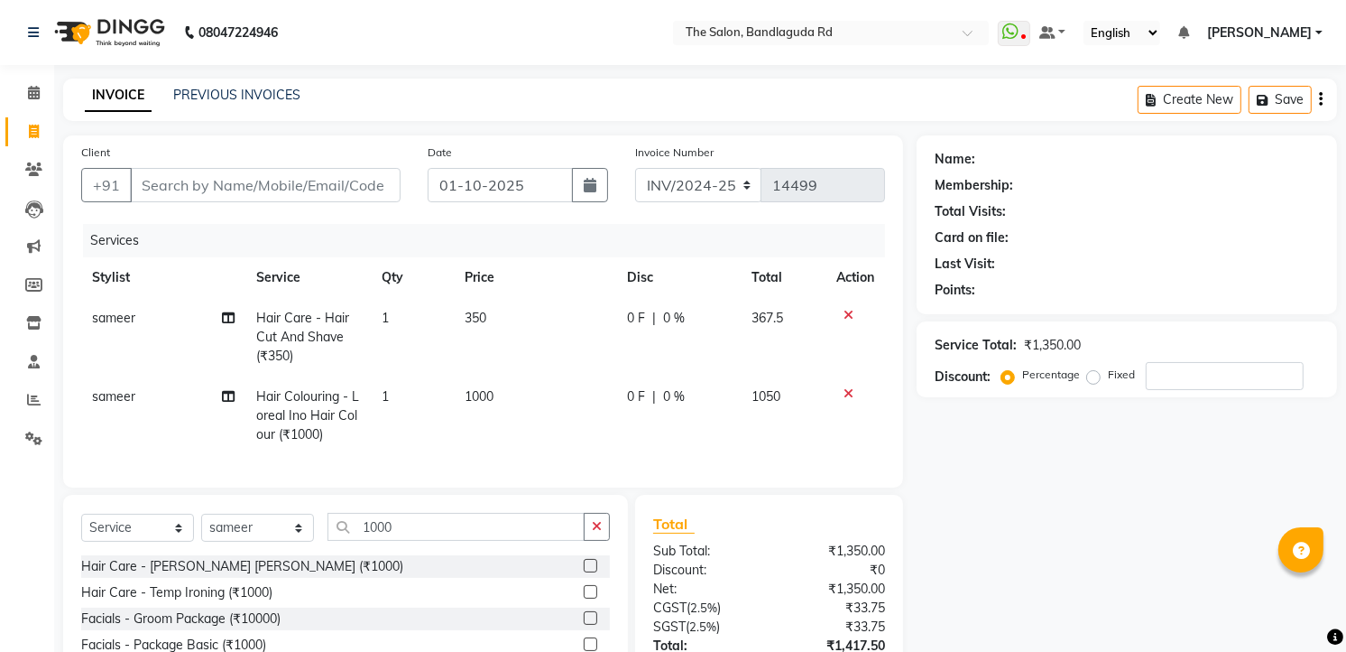
checkbox input "false"
click at [524, 390] on td "1000" at bounding box center [536, 415] width 162 height 79
select select "49762"
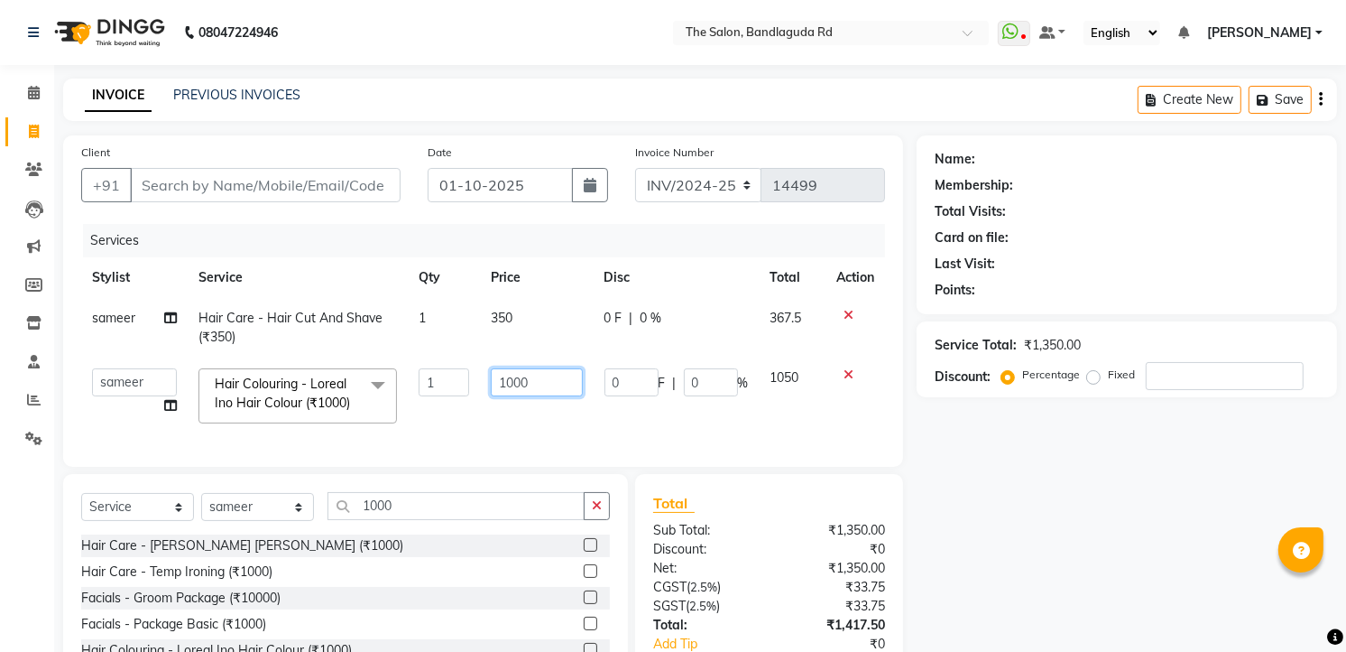
click at [552, 377] on input "1000" at bounding box center [537, 382] width 92 height 28
drag, startPoint x: 552, startPoint y: 377, endPoint x: 495, endPoint y: 380, distance: 57.8
click at [494, 380] on input "1000" at bounding box center [537, 382] width 92 height 28
type input "2500"
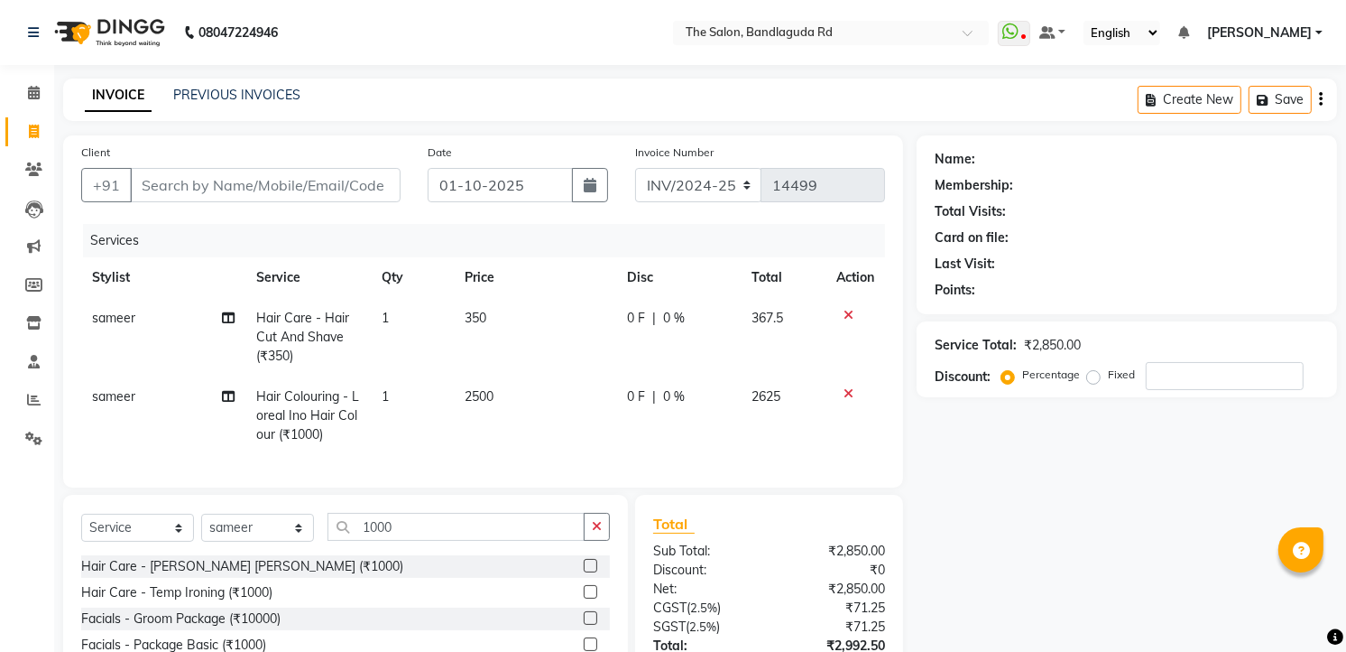
click at [504, 421] on td "2500" at bounding box center [536, 415] width 162 height 79
select select "49762"
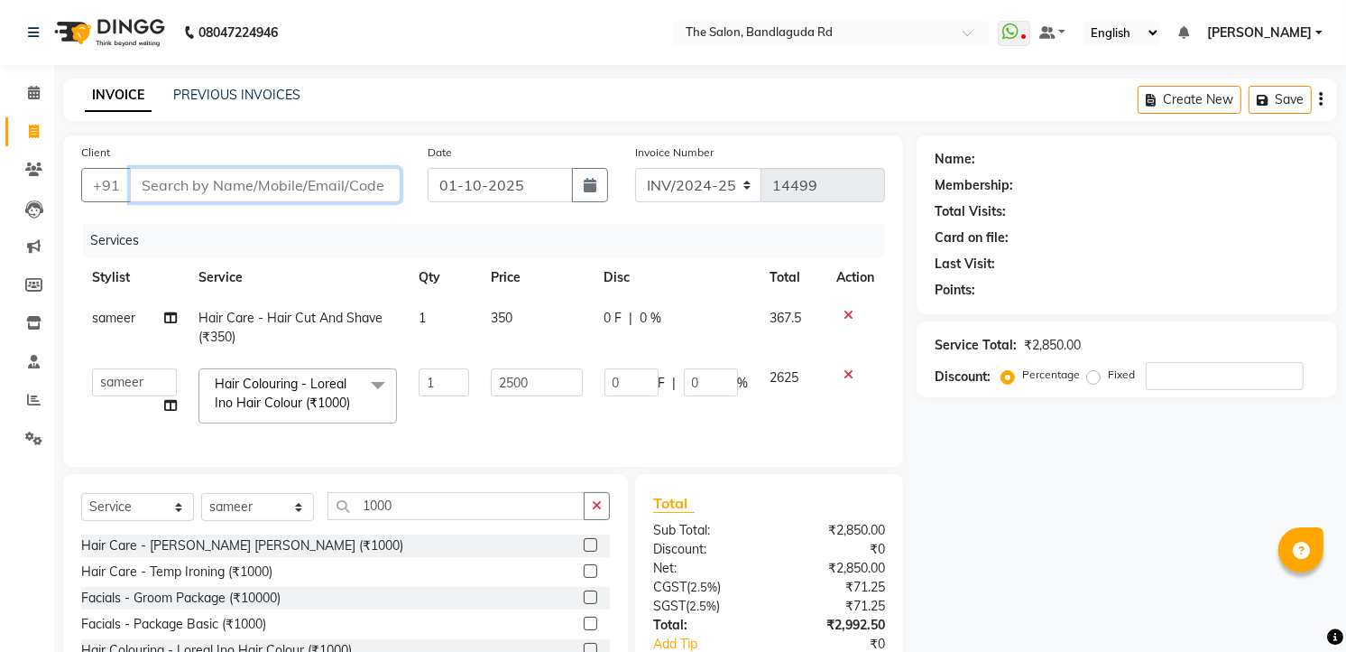
click at [226, 174] on input "Client" at bounding box center [265, 185] width 271 height 34
type input "9"
type input "0"
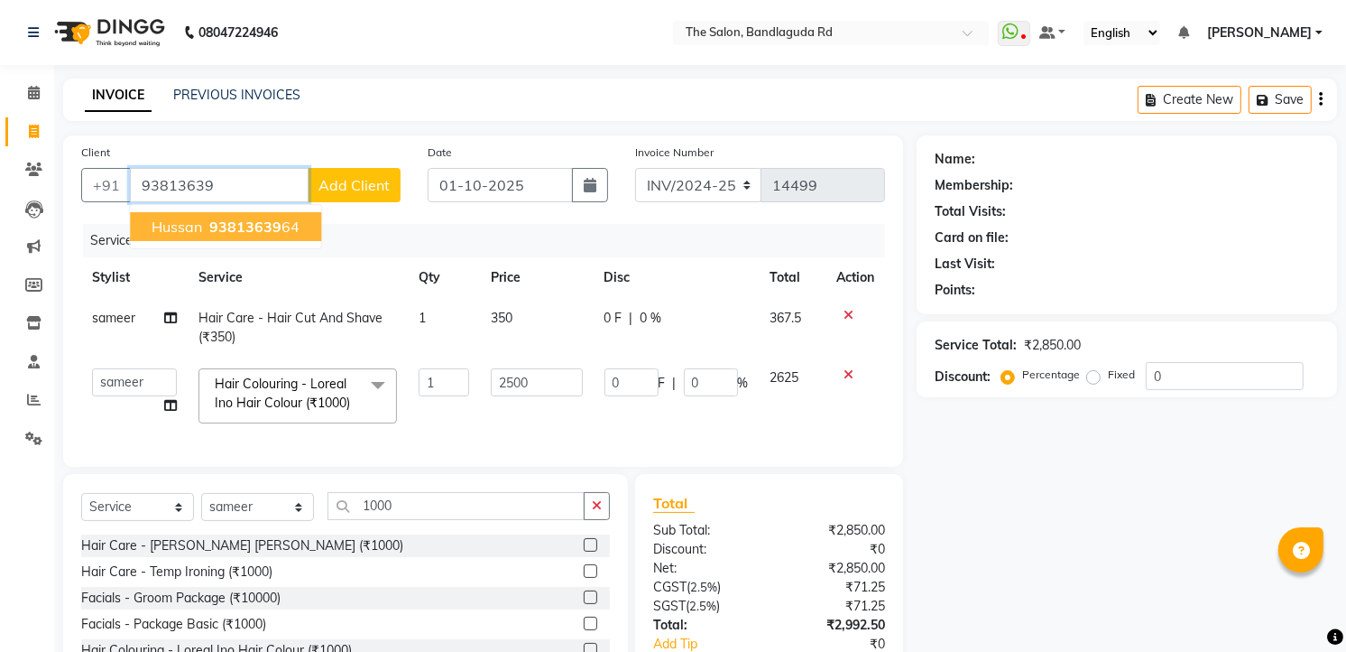
click at [230, 217] on span "93813639" at bounding box center [245, 226] width 72 height 18
type input "9381363964"
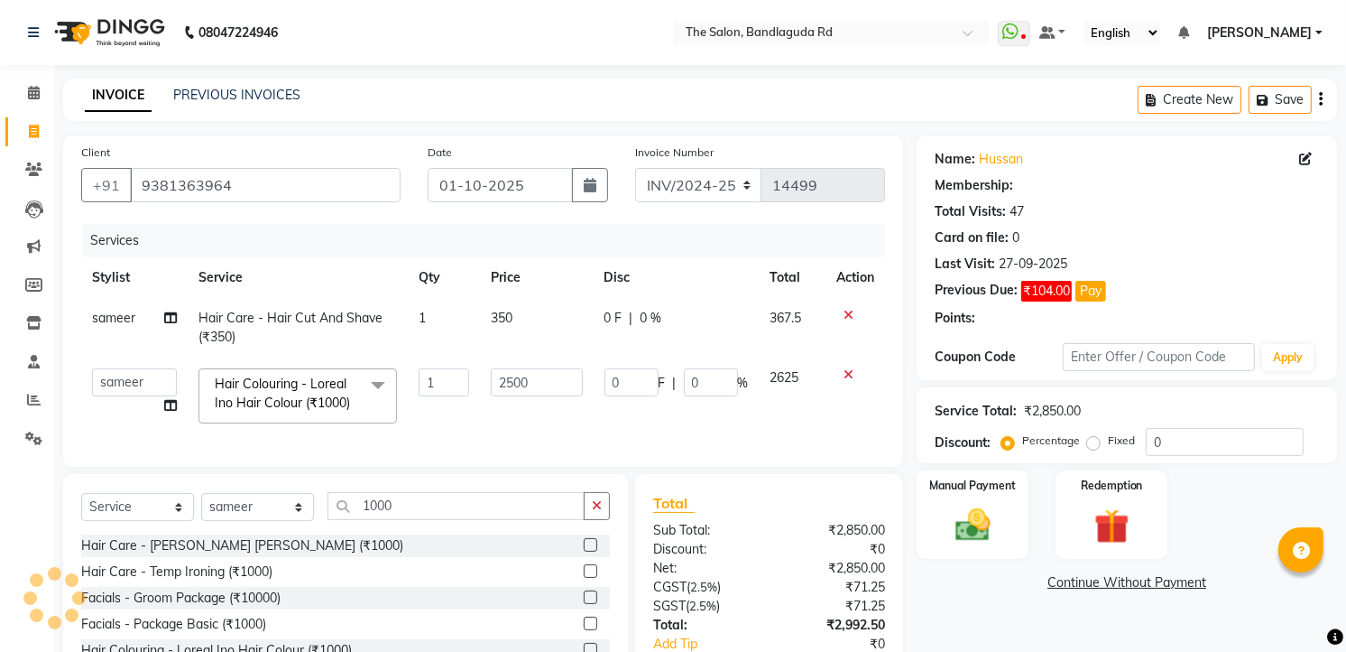
type input "500"
type input "20"
select select "2: Object"
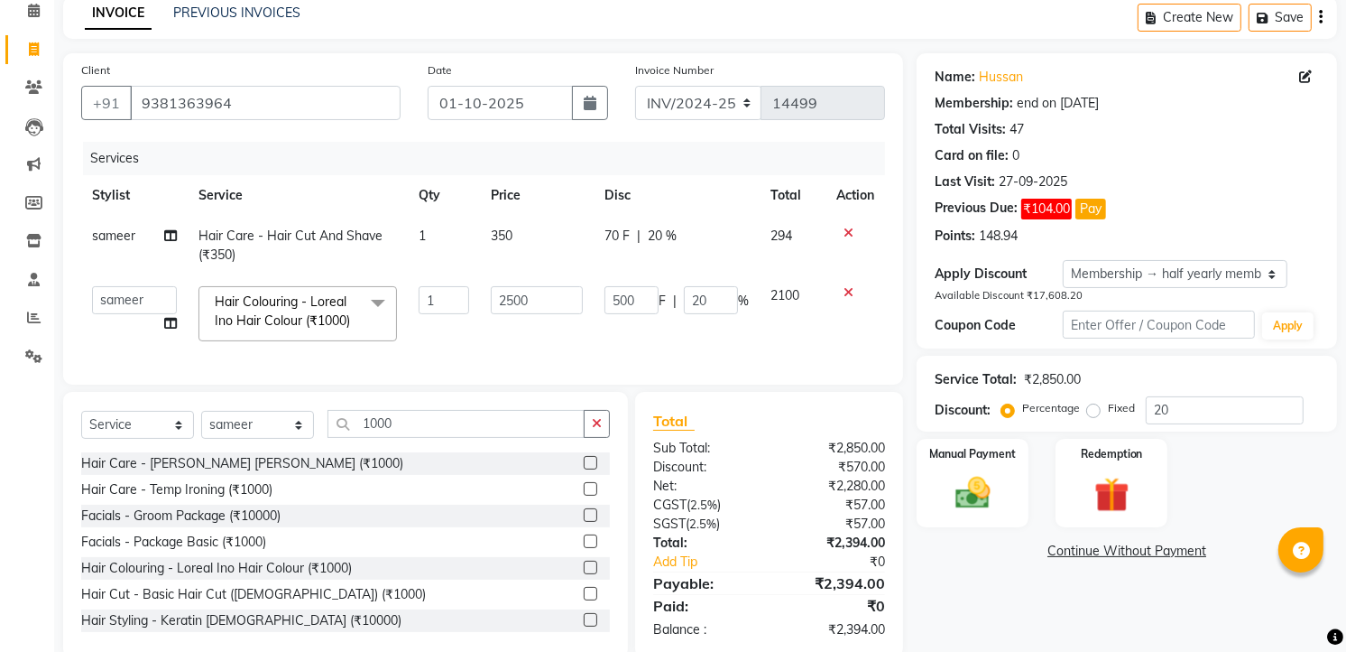
scroll to position [130, 0]
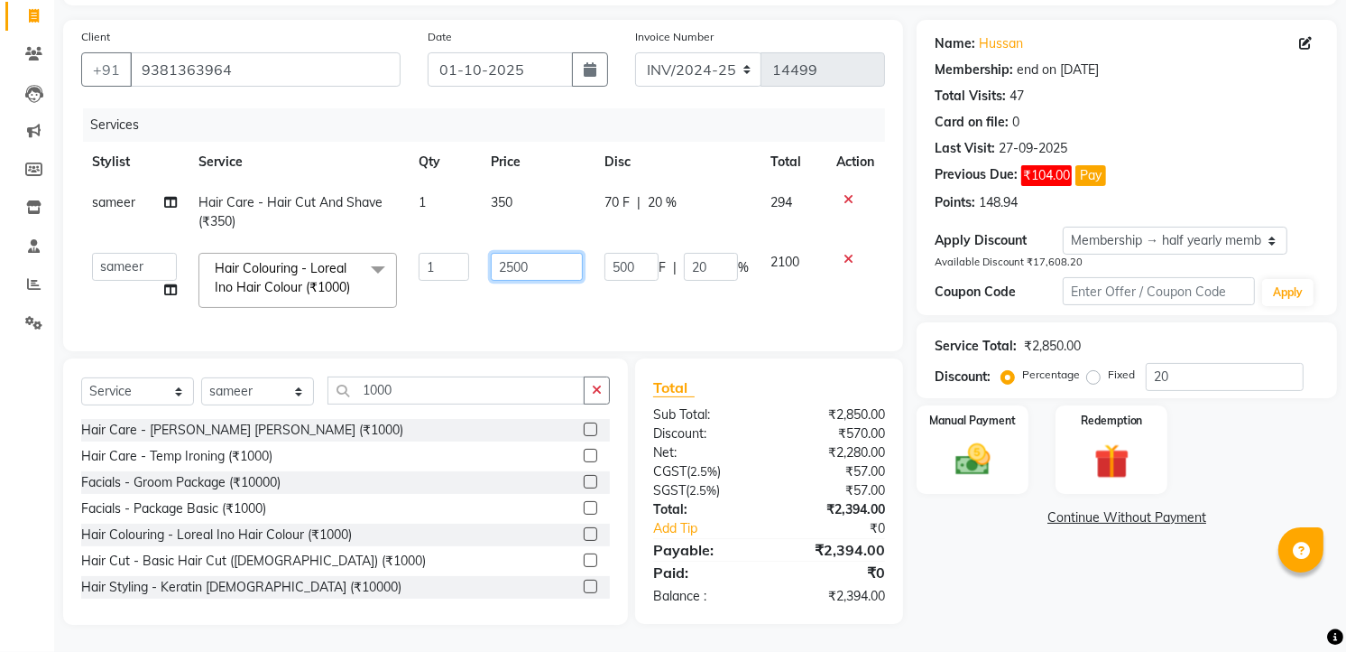
drag, startPoint x: 534, startPoint y: 255, endPoint x: 498, endPoint y: 254, distance: 36.1
click at [498, 254] on input "2500" at bounding box center [537, 267] width 92 height 28
type input "1000"
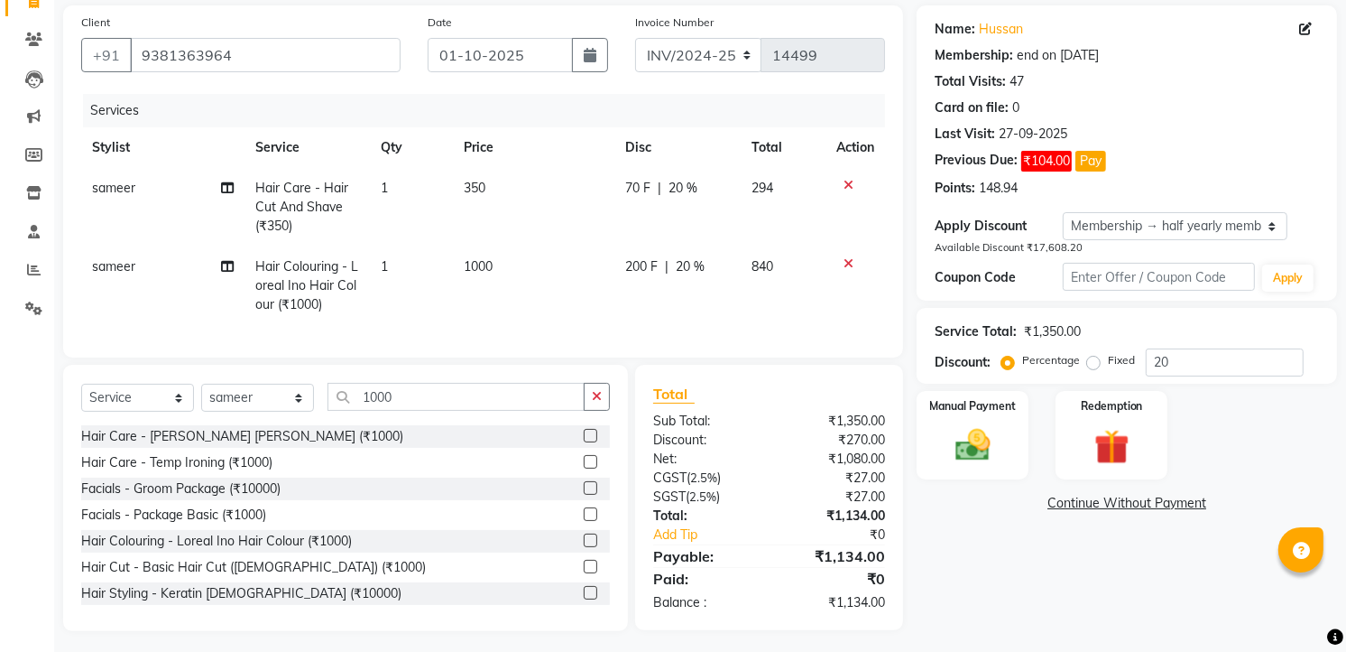
click at [514, 269] on td "1000" at bounding box center [534, 285] width 162 height 79
select select "49762"
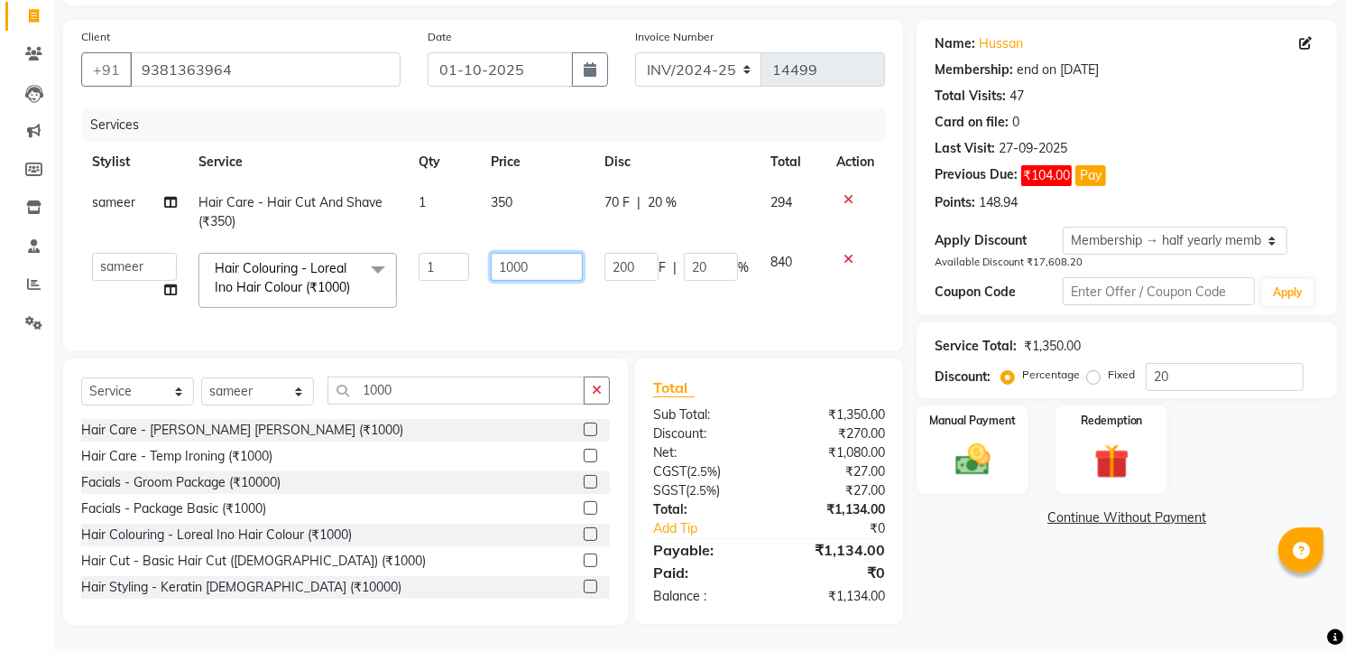
click at [544, 253] on input "1000" at bounding box center [537, 267] width 92 height 28
type input "1"
drag, startPoint x: 541, startPoint y: 250, endPoint x: 518, endPoint y: 263, distance: 26.6
click at [518, 263] on input "1" at bounding box center [537, 267] width 92 height 28
type input "1500"
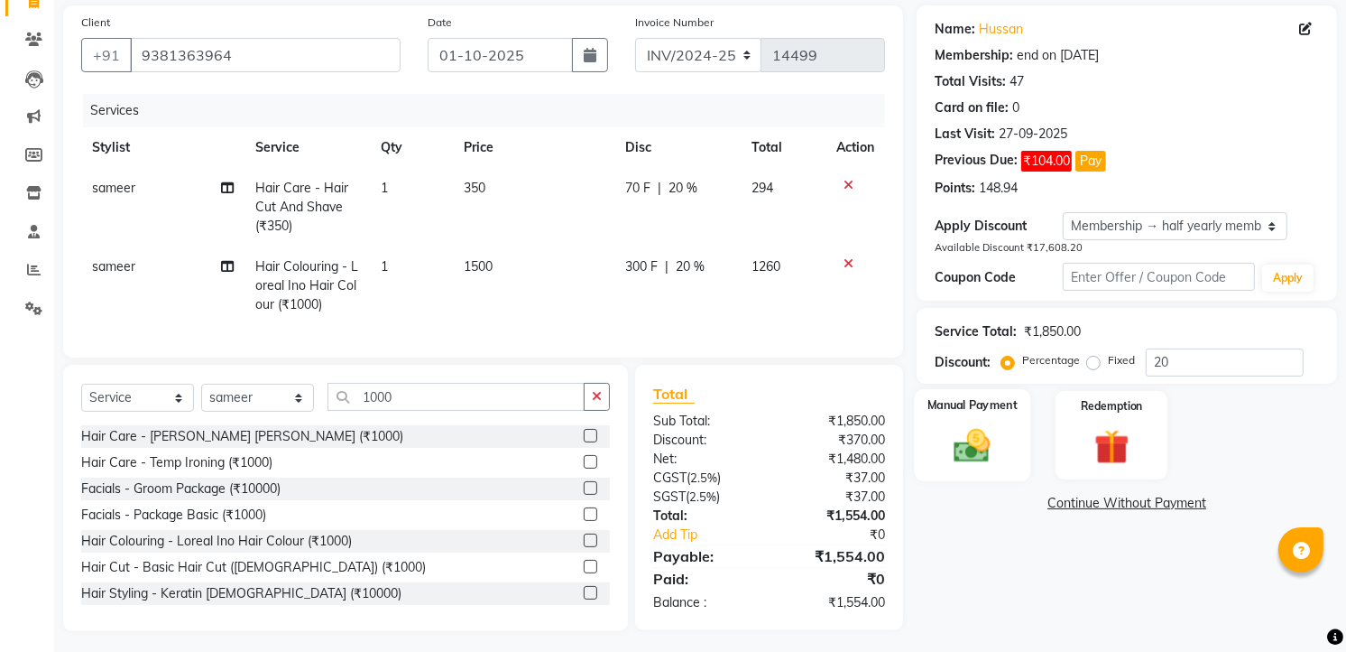
click at [991, 458] on img at bounding box center [973, 445] width 59 height 42
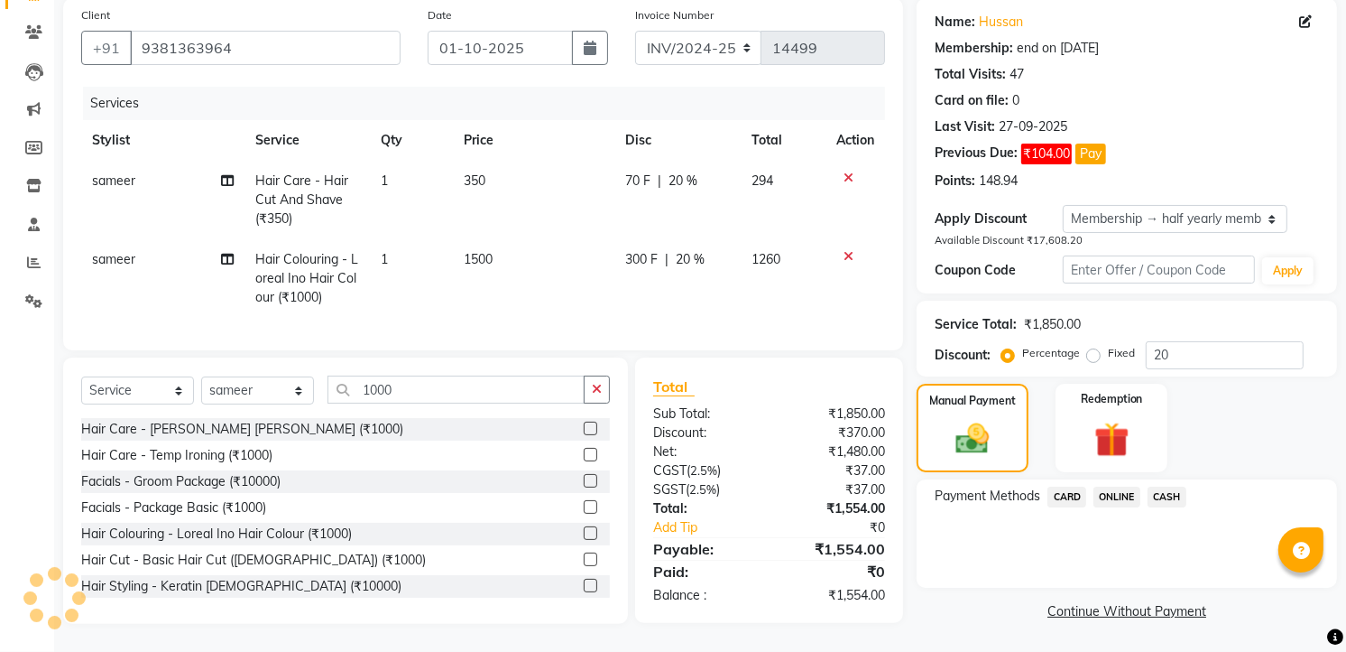
scroll to position [151, 0]
click at [1102, 486] on span "ONLINE" at bounding box center [1117, 496] width 47 height 21
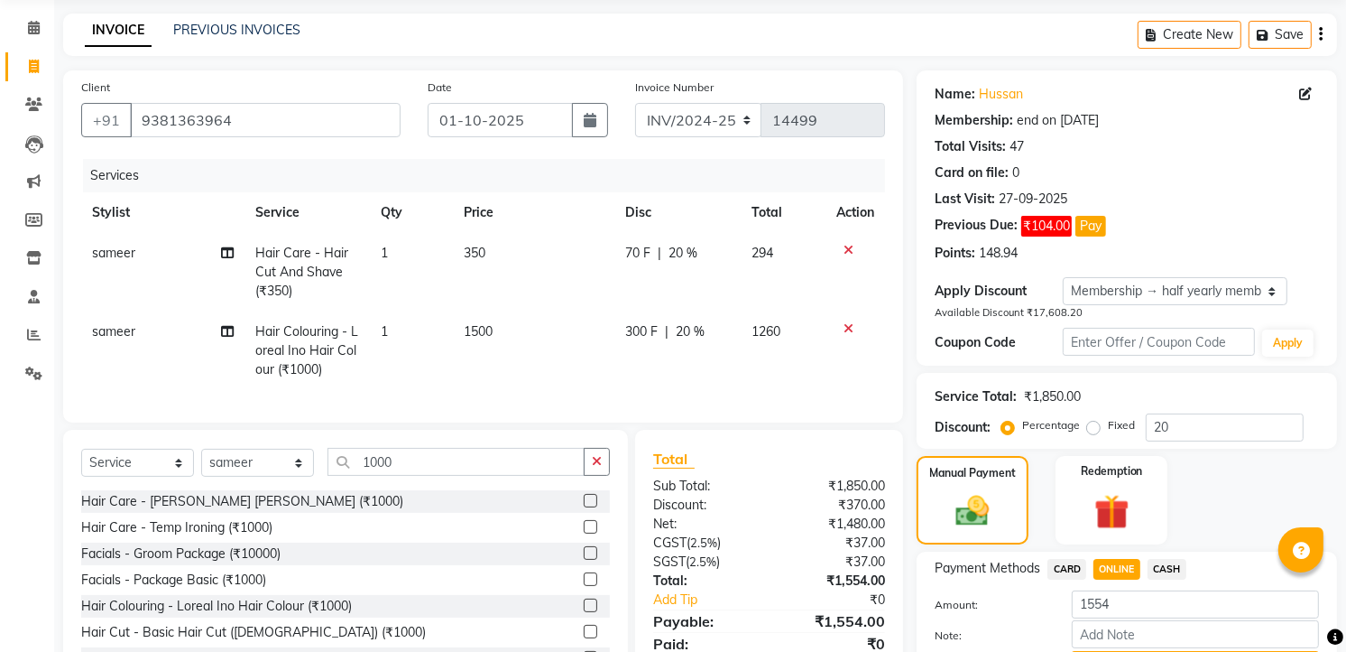
scroll to position [163, 0]
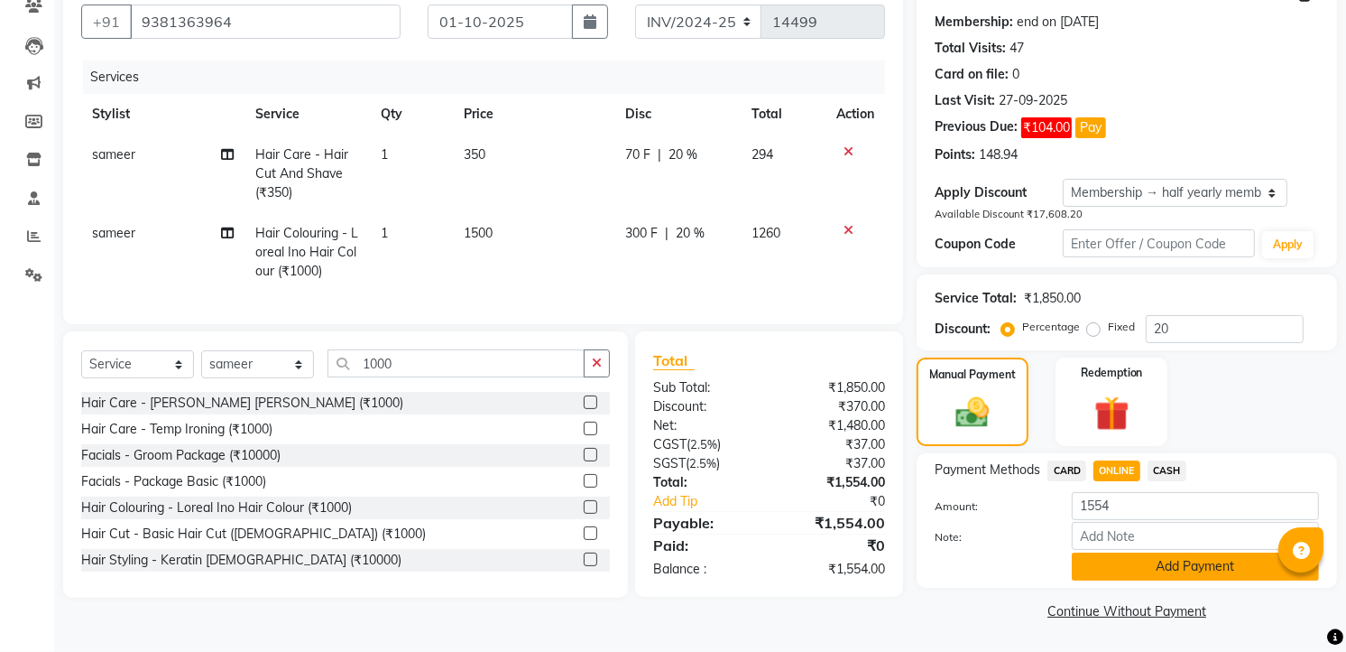
click at [1143, 565] on button "Add Payment" at bounding box center [1195, 566] width 247 height 28
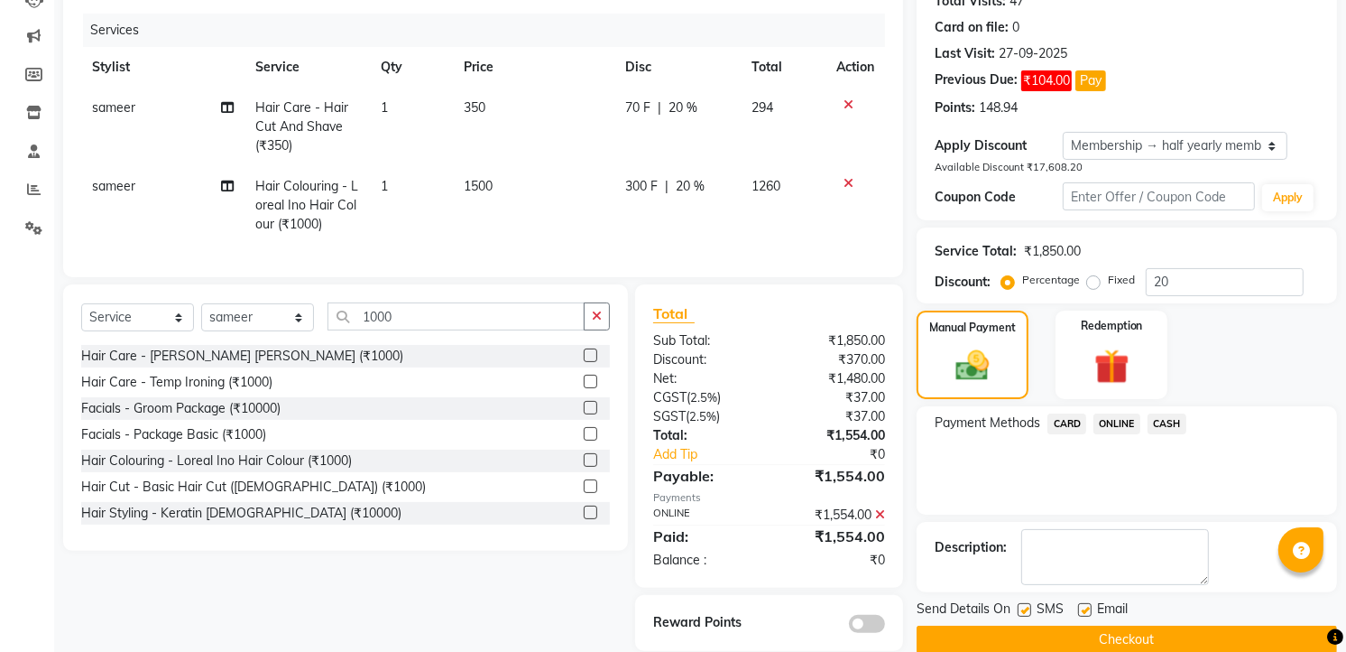
scroll to position [251, 0]
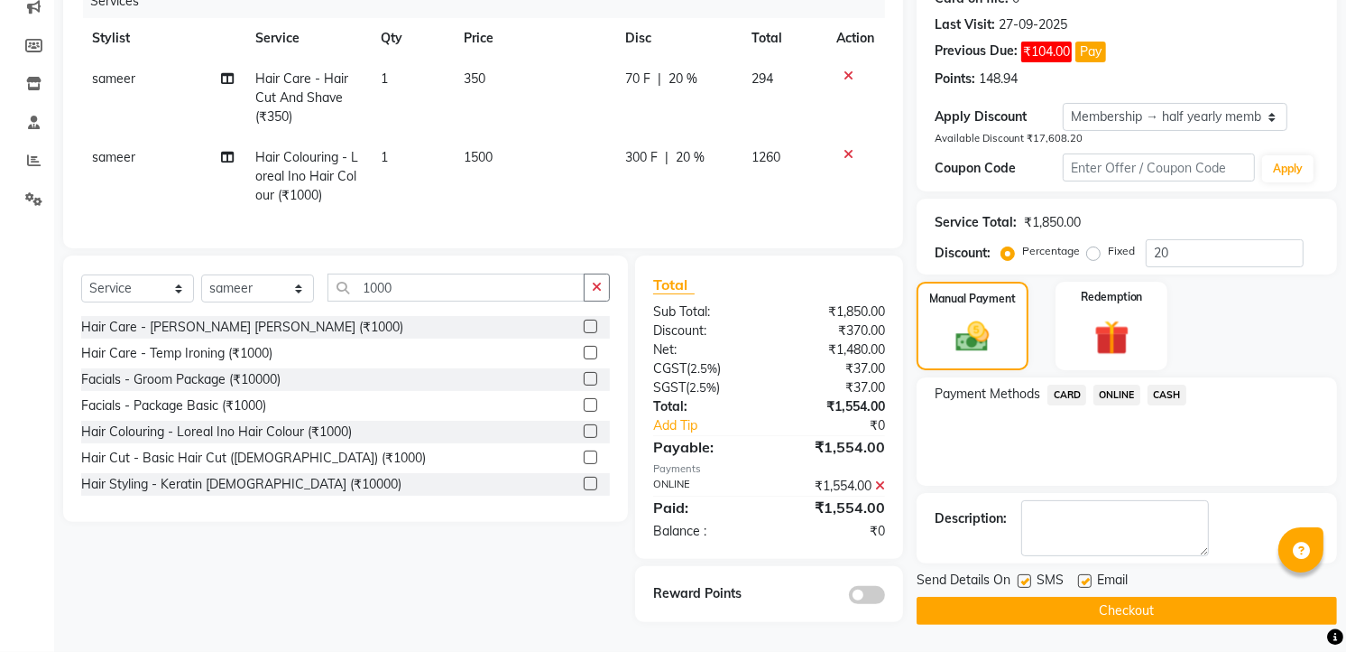
click at [1188, 599] on button "Checkout" at bounding box center [1127, 610] width 421 height 28
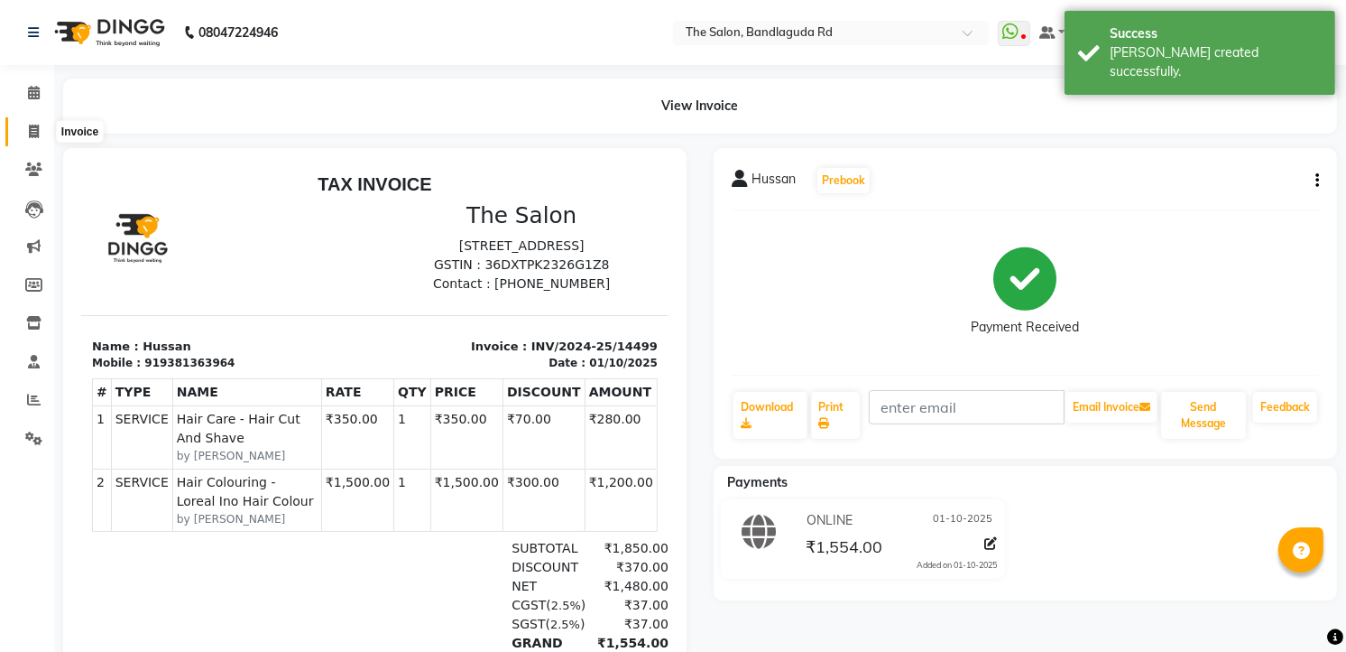
click at [33, 125] on icon at bounding box center [34, 132] width 10 height 14
select select "service"
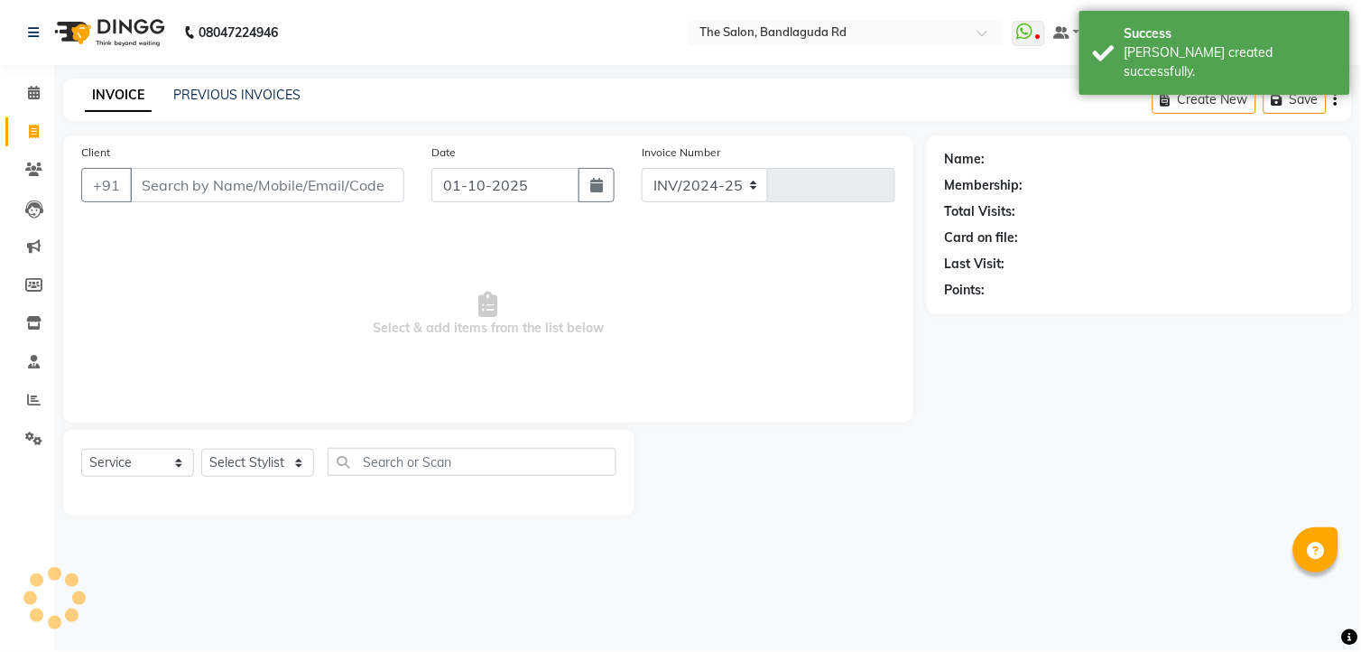
select select "5198"
type input "14500"
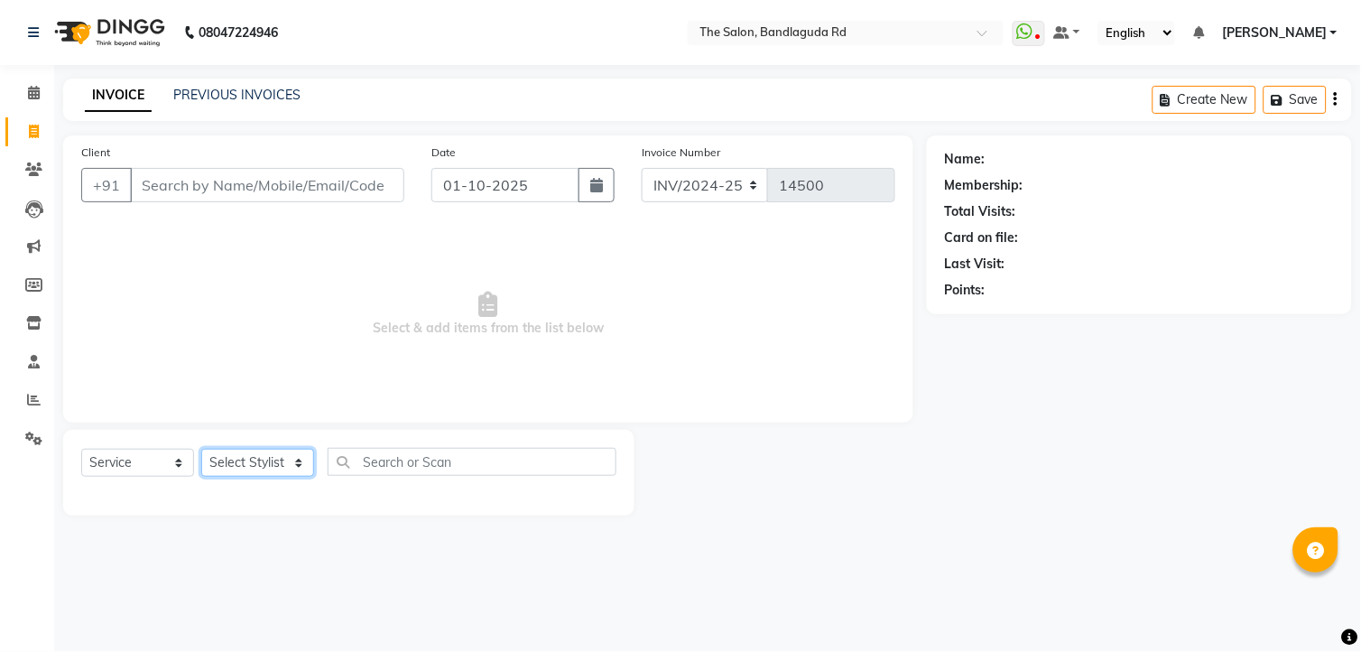
click at [271, 472] on select "Select Stylist [PERSON_NAME] [PERSON_NAME] [PERSON_NAME] new [PERSON_NAME] [PER…" at bounding box center [257, 462] width 113 height 28
select select "65399"
click at [201, 449] on select "Select Stylist [PERSON_NAME] [PERSON_NAME] [PERSON_NAME] new [PERSON_NAME] [PER…" at bounding box center [257, 462] width 113 height 28
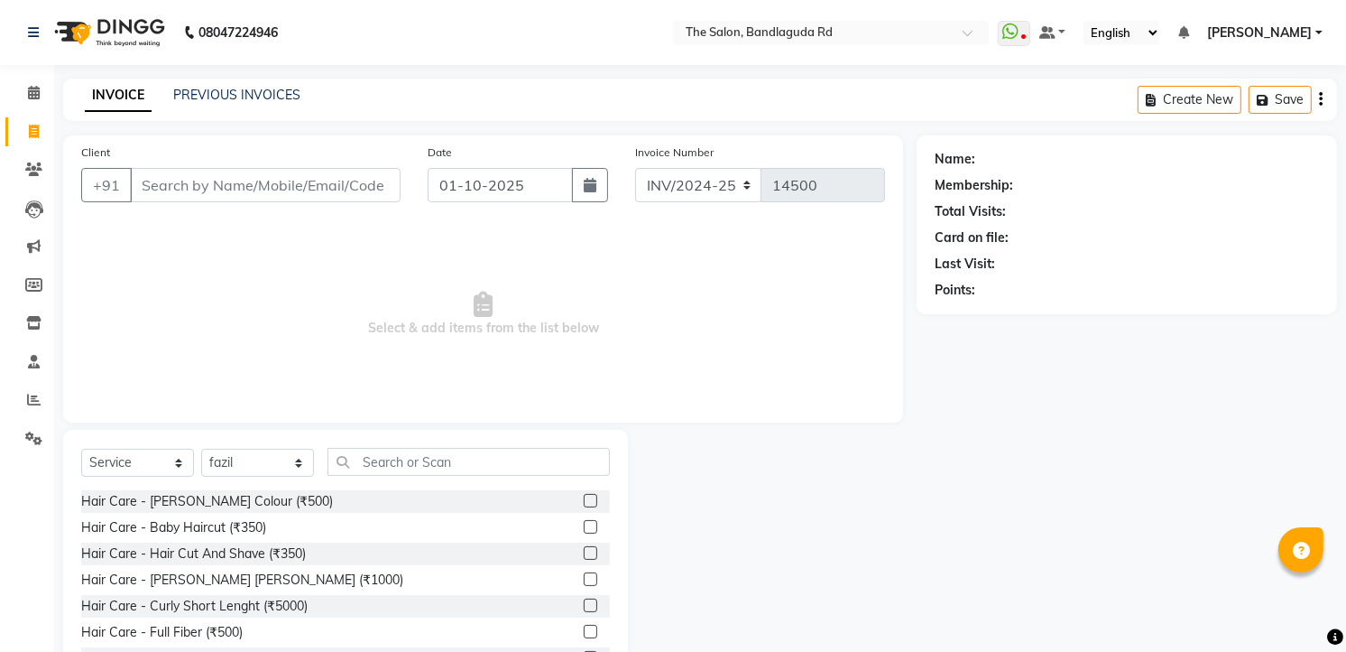
click at [410, 439] on div "Select Service Product Membership Package Voucher Prepaid Gift Card Select Styl…" at bounding box center [345, 563] width 565 height 266
click at [407, 458] on input "text" at bounding box center [469, 462] width 282 height 28
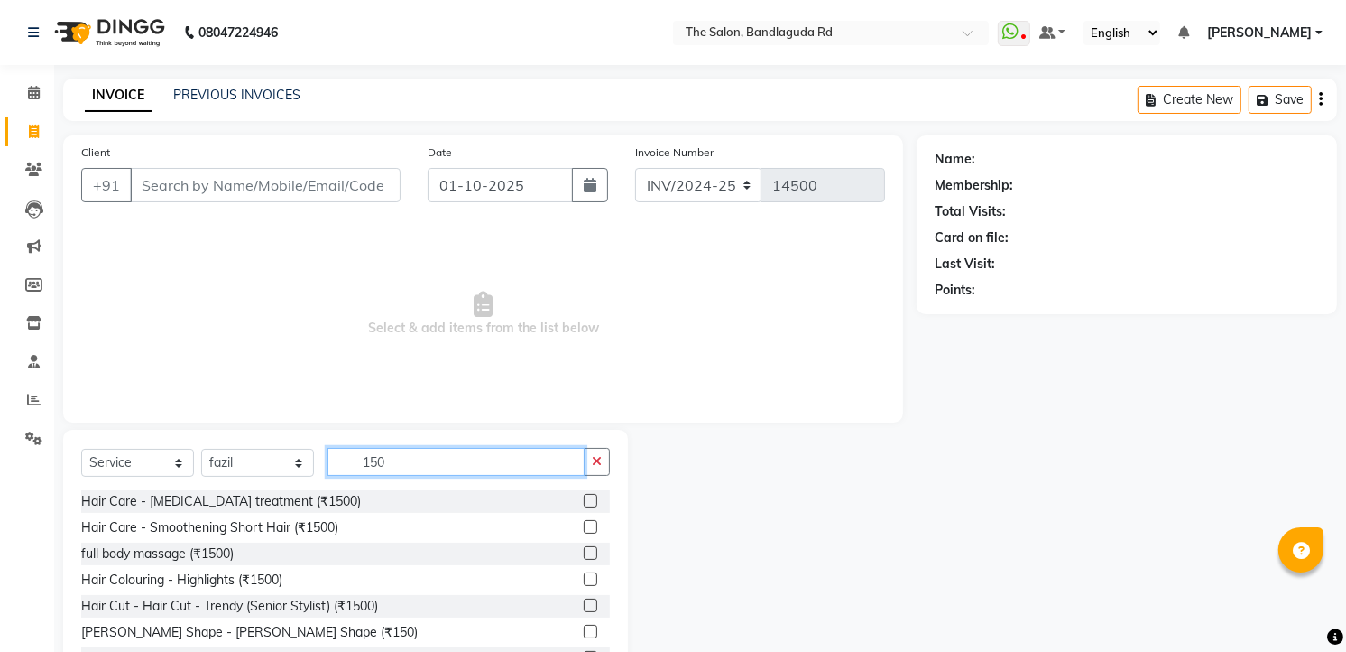
type input "150"
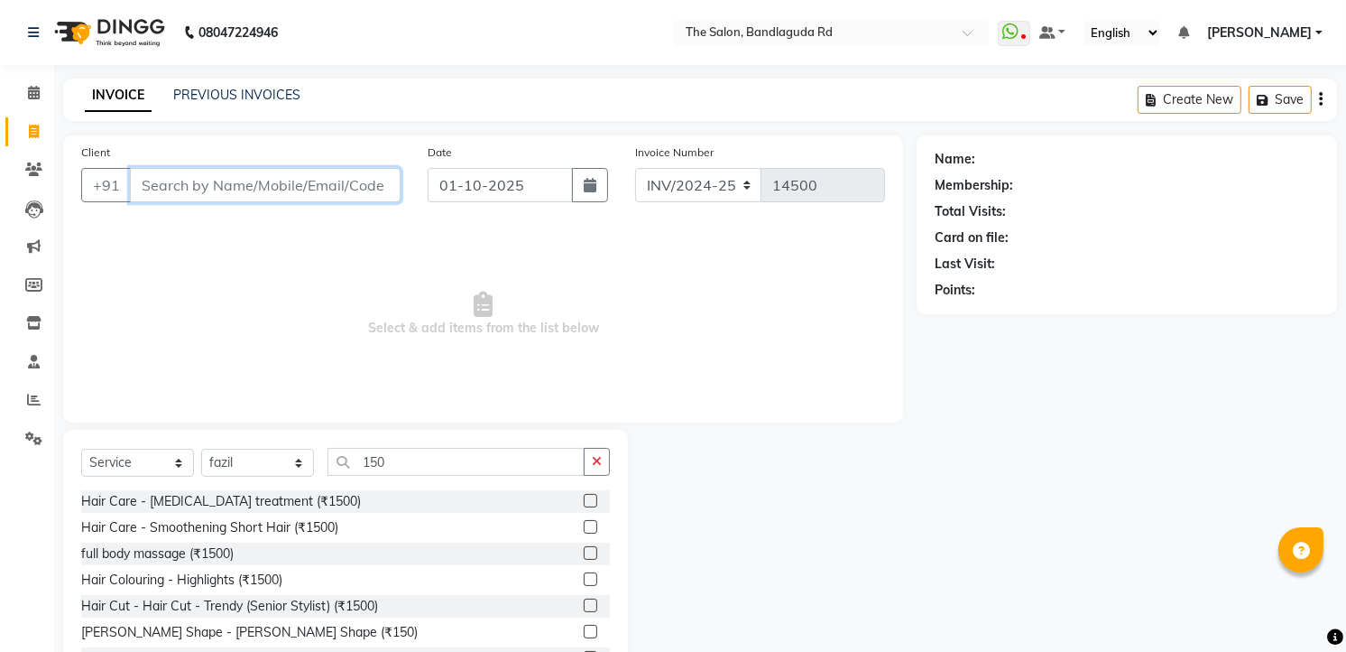
click at [168, 190] on input "Client" at bounding box center [265, 185] width 271 height 34
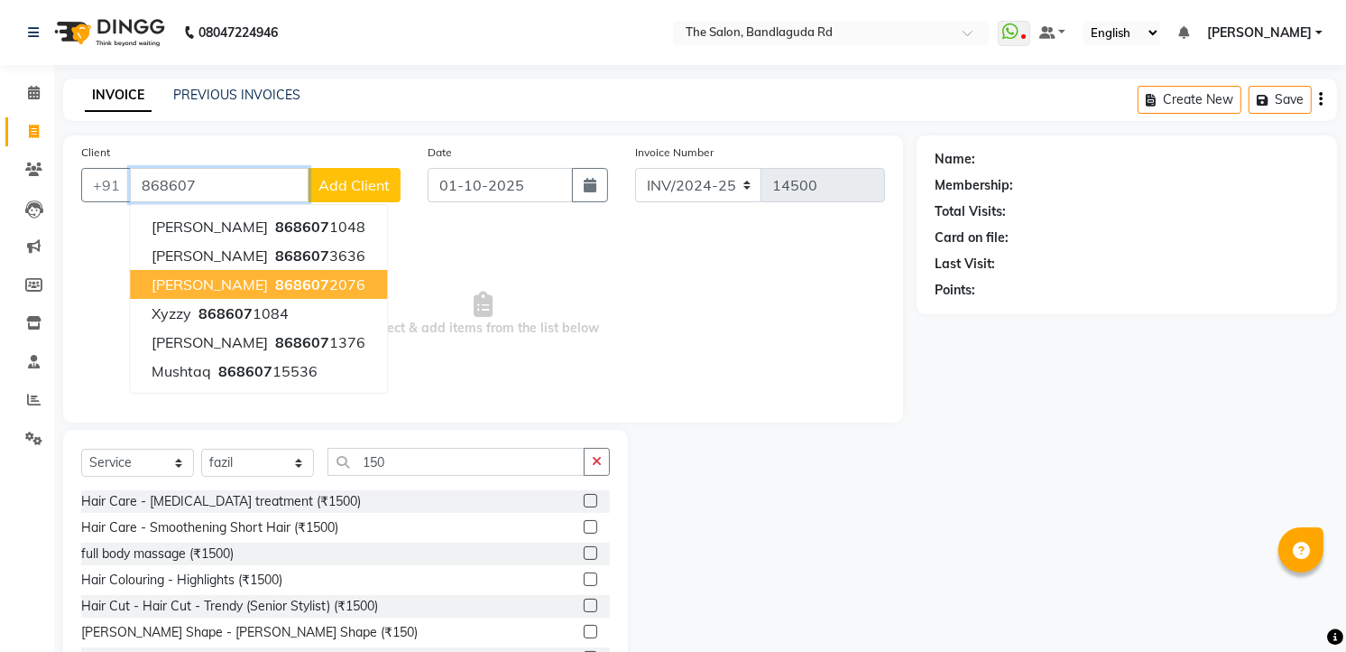
click at [275, 284] on span "868607" at bounding box center [302, 284] width 54 height 18
type input "8686072076"
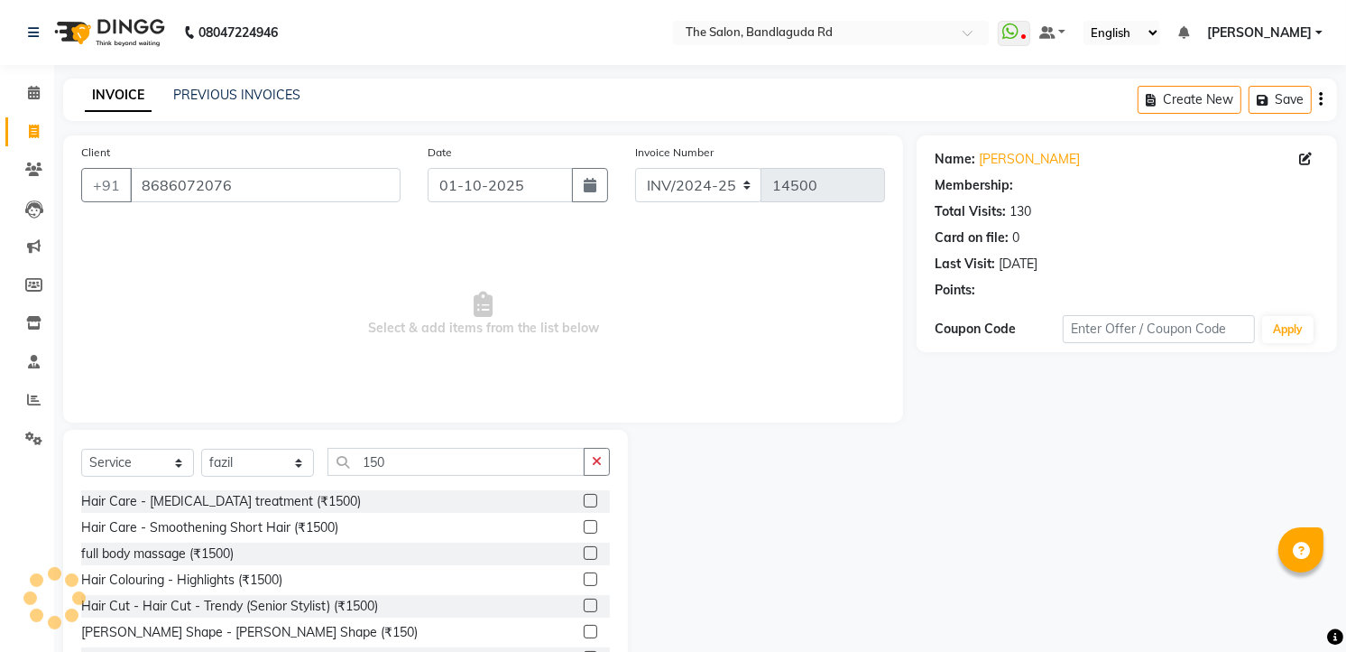
select select "2: Object"
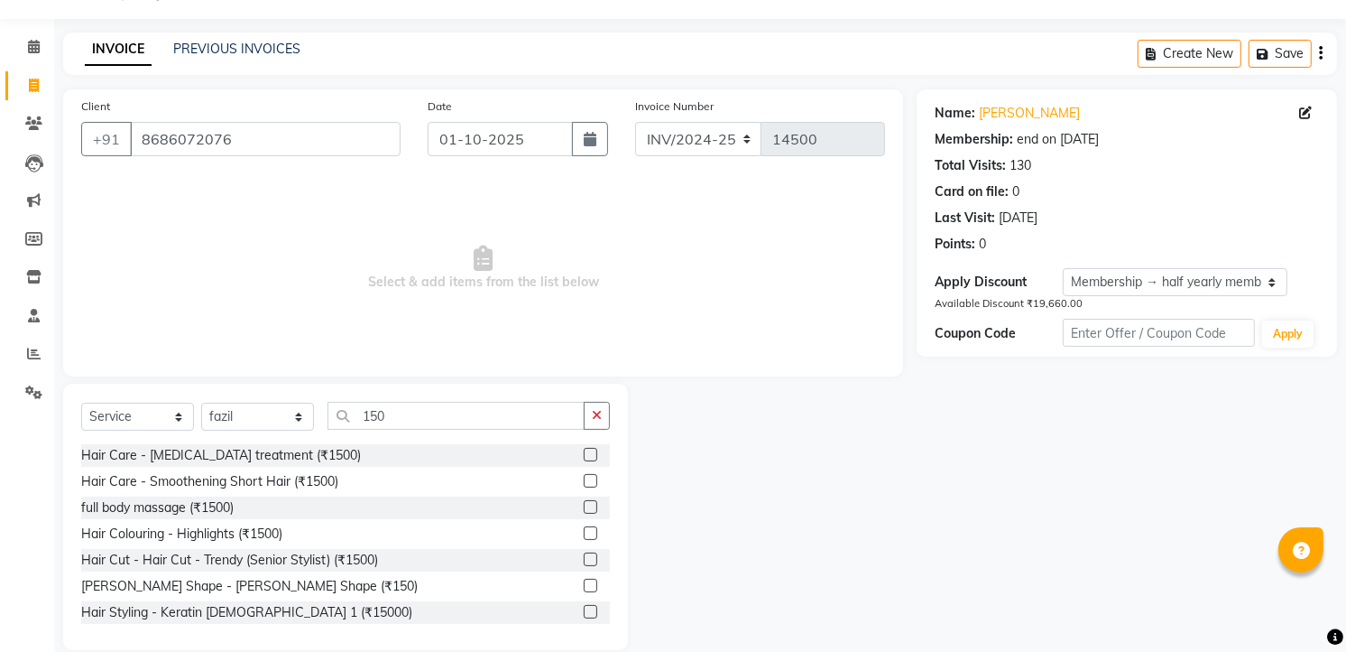
scroll to position [70, 0]
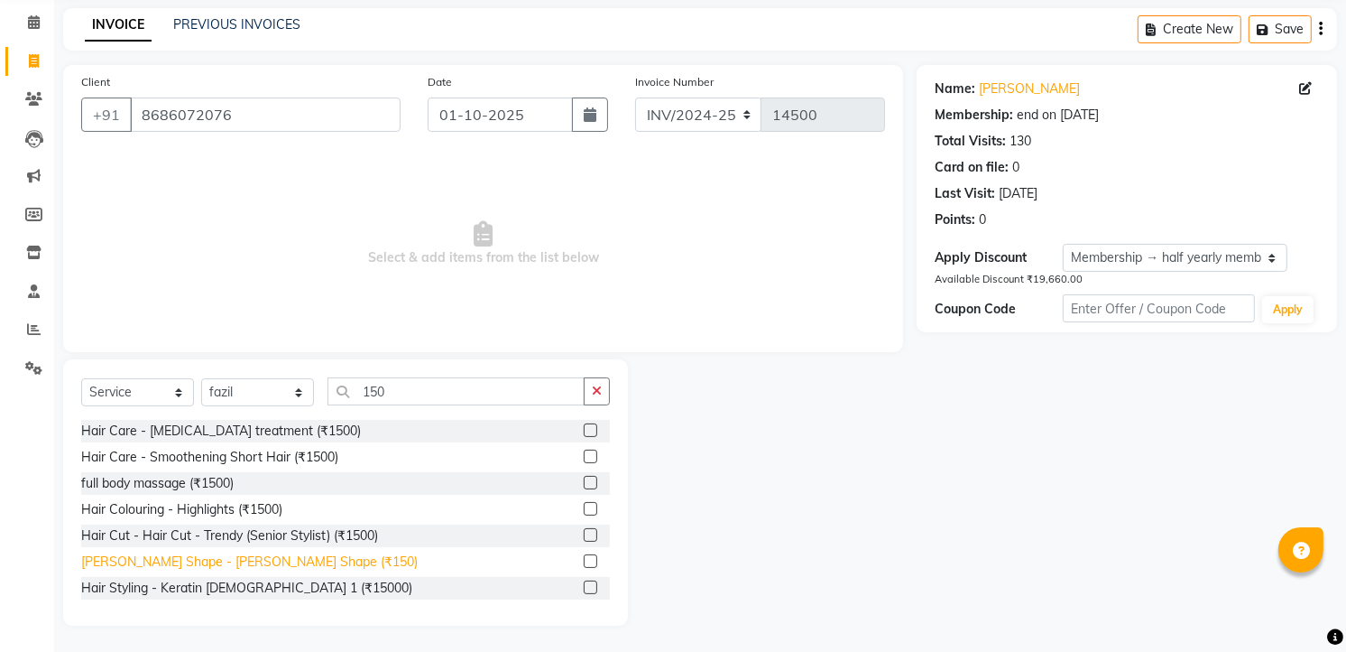
click at [263, 557] on div "[PERSON_NAME] Shape - [PERSON_NAME] Shape (₹150)" at bounding box center [249, 561] width 337 height 19
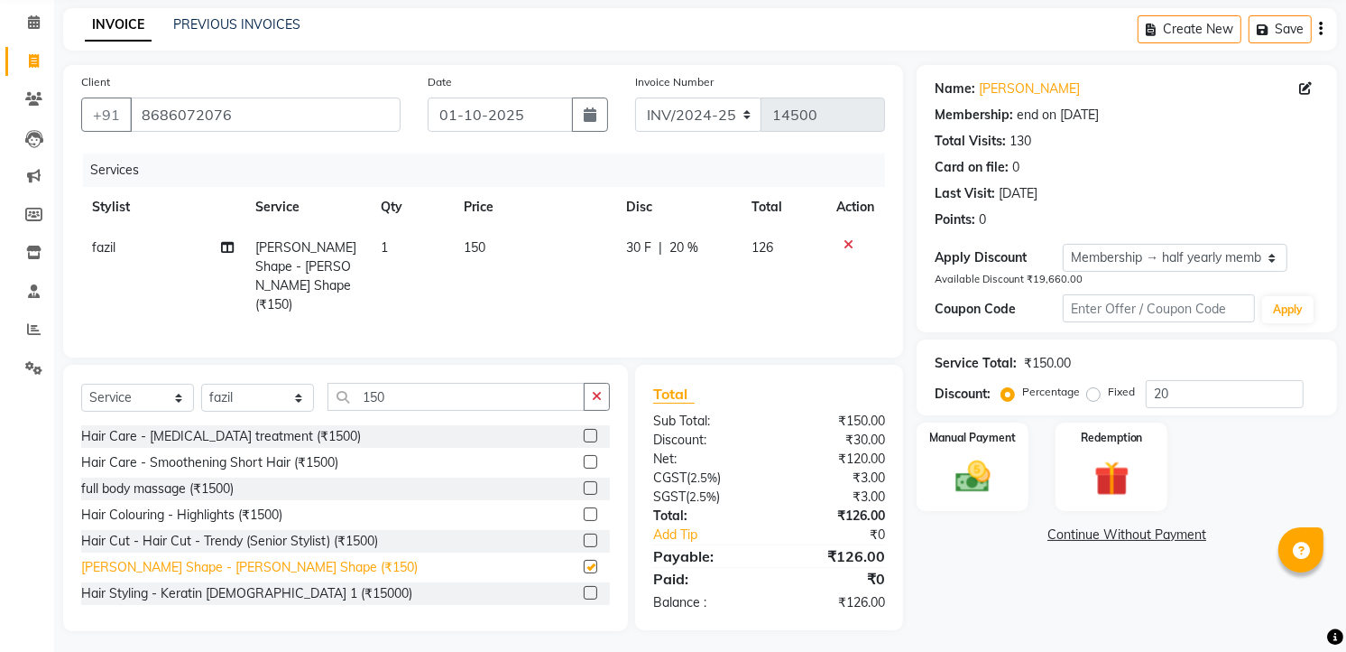
checkbox input "false"
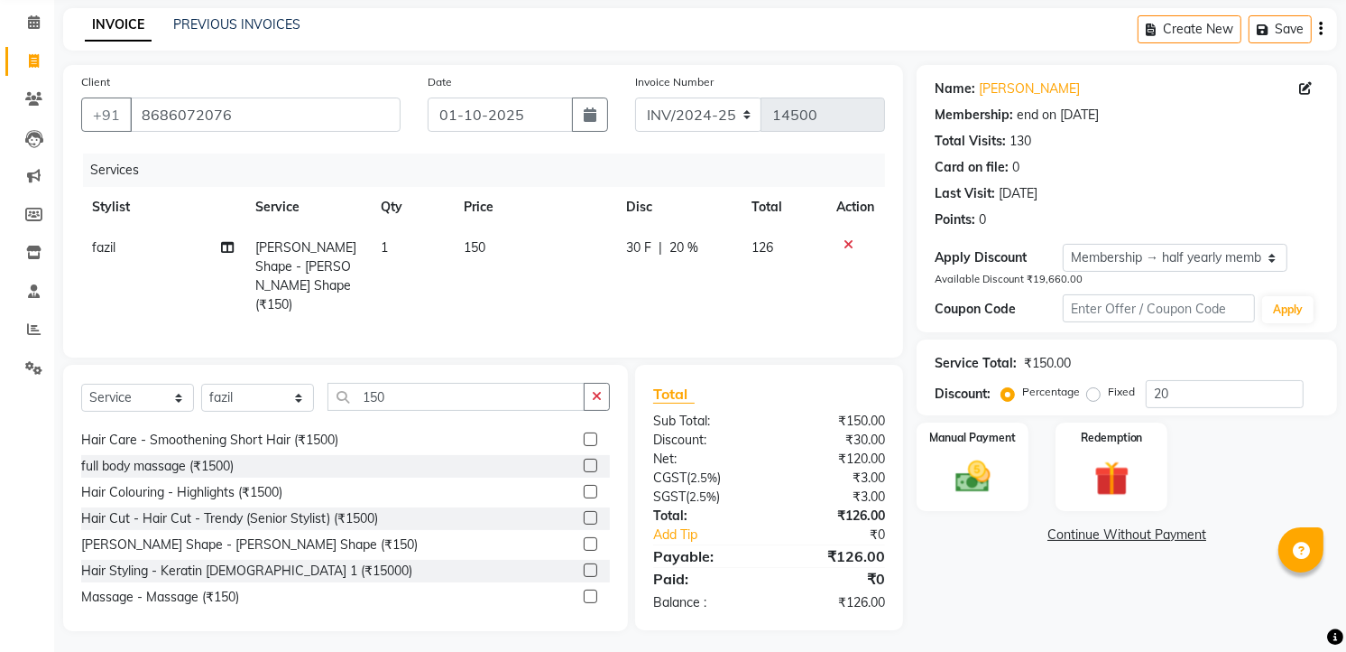
scroll to position [29, 0]
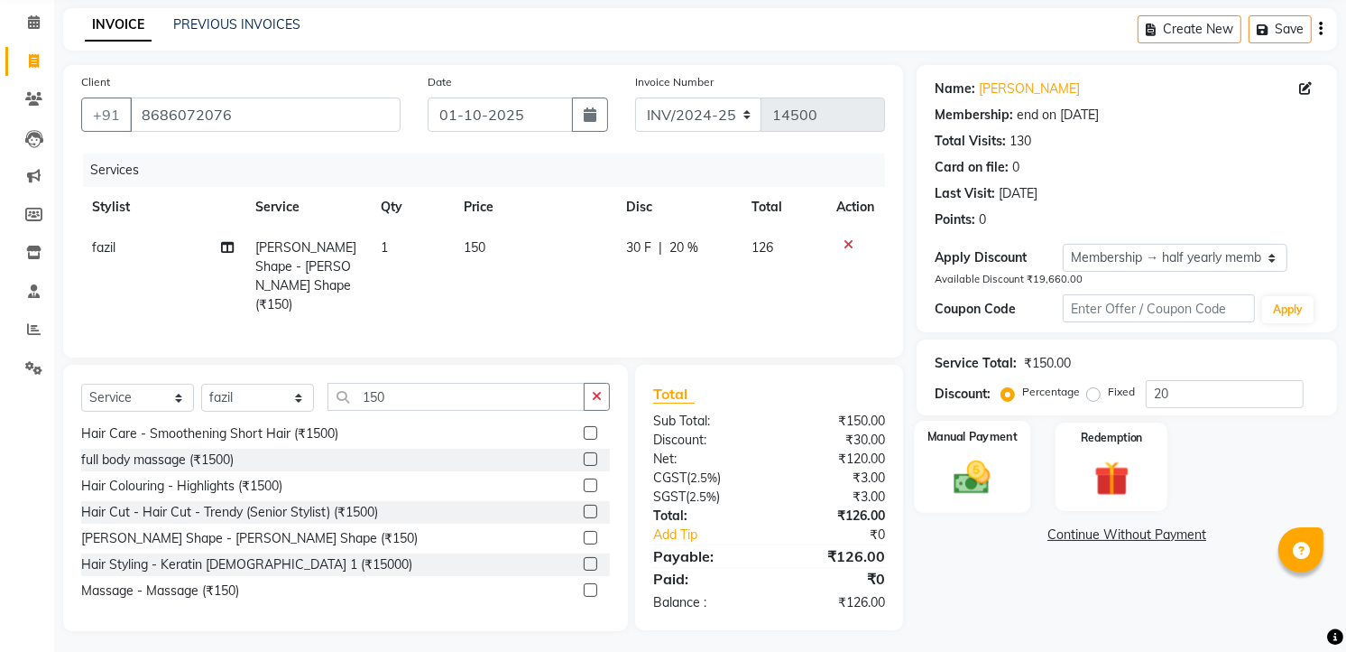
click at [966, 479] on img at bounding box center [973, 477] width 59 height 42
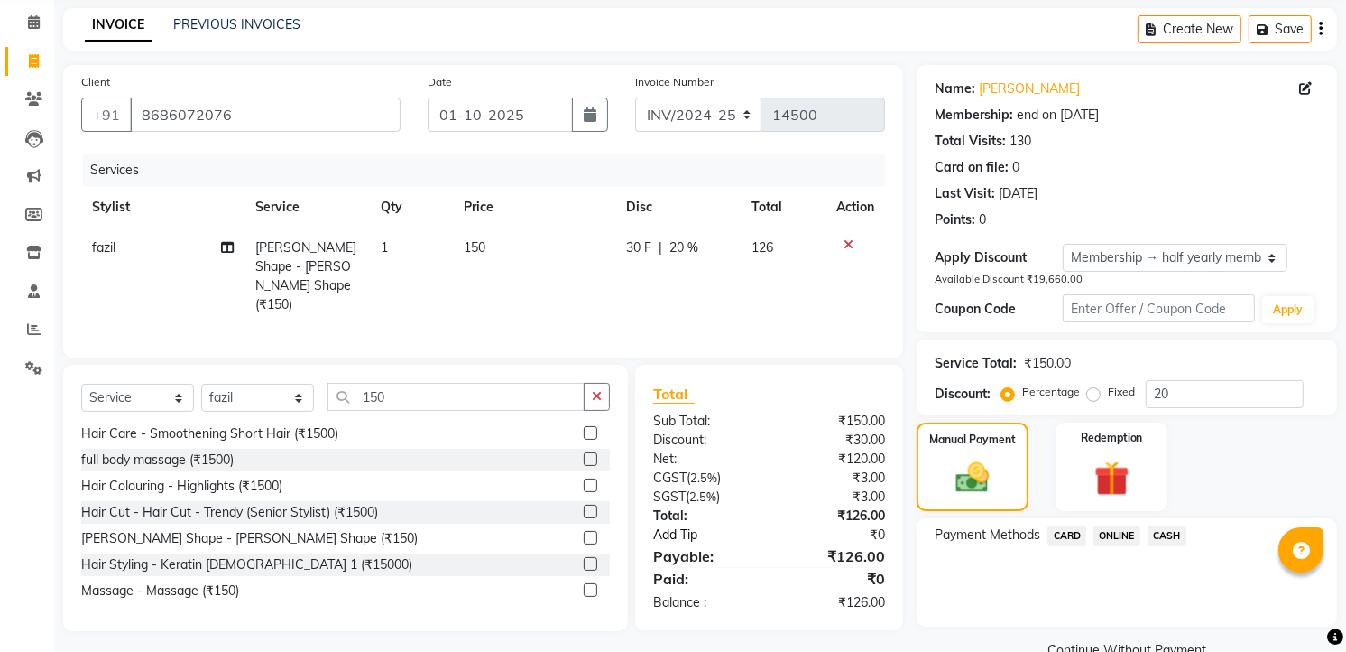
click at [677, 525] on link "Add Tip" at bounding box center [716, 534] width 152 height 19
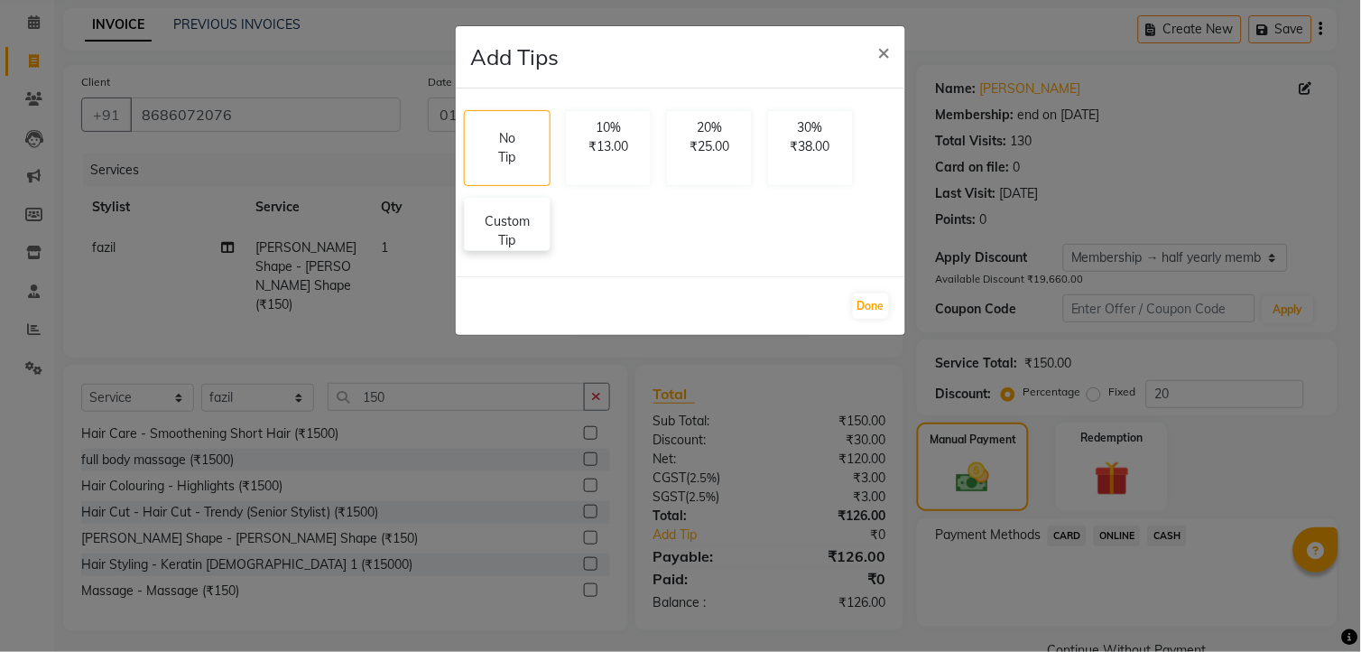
click at [490, 232] on p "Custom Tip" at bounding box center [507, 231] width 63 height 38
select select "65399"
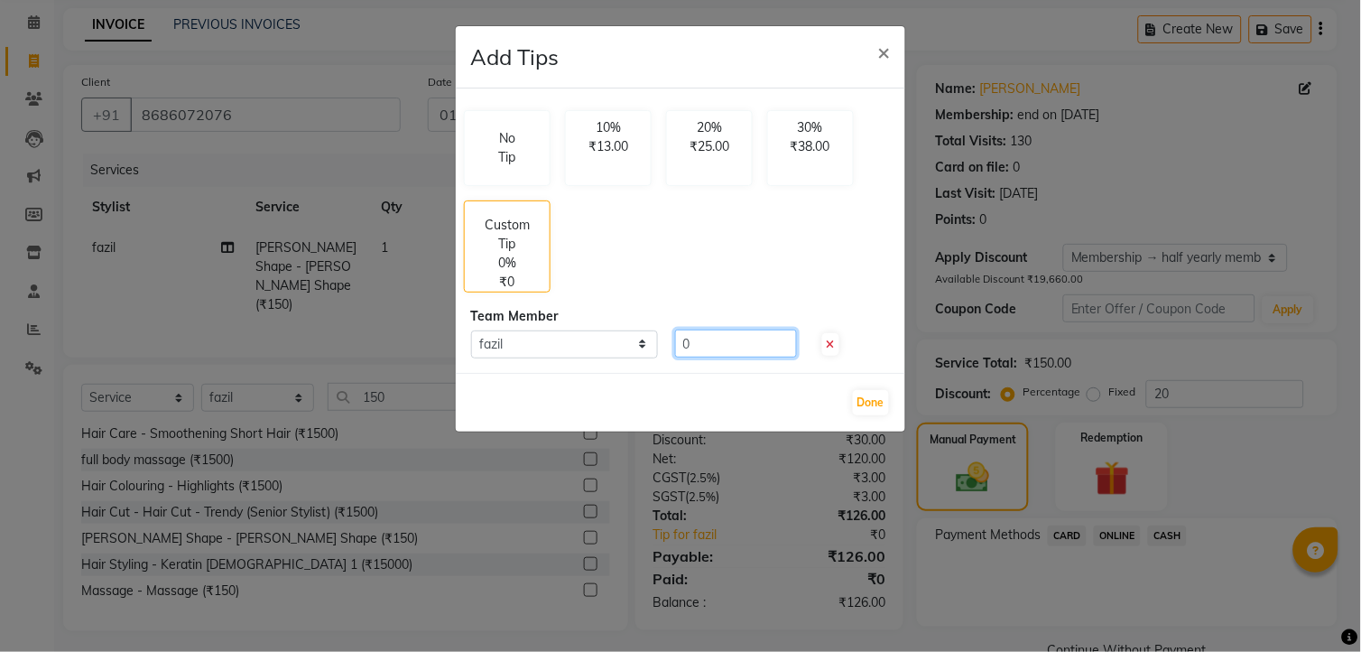
click at [701, 344] on input "0" at bounding box center [736, 343] width 122 height 28
type input "24"
click at [860, 393] on button "Done" at bounding box center [871, 402] width 36 height 25
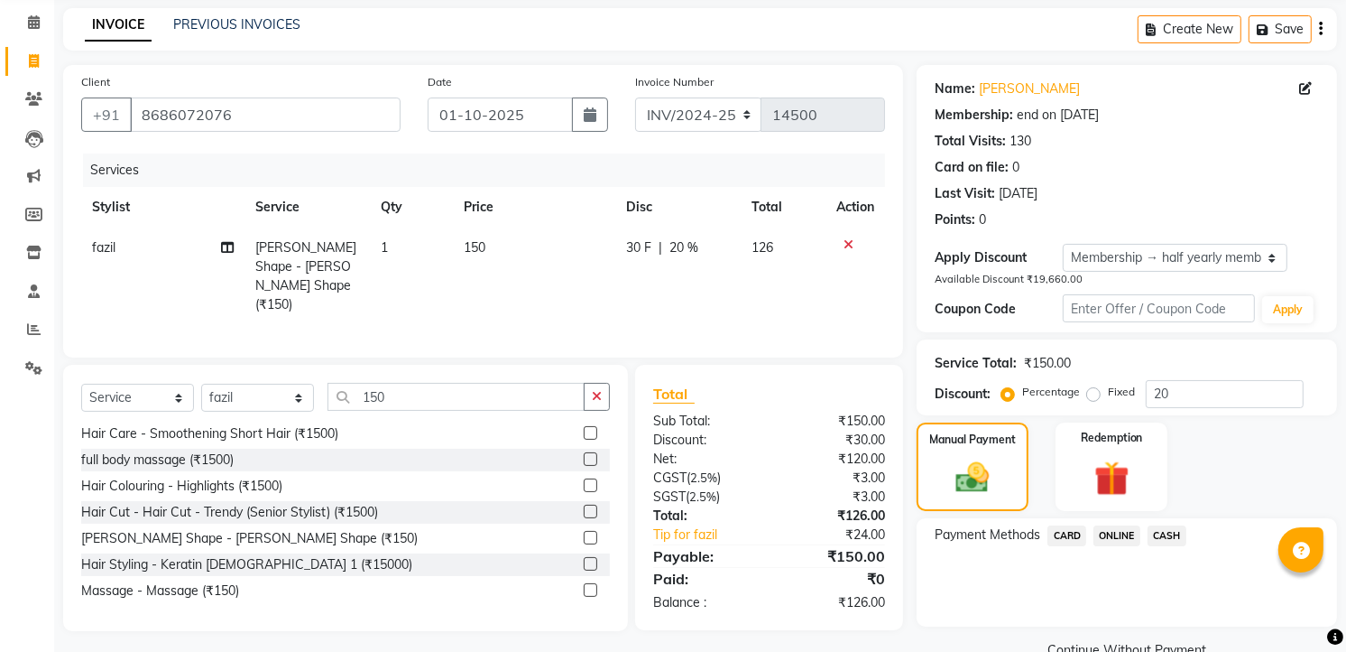
click at [1114, 527] on span "ONLINE" at bounding box center [1117, 535] width 47 height 21
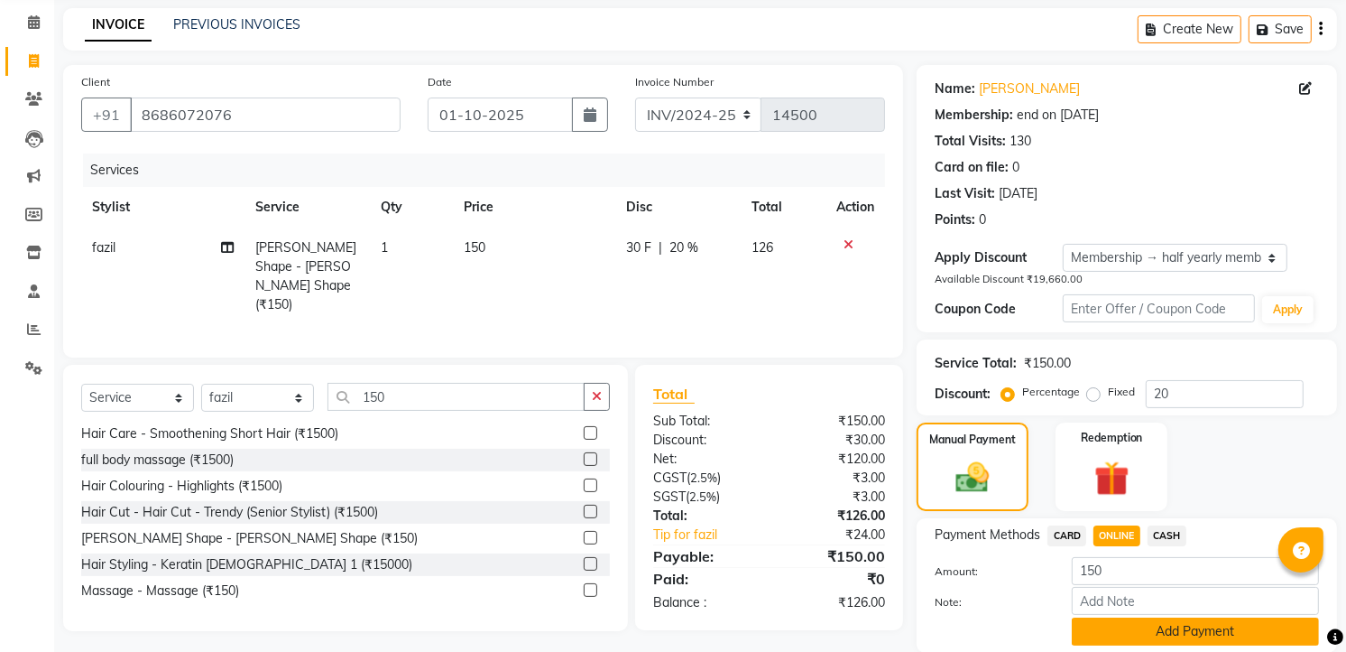
click at [1170, 634] on button "Add Payment" at bounding box center [1195, 631] width 247 height 28
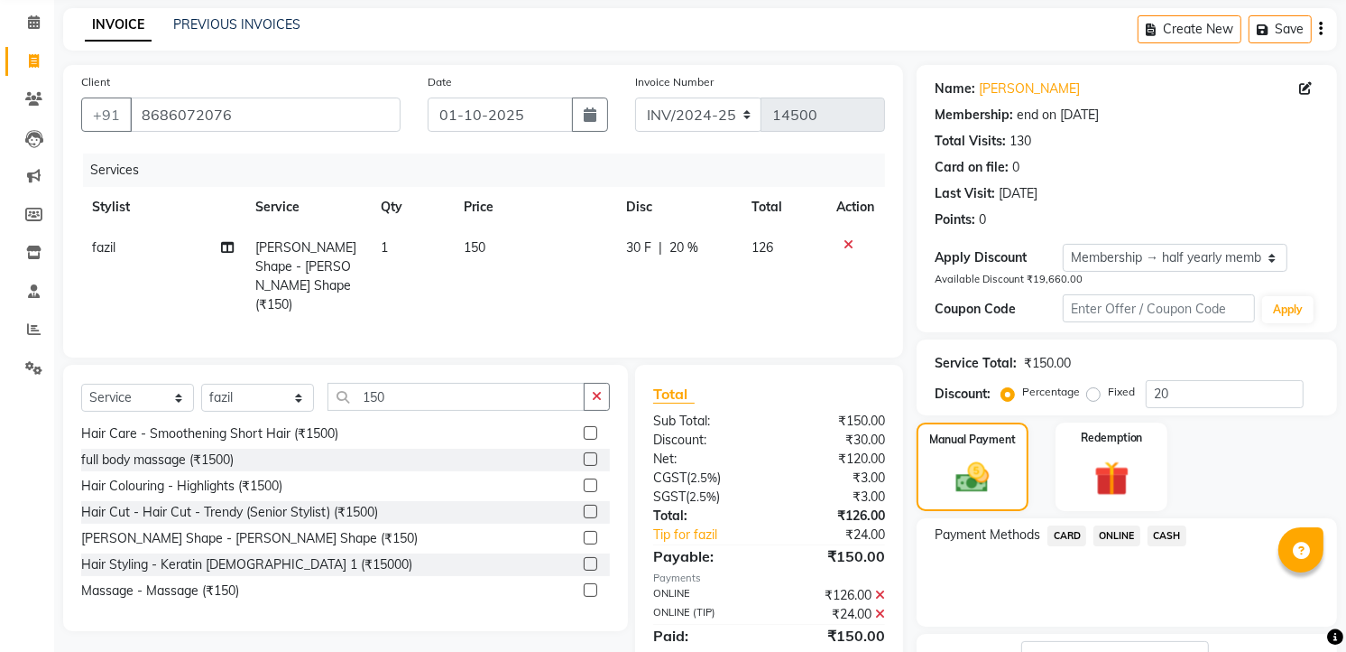
scroll to position [210, 0]
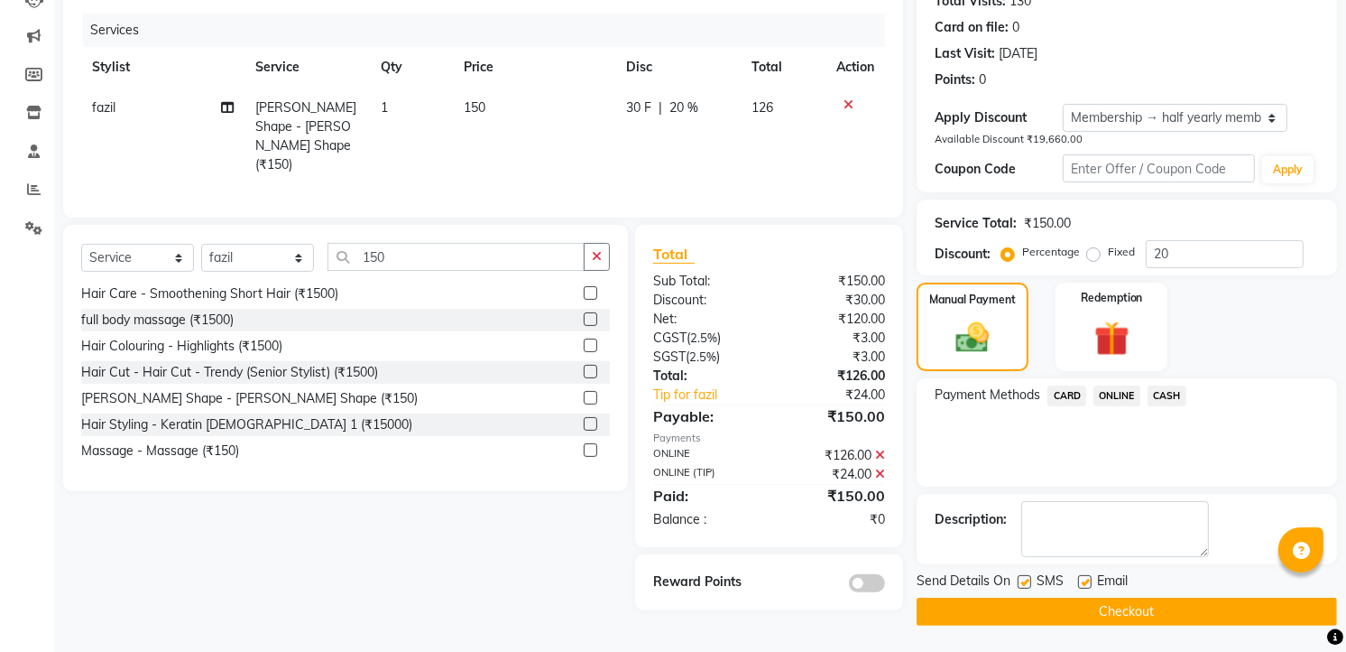
click at [1177, 606] on button "Checkout" at bounding box center [1127, 611] width 421 height 28
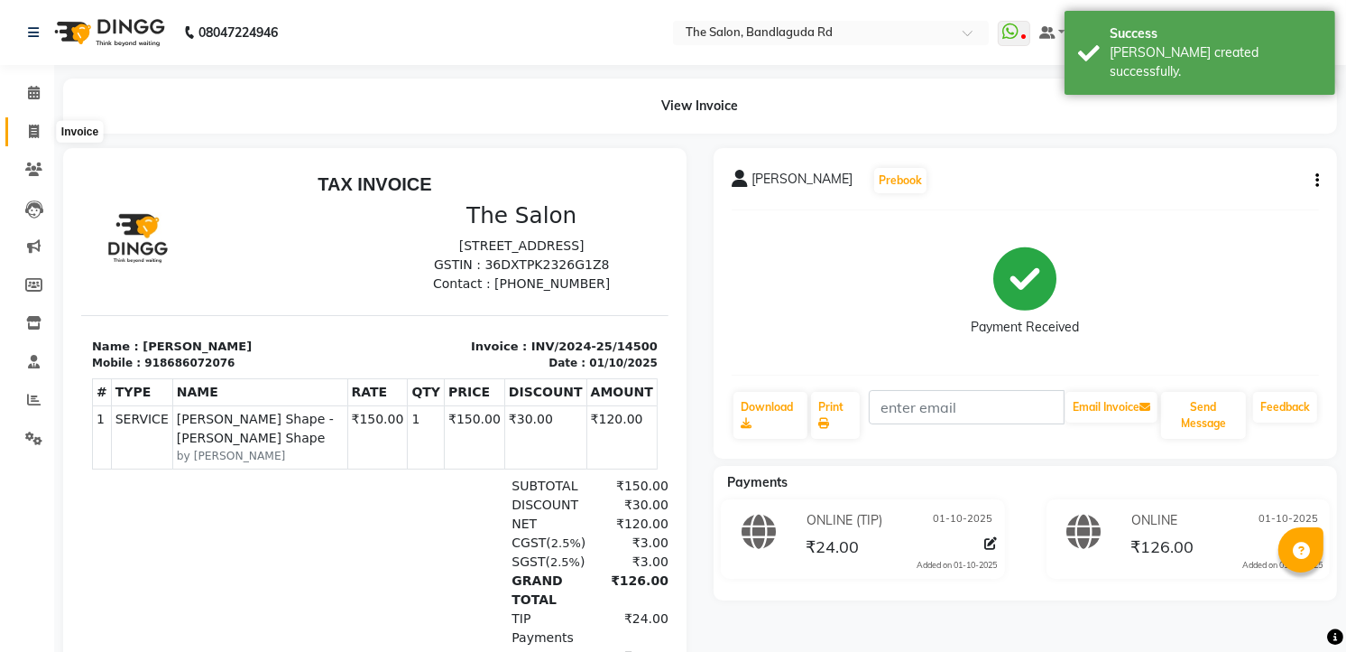
click at [39, 132] on span at bounding box center [34, 132] width 32 height 21
select select "service"
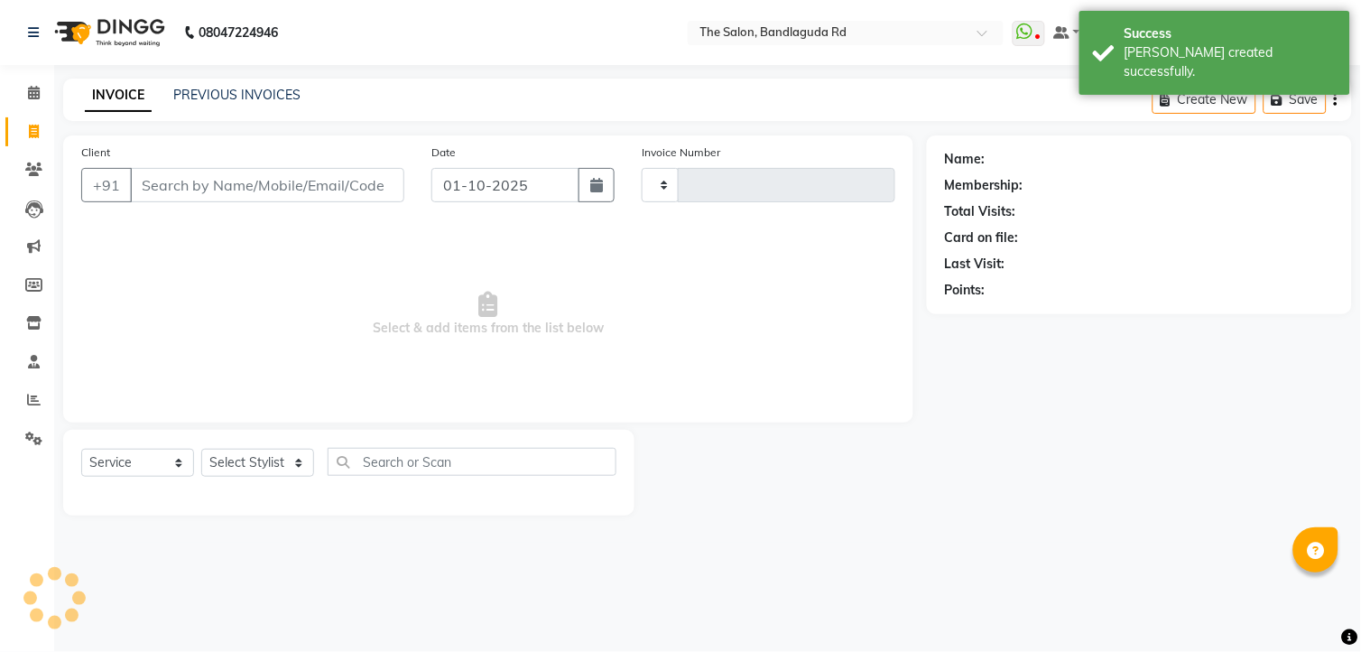
type input "14501"
select select "5198"
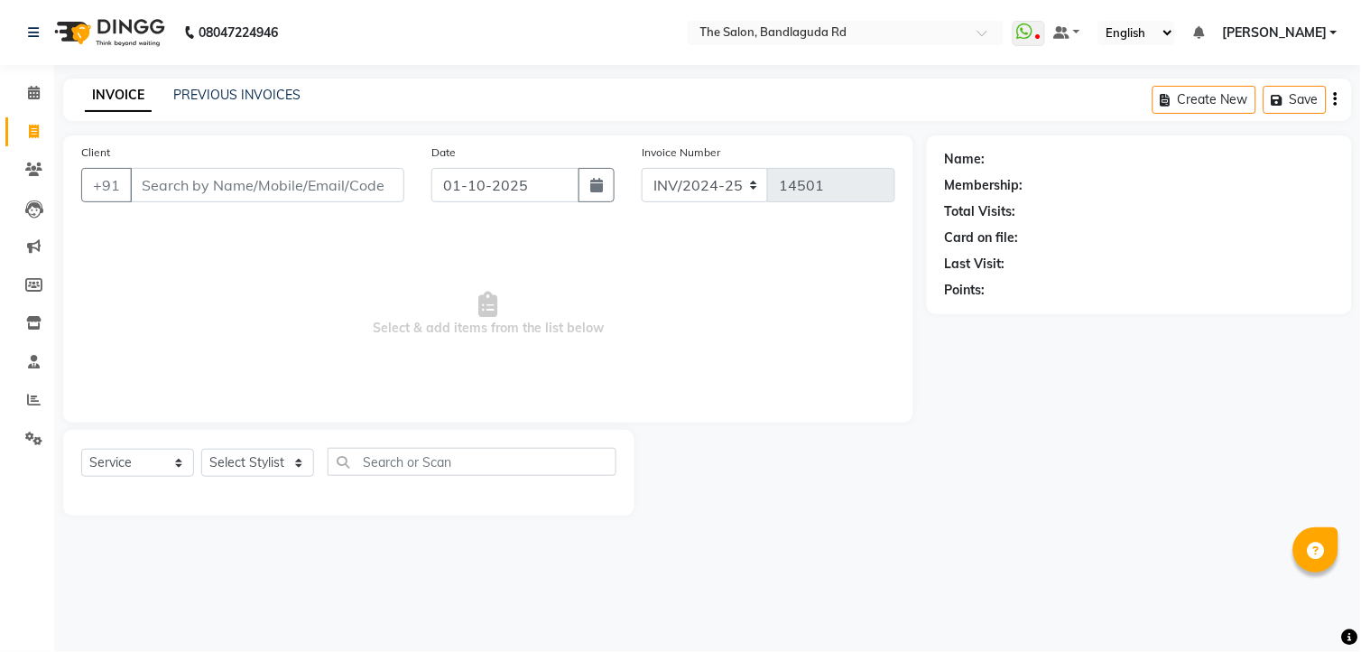
click at [245, 480] on div "Select Service Product Membership Package Voucher Prepaid Gift Card Select Styl…" at bounding box center [348, 469] width 535 height 42
click at [254, 465] on select "Select Stylist [PERSON_NAME] [PERSON_NAME] [PERSON_NAME] new [PERSON_NAME] [PER…" at bounding box center [257, 462] width 113 height 28
select select "49762"
click at [201, 449] on select "Select Stylist [PERSON_NAME] [PERSON_NAME] [PERSON_NAME] new [PERSON_NAME] [PER…" at bounding box center [257, 462] width 113 height 28
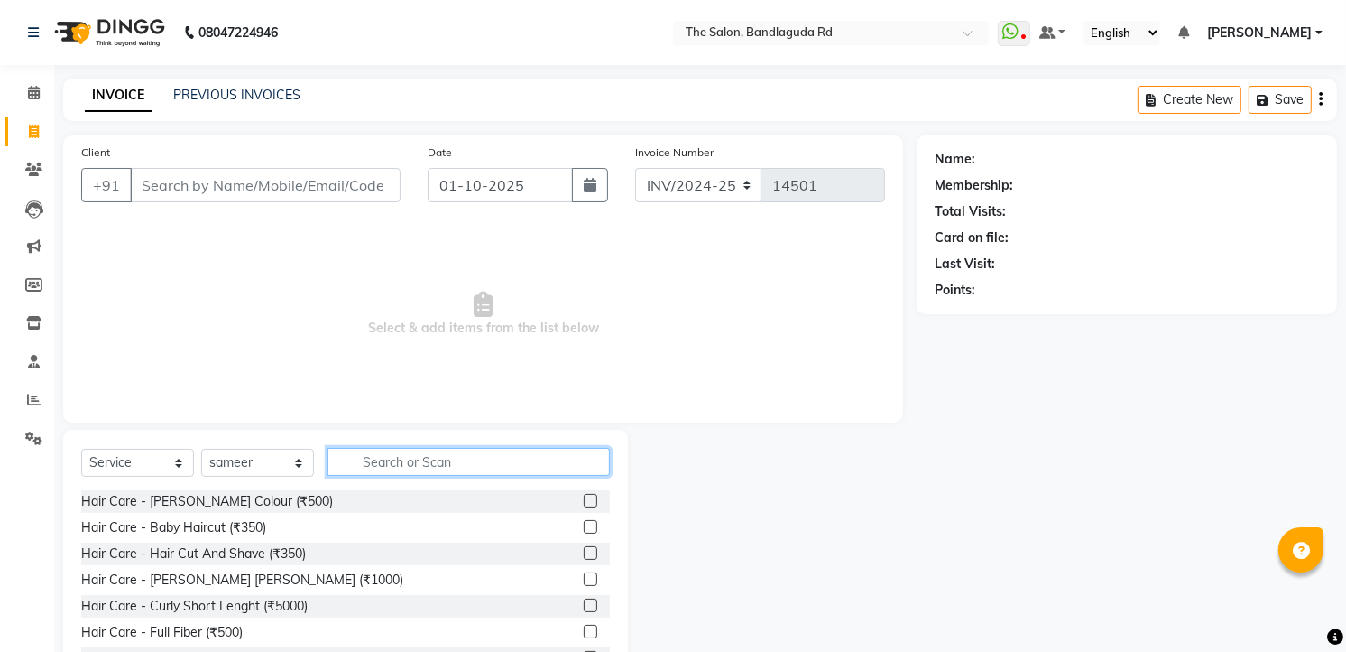
click at [417, 456] on input "text" at bounding box center [469, 462] width 282 height 28
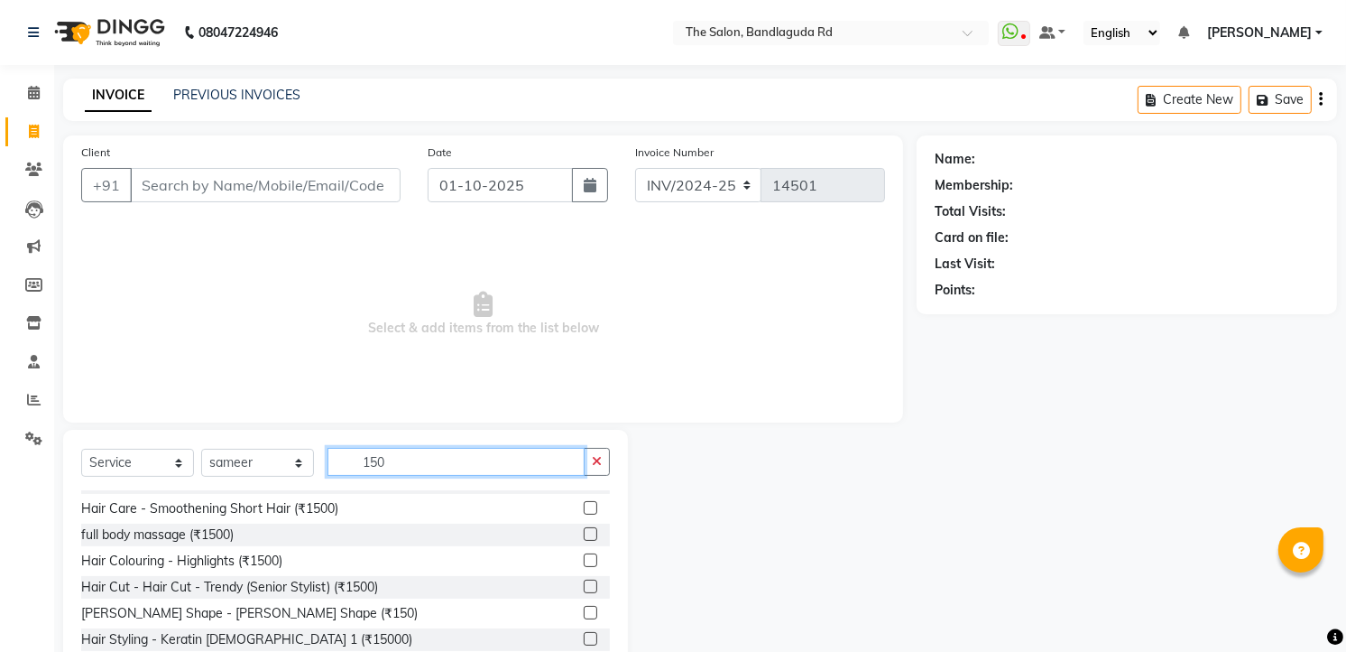
scroll to position [29, 0]
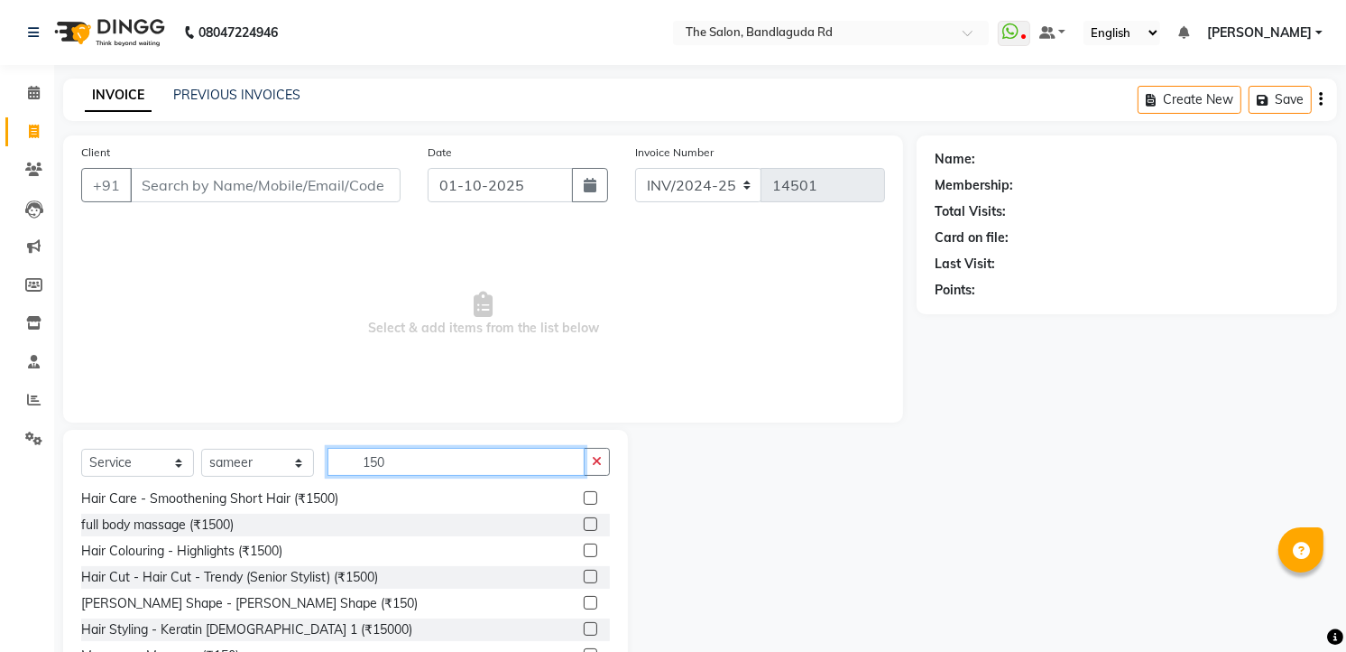
type input "150"
click at [173, 596] on div "[PERSON_NAME] Shape - [PERSON_NAME] Shape (₹150)" at bounding box center [249, 603] width 337 height 19
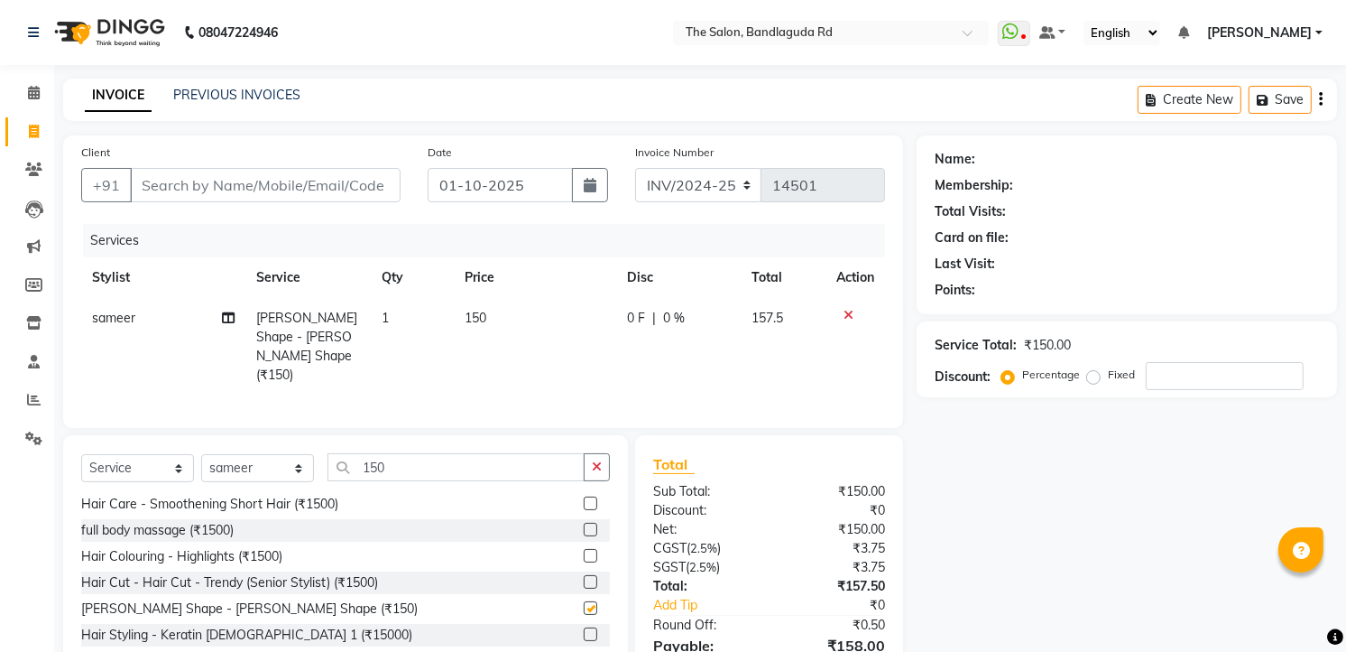
checkbox input "false"
click at [227, 175] on input "Client" at bounding box center [265, 185] width 271 height 34
type input "9"
type input "0"
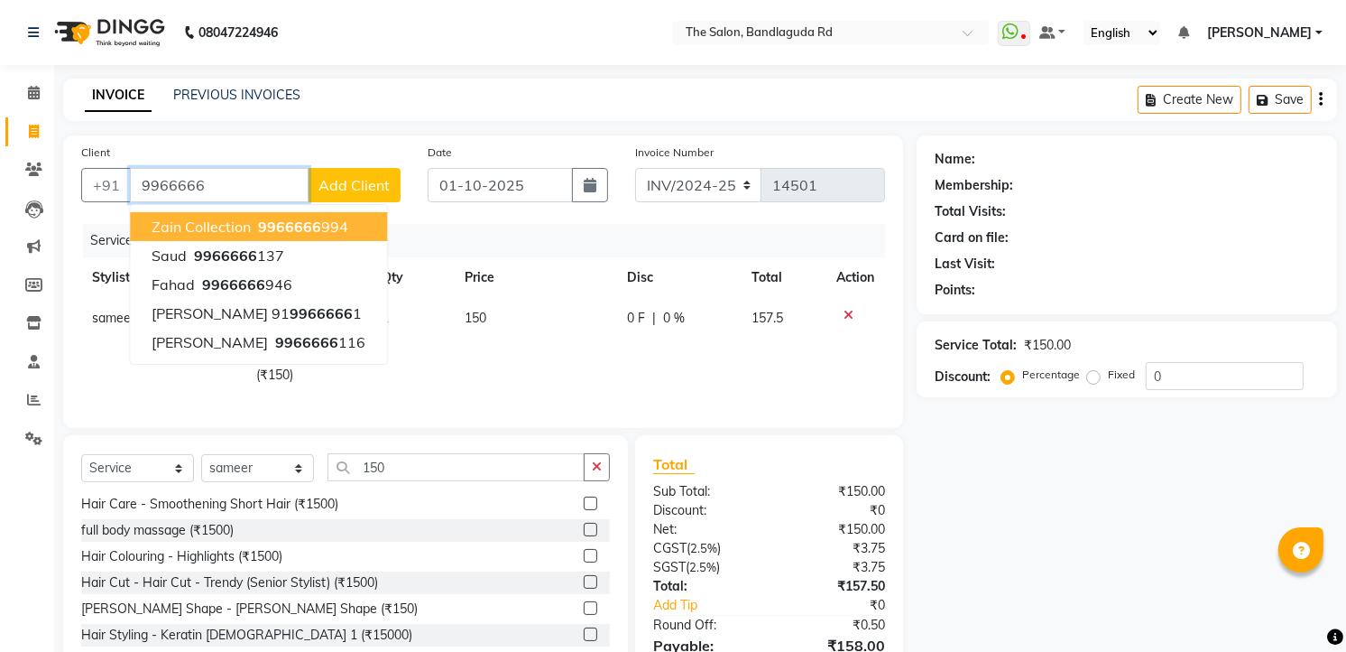
click at [220, 220] on span "Zain collection" at bounding box center [201, 226] width 99 height 18
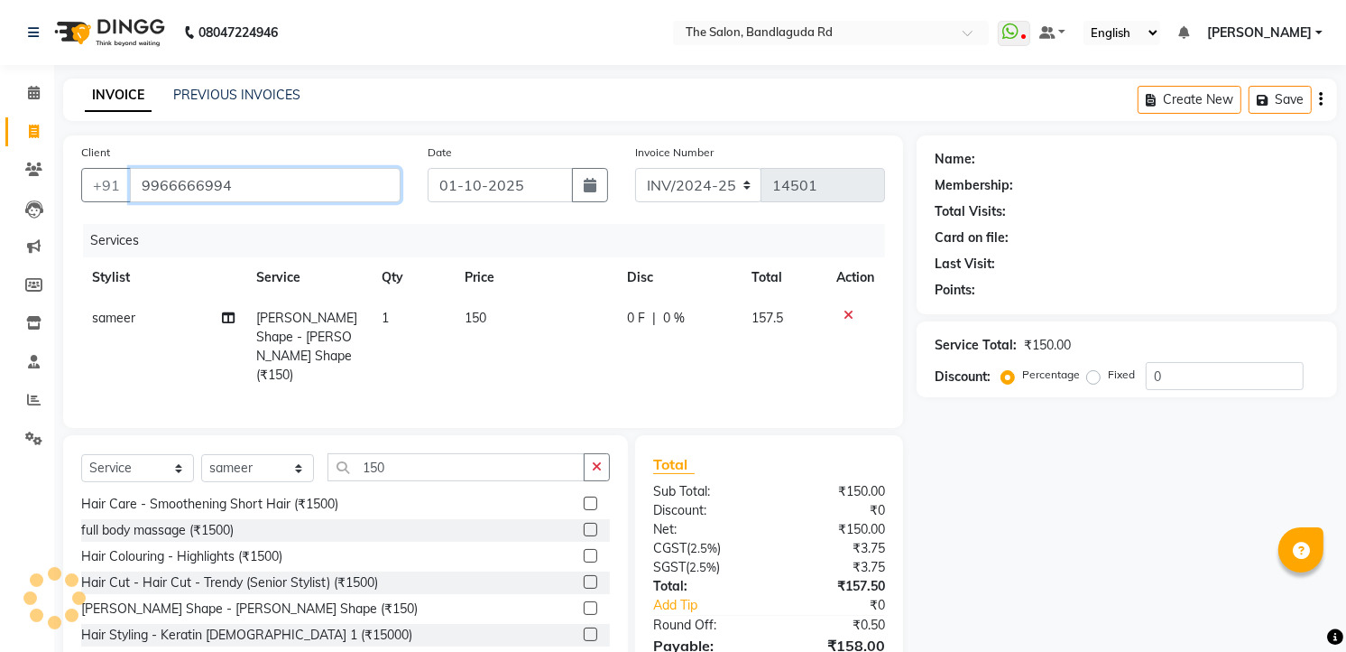
type input "9966666994"
select select "1: Object"
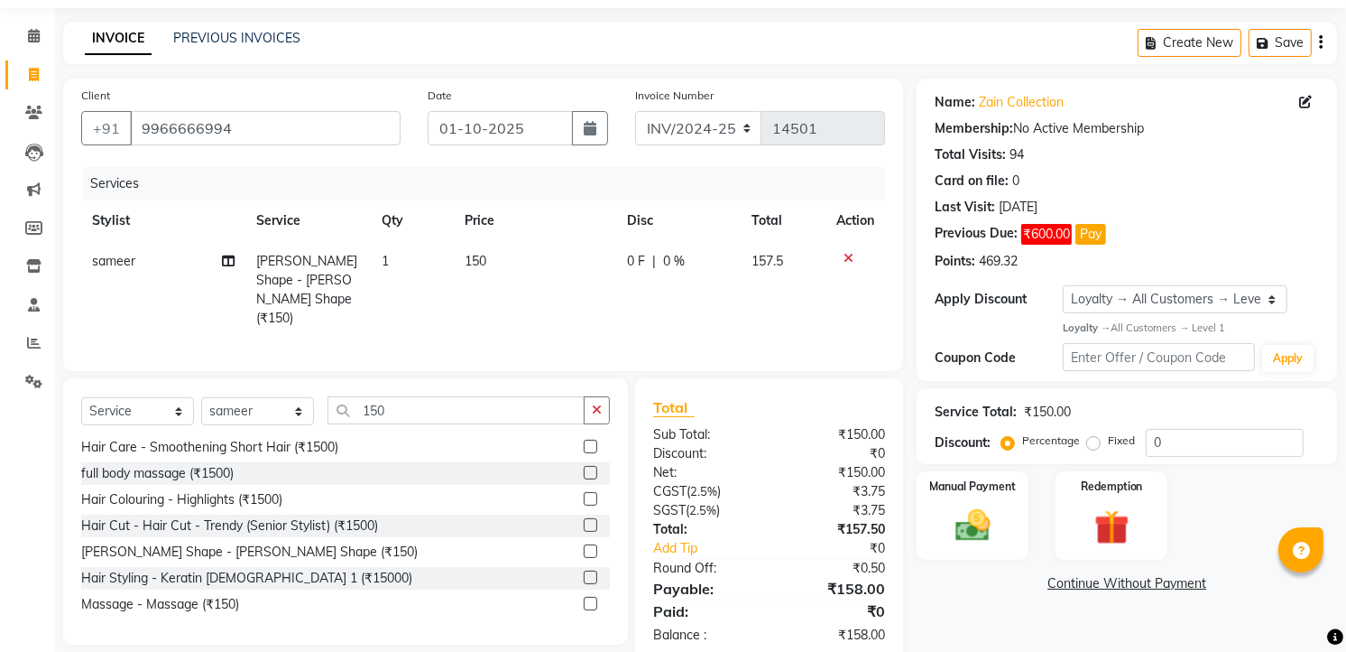
scroll to position [88, 0]
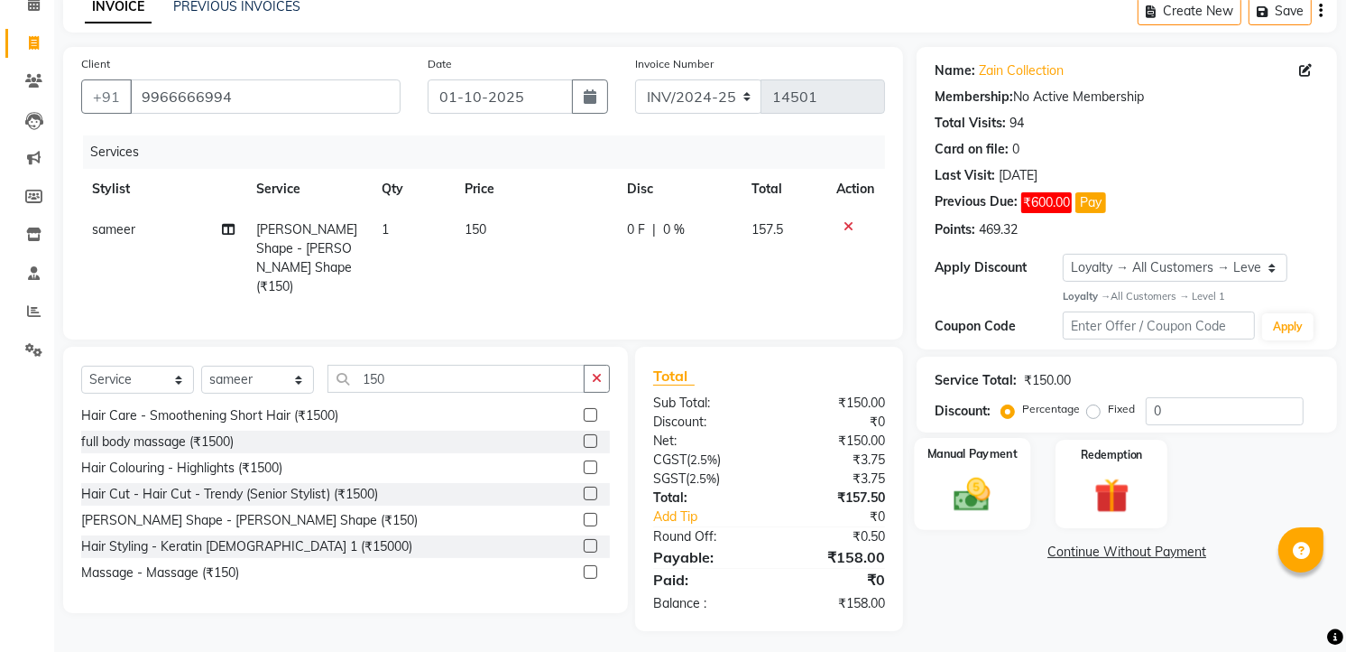
click at [939, 493] on div "Manual Payment" at bounding box center [973, 484] width 116 height 92
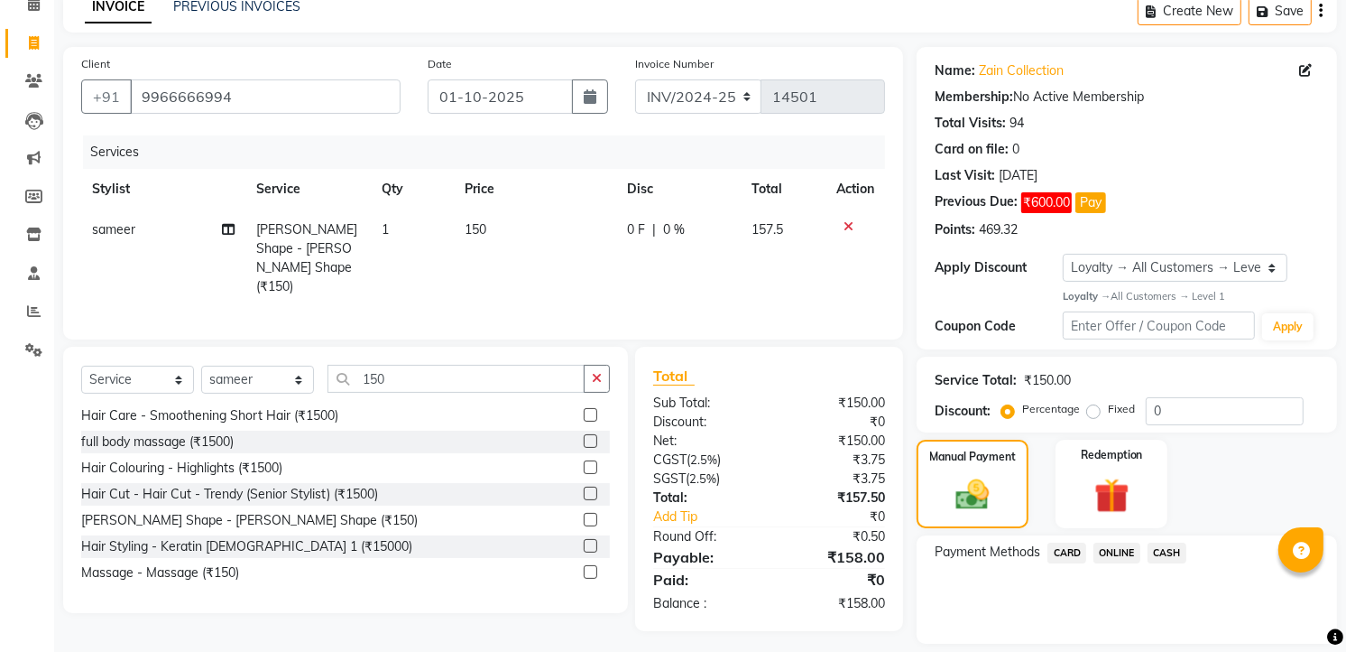
click at [1156, 546] on span "CASH" at bounding box center [1167, 552] width 39 height 21
click at [1156, 643] on button "Add Payment" at bounding box center [1195, 648] width 247 height 28
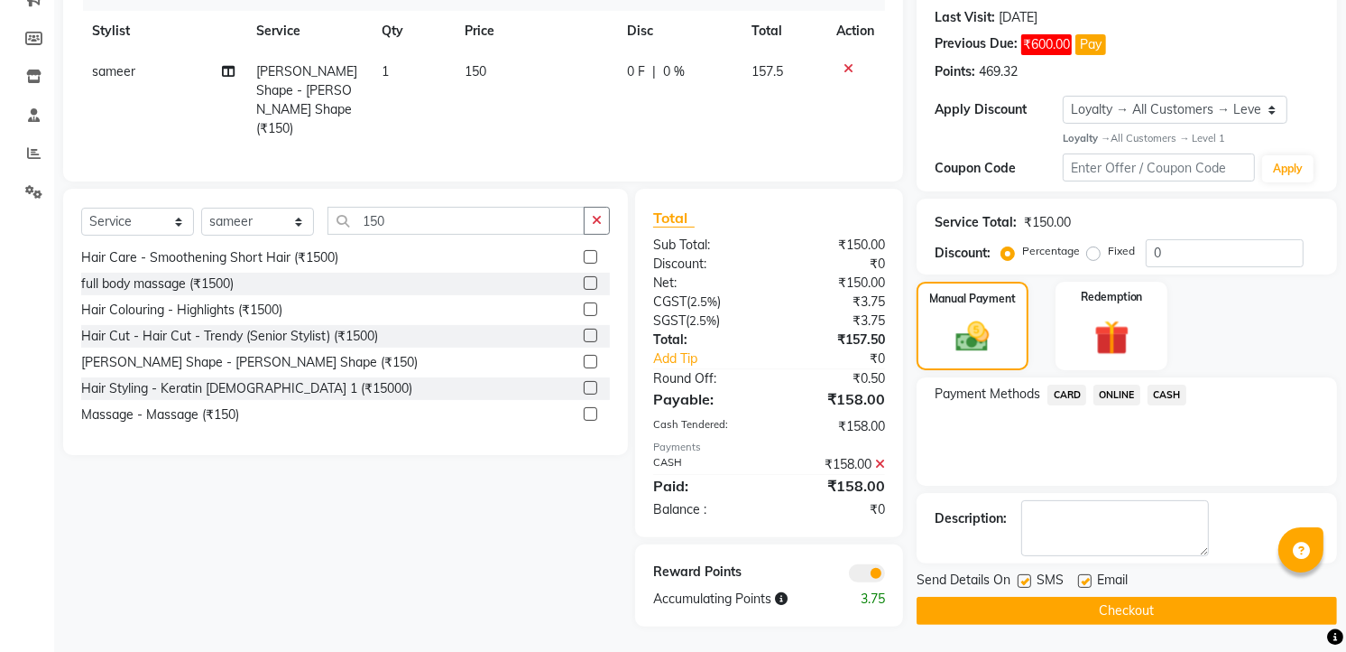
click at [1251, 615] on button "Checkout" at bounding box center [1127, 610] width 421 height 28
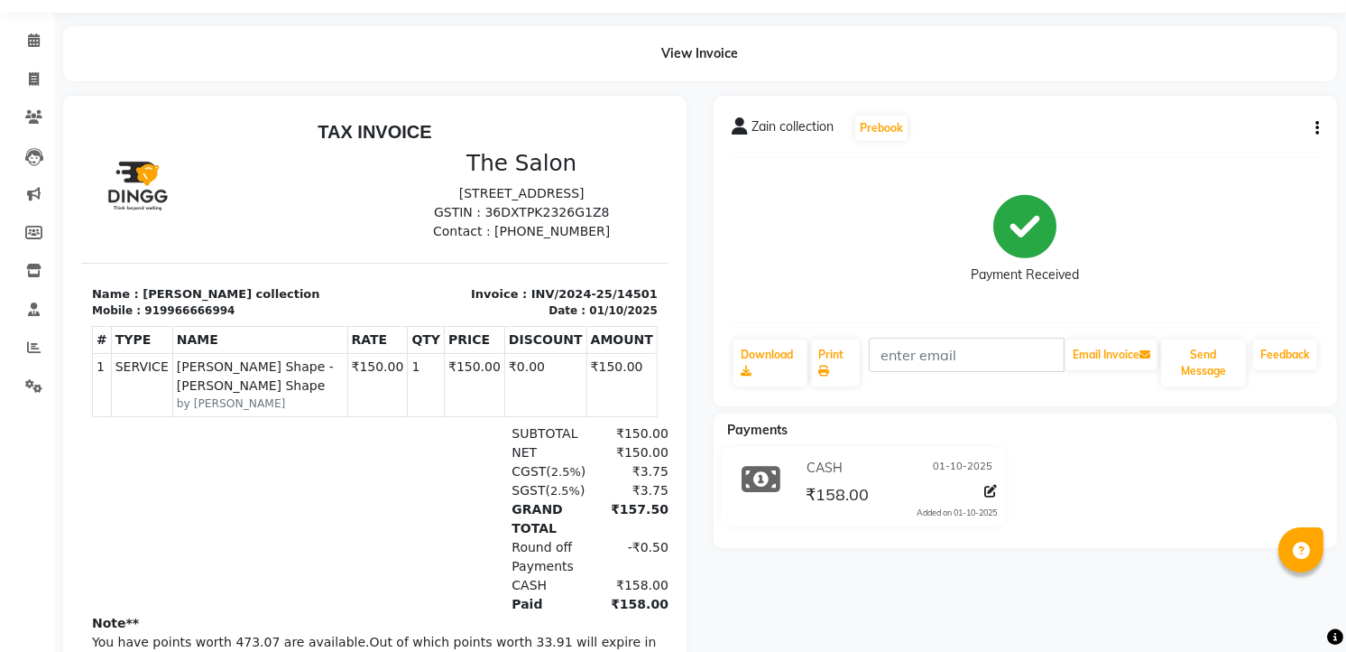
scroll to position [100, 0]
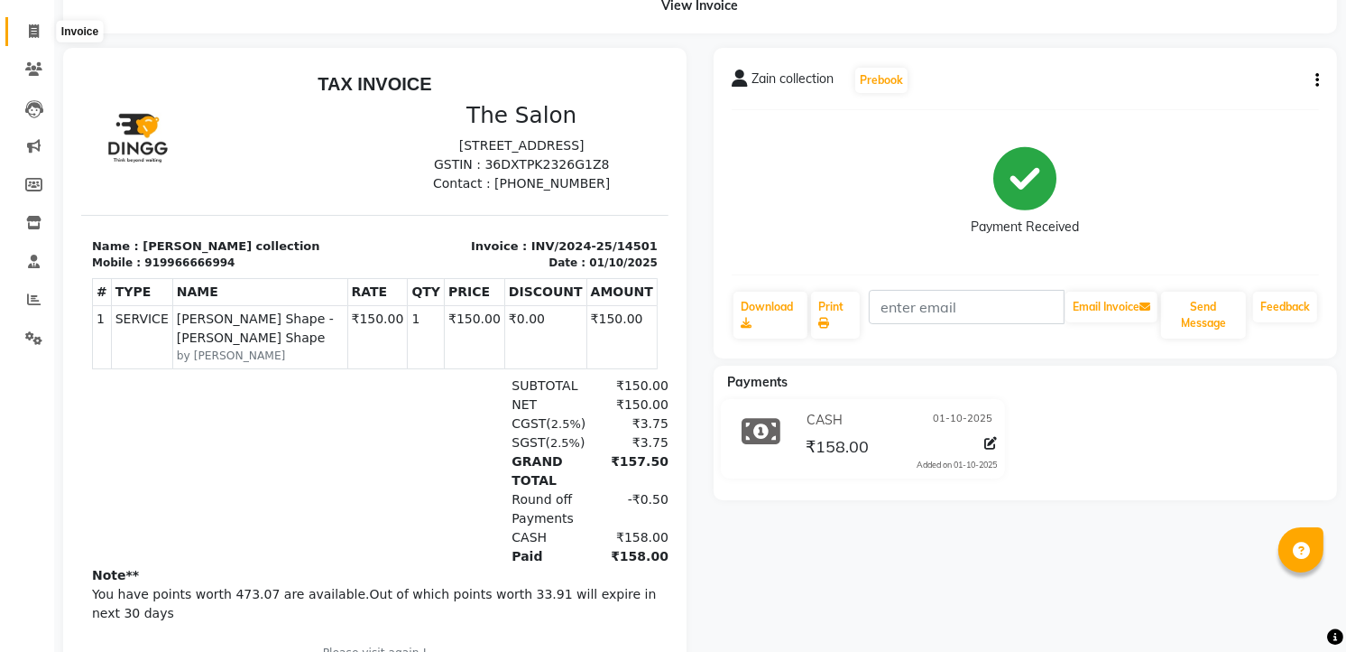
click at [30, 32] on icon at bounding box center [34, 31] width 10 height 14
select select "service"
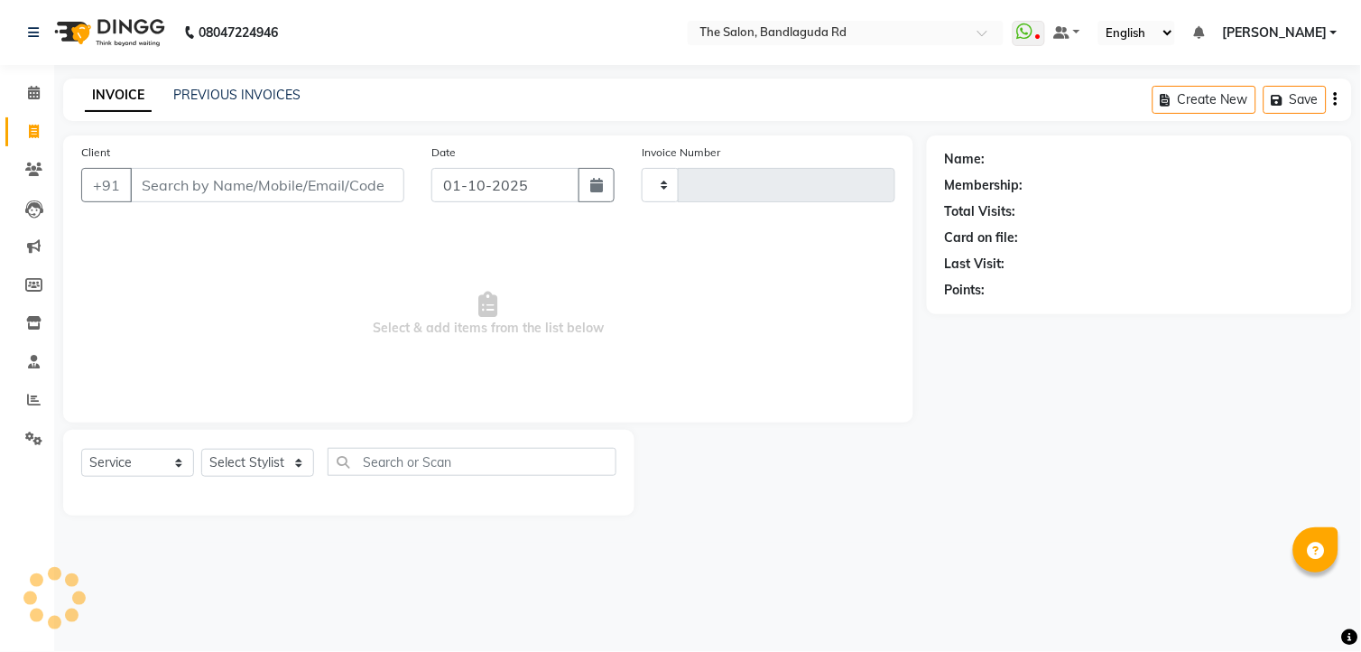
type input "14502"
select select "5198"
click at [36, 402] on icon at bounding box center [34, 400] width 14 height 14
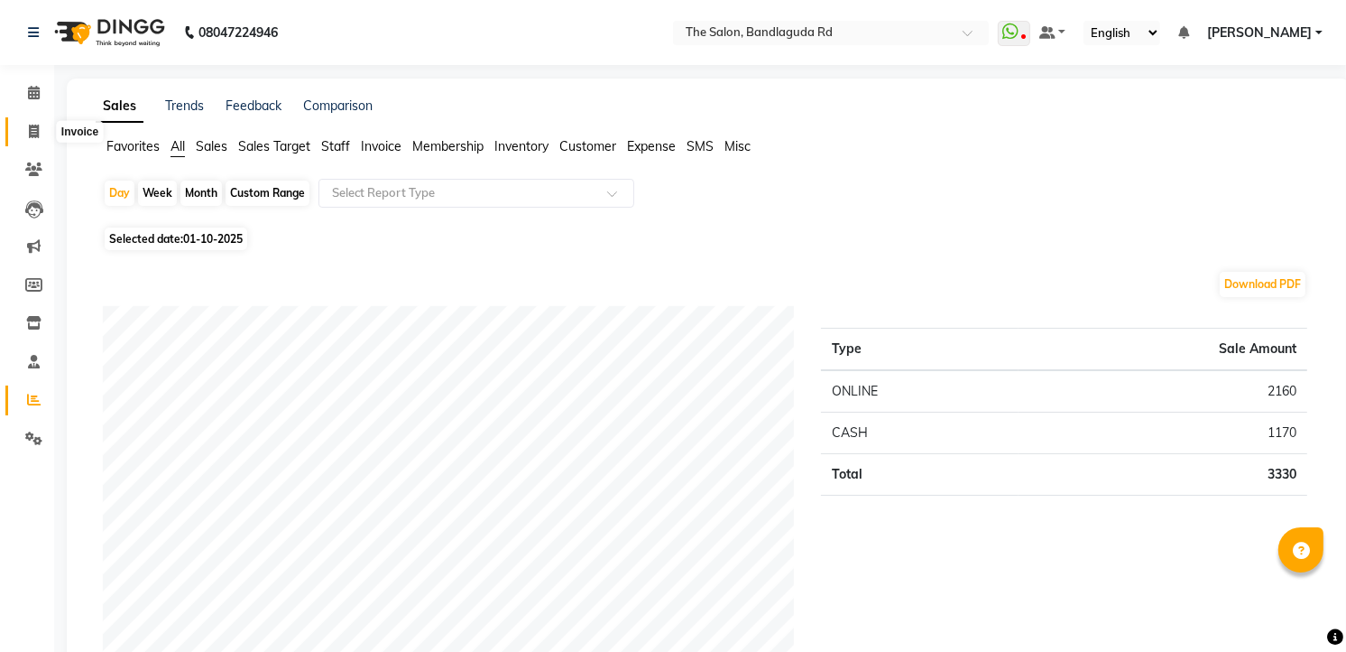
click at [32, 128] on icon at bounding box center [34, 132] width 10 height 14
select select "service"
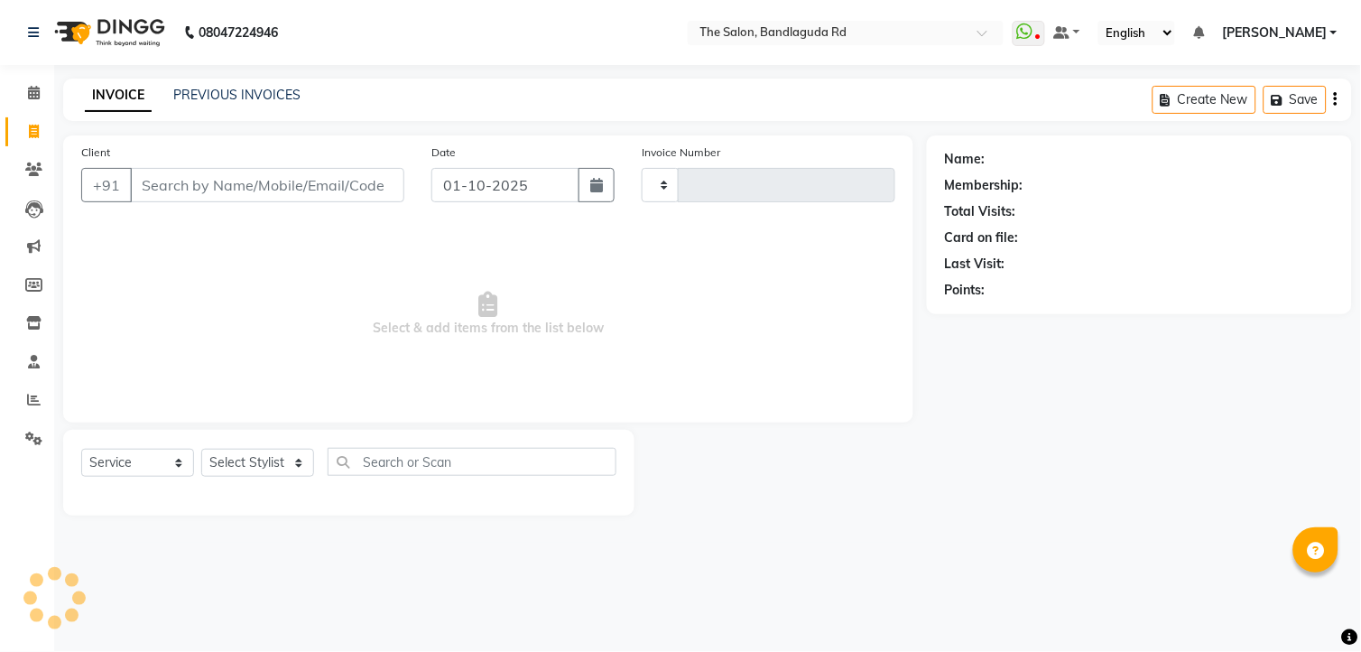
type input "14502"
select select "5198"
type input ","
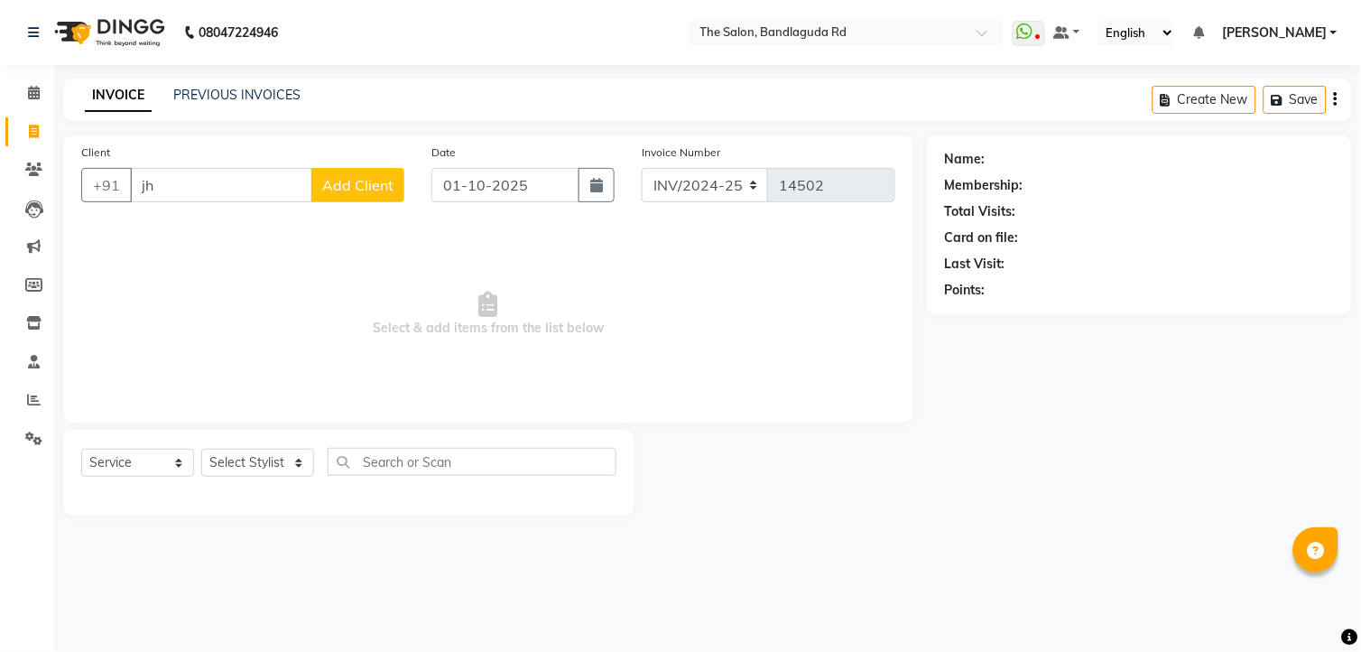
type input "j"
